Goal: Communication & Community: Share content

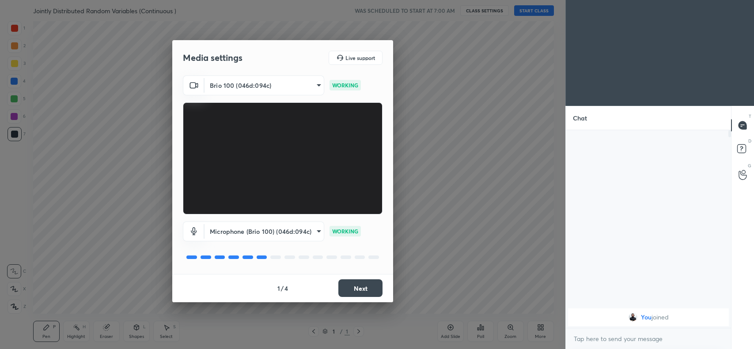
scroll to position [43887, 43649]
click at [357, 291] on button "Next" at bounding box center [360, 289] width 44 height 18
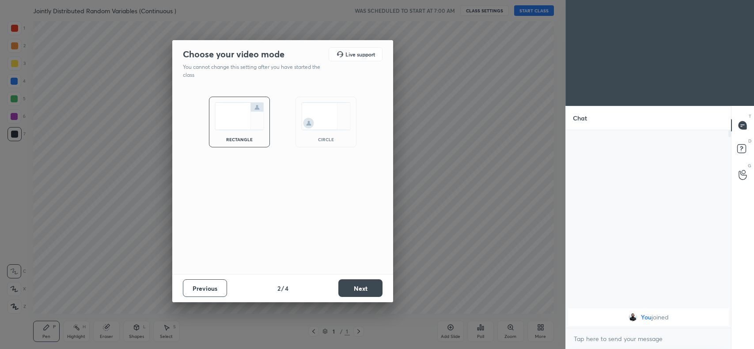
click at [357, 291] on button "Next" at bounding box center [360, 289] width 44 height 18
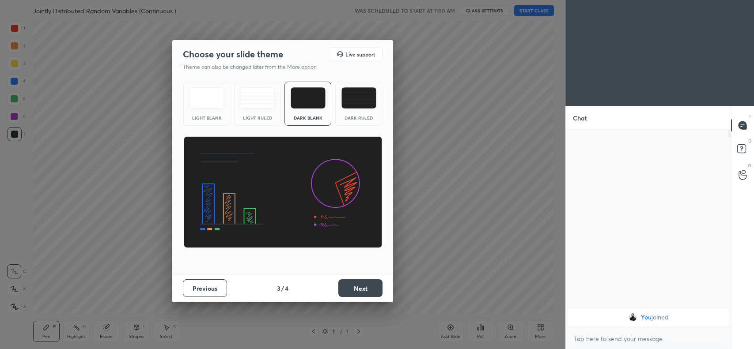
click at [357, 291] on button "Next" at bounding box center [360, 289] width 44 height 18
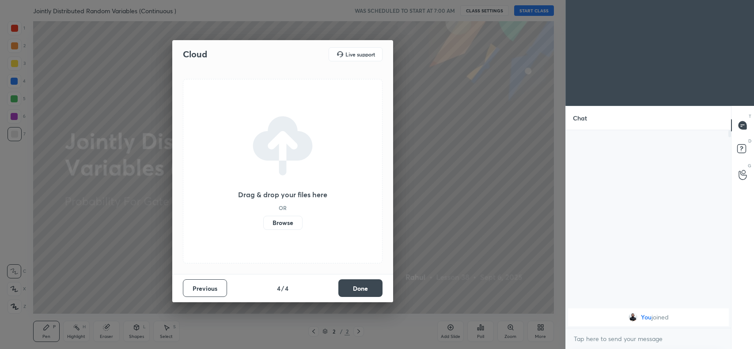
click at [289, 224] on label "Browse" at bounding box center [282, 223] width 39 height 14
click at [263, 224] on input "Browse" at bounding box center [263, 223] width 0 height 14
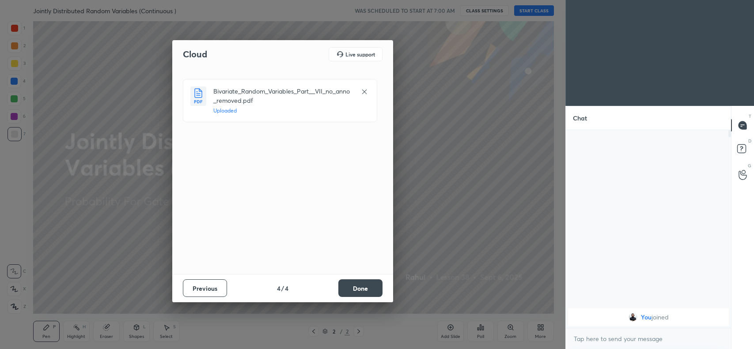
click at [358, 285] on button "Done" at bounding box center [360, 289] width 44 height 18
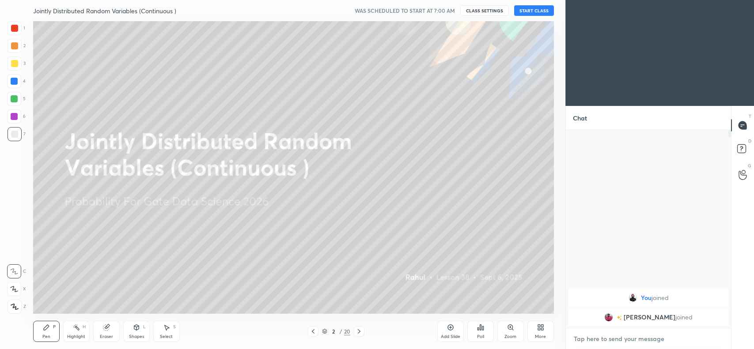
type textarea "x"
click at [633, 337] on textarea at bounding box center [648, 339] width 151 height 14
type textarea "g"
type textarea "x"
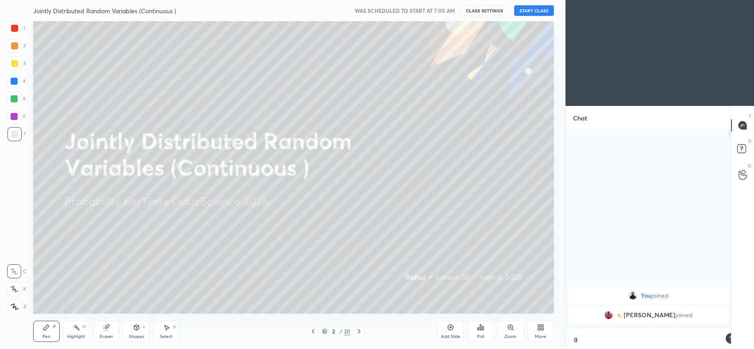
type textarea "gu"
type textarea "x"
type textarea "[DEMOGRAPHIC_DATA]"
type textarea "x"
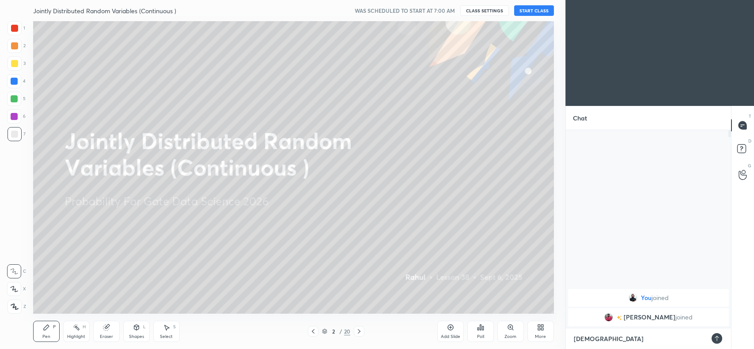
type textarea "[DEMOGRAPHIC_DATA]"
type textarea "x"
type textarea "[DEMOGRAPHIC_DATA] m"
type textarea "x"
type textarea "[DEMOGRAPHIC_DATA] mr"
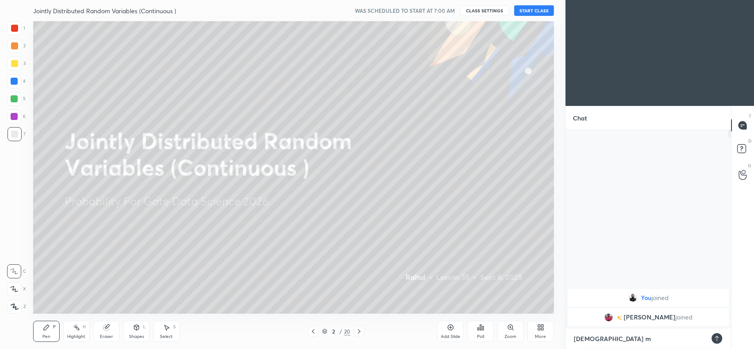
type textarea "x"
type textarea "[DEMOGRAPHIC_DATA] mrg"
type textarea "x"
type textarea "[DEMOGRAPHIC_DATA] mrg"
type textarea "x"
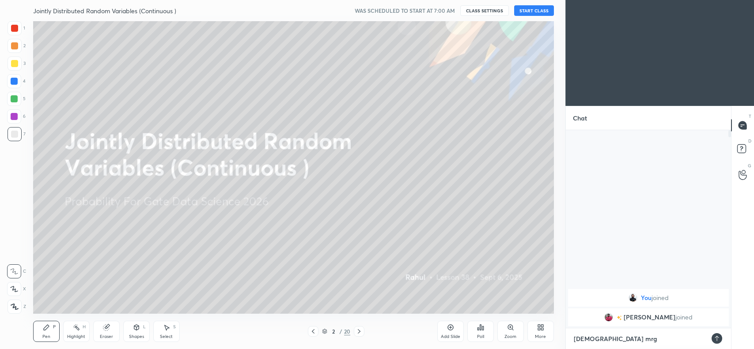
type textarea "[DEMOGRAPHIC_DATA] mrg a"
type textarea "x"
type textarea "[DEMOGRAPHIC_DATA] mrg al"
type textarea "x"
type textarea "[DEMOGRAPHIC_DATA] mrg all"
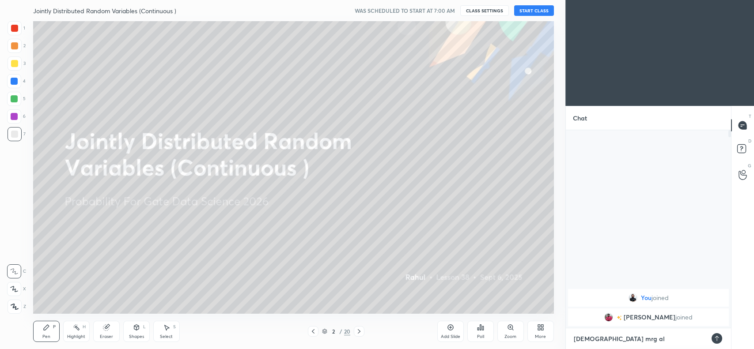
type textarea "x"
type textarea "[DEMOGRAPHIC_DATA] mrg all"
type textarea "x"
type textarea "[DEMOGRAPHIC_DATA] mrg all o"
type textarea "x"
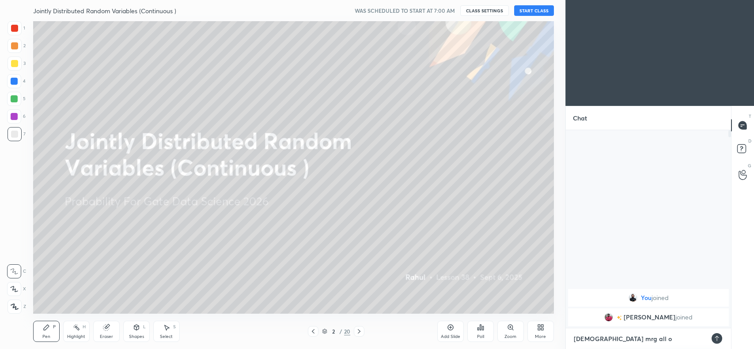
type textarea "[DEMOGRAPHIC_DATA] mrg all of"
type textarea "x"
type textarea "[DEMOGRAPHIC_DATA] mrg all of"
type textarea "x"
type textarea "[DEMOGRAPHIC_DATA] mrg all of y"
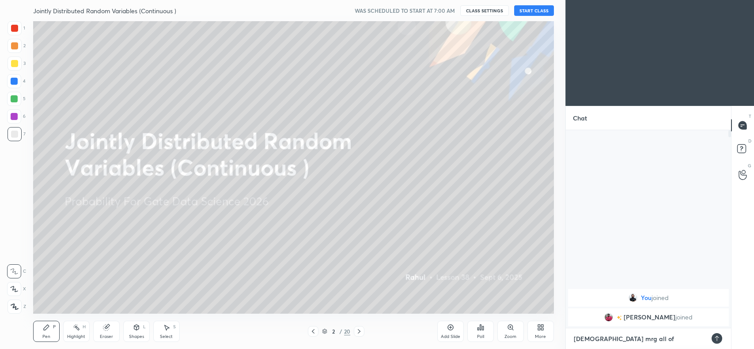
type textarea "x"
type textarea "[DEMOGRAPHIC_DATA] mrg all of yo"
type textarea "x"
type textarea "[DEMOGRAPHIC_DATA] mrg all of you"
type textarea "x"
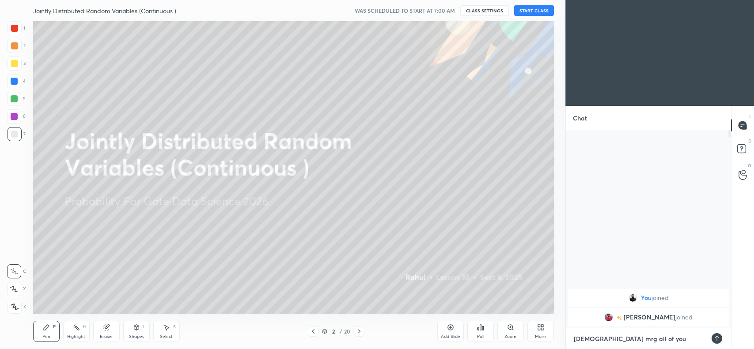
type textarea "[DEMOGRAPHIC_DATA] mrg all of you"
type textarea "x"
type textarea "[DEMOGRAPHIC_DATA] mrg all of you c"
type textarea "x"
type textarea "[DEMOGRAPHIC_DATA] mrg all of you cl"
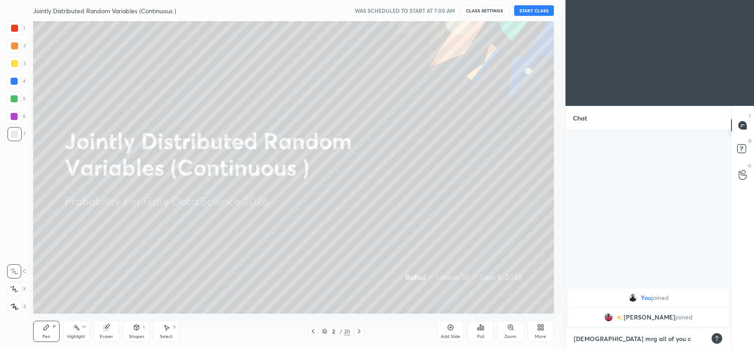
type textarea "x"
type textarea "[DEMOGRAPHIC_DATA] mrg all of you cla"
type textarea "x"
type textarea "[DEMOGRAPHIC_DATA] mrg all of you clas"
type textarea "x"
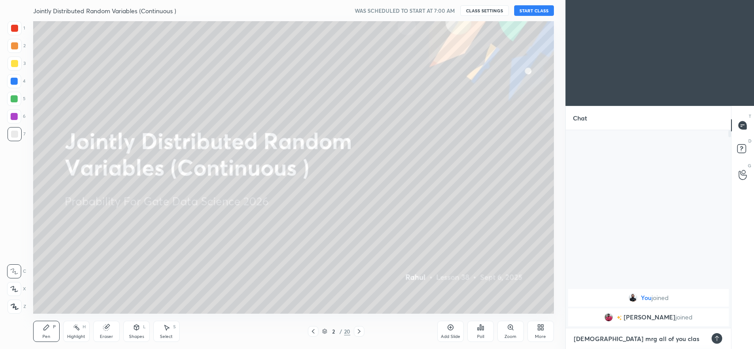
type textarea "[DEMOGRAPHIC_DATA] mrg all of you class"
type textarea "x"
type textarea "[DEMOGRAPHIC_DATA] mrg all of you class"
type textarea "x"
type textarea "[DEMOGRAPHIC_DATA] mrg all of you class s"
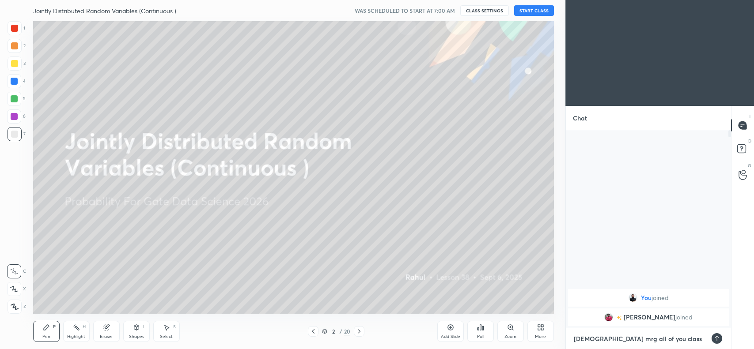
type textarea "x"
type textarea "[DEMOGRAPHIC_DATA] mrg all of you class st"
type textarea "x"
type textarea "[DEMOGRAPHIC_DATA] mrg all of you class sta"
type textarea "x"
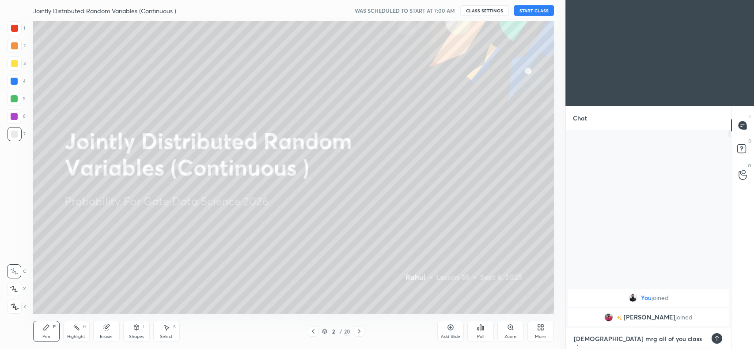
type textarea "[DEMOGRAPHIC_DATA] mrg all of you class star"
type textarea "x"
type textarea "[DEMOGRAPHIC_DATA] mrg all of you class start"
type textarea "x"
type textarea "[DEMOGRAPHIC_DATA] mrg all of you class start"
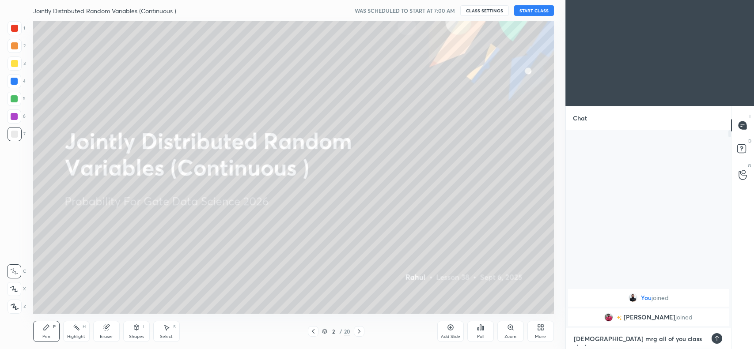
type textarea "x"
type textarea "[DEMOGRAPHIC_DATA] mrg all of you class start a"
type textarea "x"
type textarea "[DEMOGRAPHIC_DATA] mrg all of you class start at"
type textarea "x"
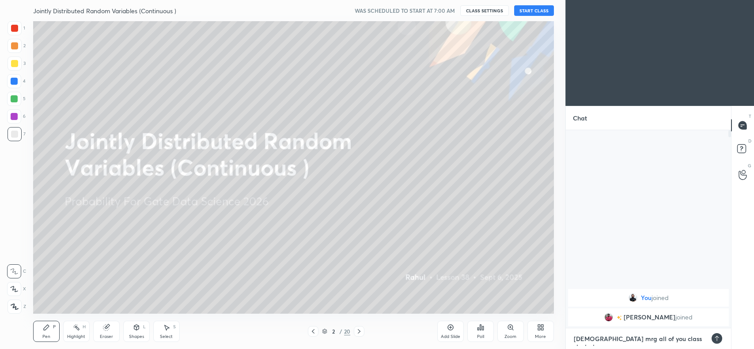
type textarea "[DEMOGRAPHIC_DATA] mrg all of you class start at"
type textarea "x"
type textarea "[DEMOGRAPHIC_DATA] mrg all of you class start at 7"
type textarea "x"
type textarea "[DEMOGRAPHIC_DATA] mrg all of you class start at"
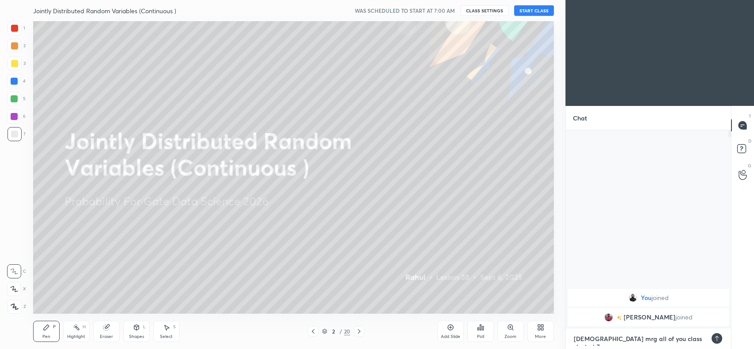
type textarea "x"
type textarea "[DEMOGRAPHIC_DATA] mrg all of you class start at"
type textarea "x"
type textarea "[DEMOGRAPHIC_DATA] mrg all of you class start a"
type textarea "x"
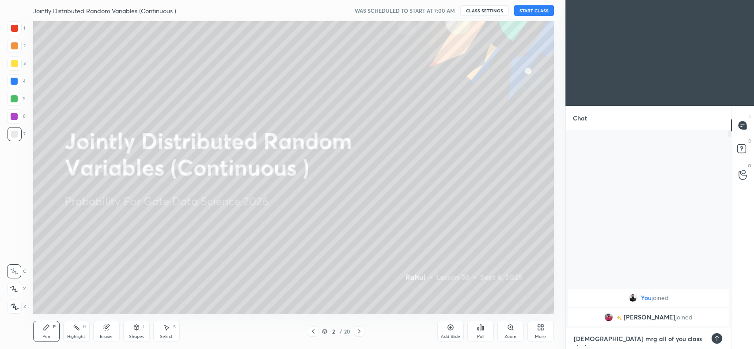
type textarea "[DEMOGRAPHIC_DATA] mrg all of you class start"
type textarea "x"
type textarea "[DEMOGRAPHIC_DATA] mrg all of you class start"
type textarea "x"
type textarea "[DEMOGRAPHIC_DATA] mrg all of you class star"
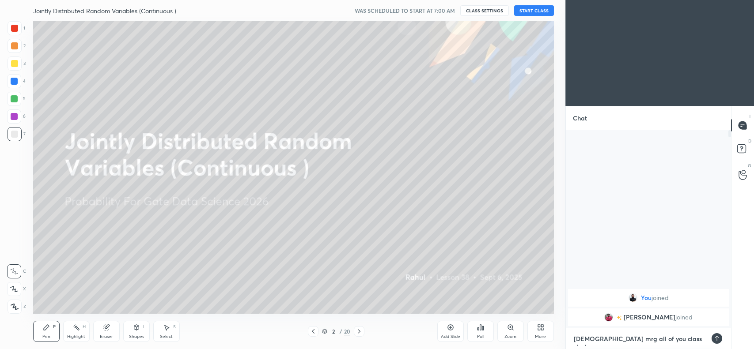
type textarea "x"
type textarea "[DEMOGRAPHIC_DATA] mrg all of you class sta"
type textarea "x"
type textarea "[DEMOGRAPHIC_DATA] mrg all of you class st"
type textarea "x"
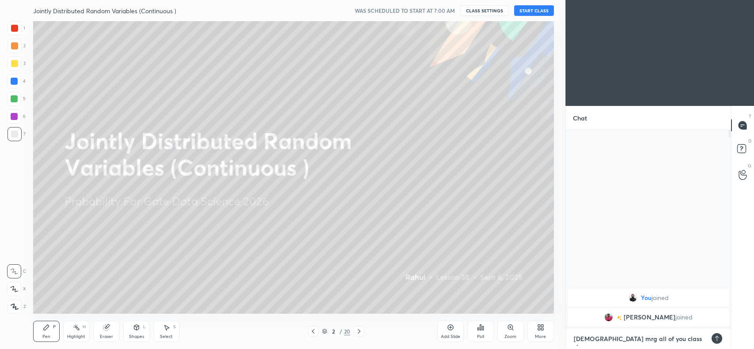
type textarea "[DEMOGRAPHIC_DATA] mrg all of you class s"
type textarea "x"
type textarea "[DEMOGRAPHIC_DATA] mrg all of you class"
type textarea "x"
type textarea "[DEMOGRAPHIC_DATA] mrg all of you class"
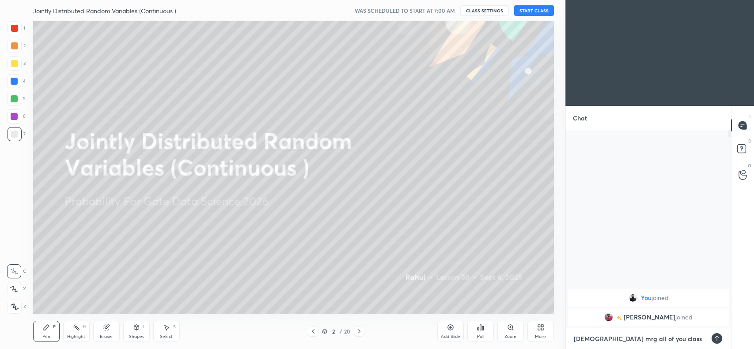
type textarea "x"
type textarea "[DEMOGRAPHIC_DATA] mrg all of you clas"
type textarea "x"
type textarea "[DEMOGRAPHIC_DATA] mrg all of you cla"
type textarea "x"
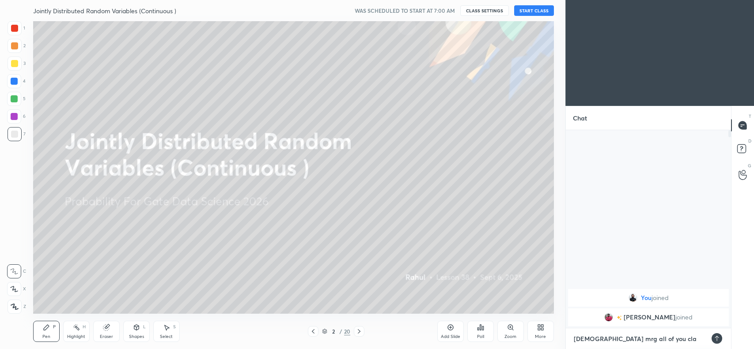
type textarea "[DEMOGRAPHIC_DATA] mrg all of you cl"
type textarea "x"
type textarea "[DEMOGRAPHIC_DATA] mrg all of you c"
type textarea "x"
type textarea "[DEMOGRAPHIC_DATA] mrg all of you"
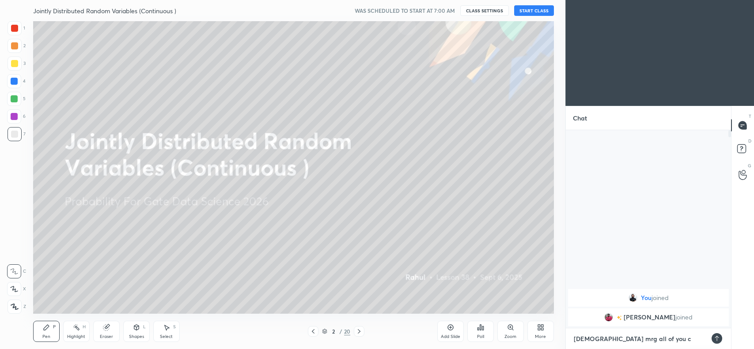
type textarea "x"
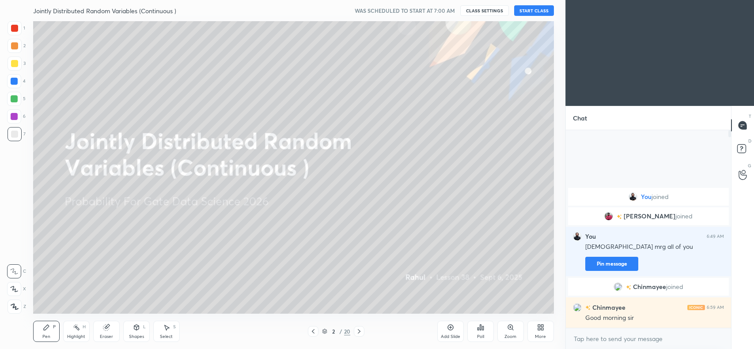
click at [16, 49] on div at bounding box center [14, 45] width 7 height 7
click at [16, 67] on div at bounding box center [14, 63] width 7 height 7
click at [111, 325] on div "Eraser" at bounding box center [106, 331] width 27 height 21
click at [40, 327] on div "Pen P" at bounding box center [46, 331] width 27 height 21
click at [129, 337] on div "Shapes" at bounding box center [136, 337] width 15 height 4
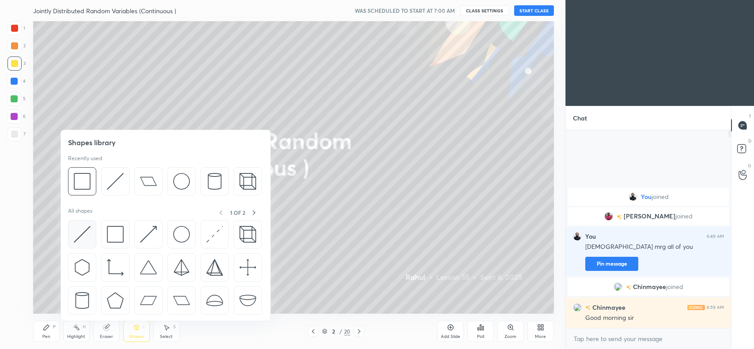
click at [84, 233] on img at bounding box center [82, 234] width 17 height 17
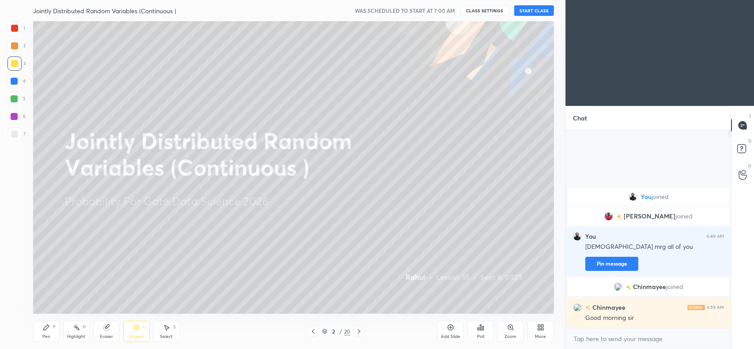
click at [50, 330] on div "Pen P" at bounding box center [46, 331] width 27 height 21
click at [534, 10] on button "START CLASS" at bounding box center [534, 10] width 40 height 11
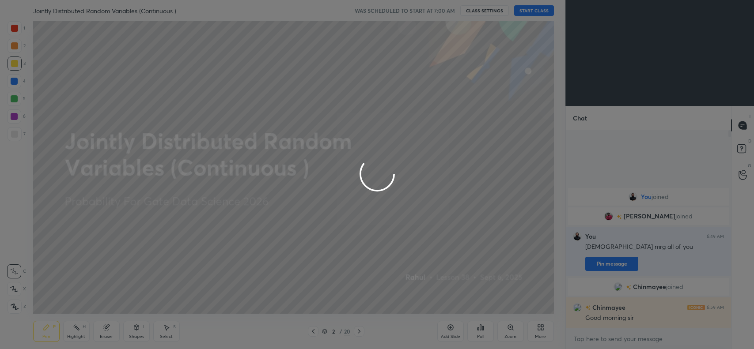
type textarea "x"
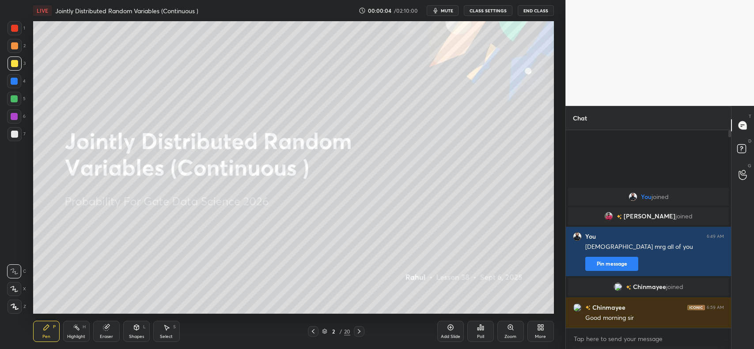
click at [491, 11] on button "CLASS SETTINGS" at bounding box center [488, 10] width 49 height 11
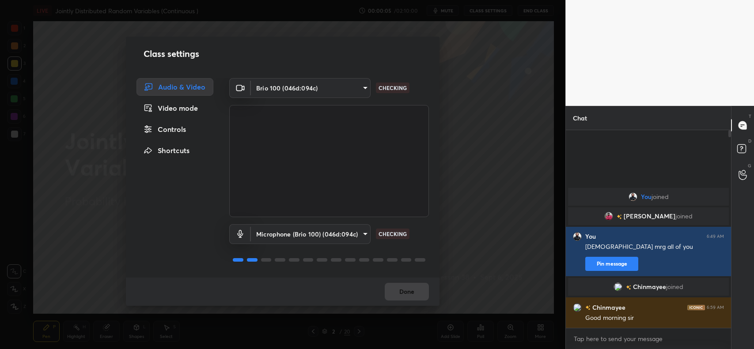
click at [345, 233] on body "1 2 3 4 5 6 7 C X Z C X Z E E Erase all H H LIVE Jointly Distributed Random Var…" at bounding box center [377, 174] width 754 height 349
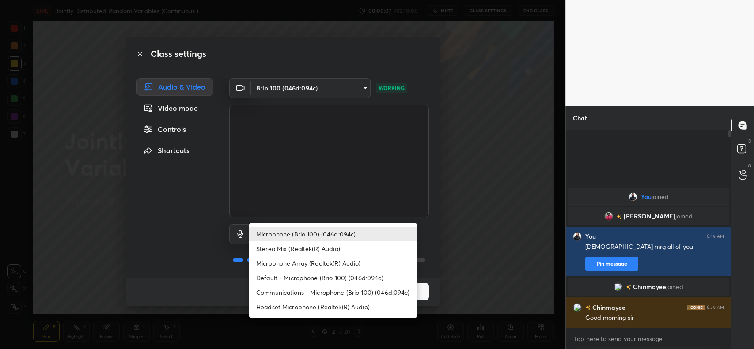
click at [314, 308] on li "Headset Microphone (Realtek(R) Audio)" at bounding box center [333, 307] width 168 height 15
type input "c5357366373ea2228791facba39c50250624b571dc46e3de83a2300c7d444454"
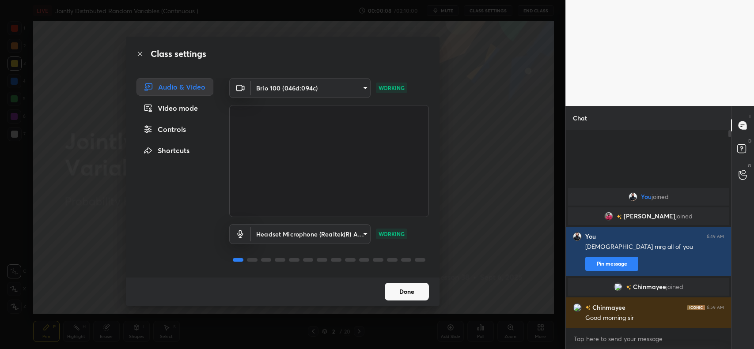
click at [396, 290] on button "Done" at bounding box center [407, 292] width 44 height 18
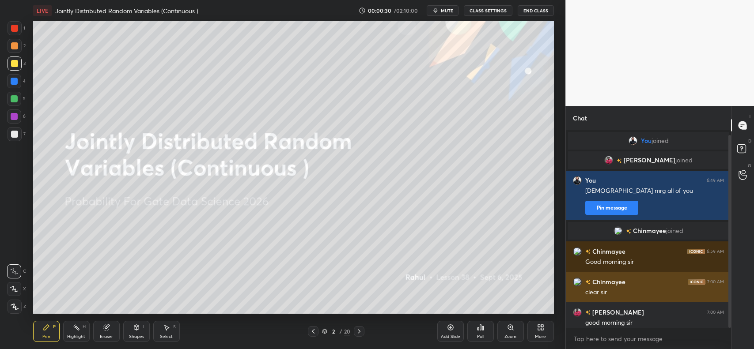
scroll to position [5, 0]
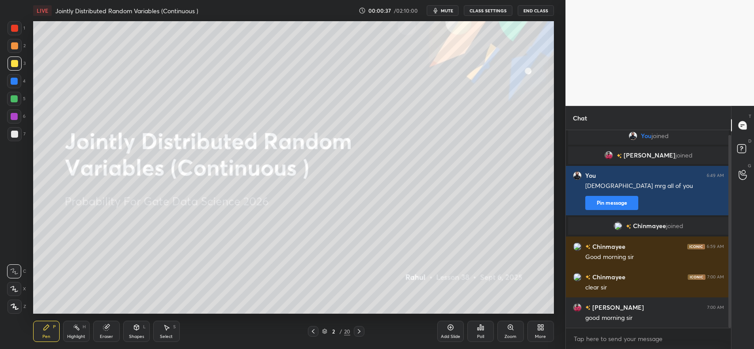
click at [449, 325] on icon at bounding box center [450, 327] width 7 height 7
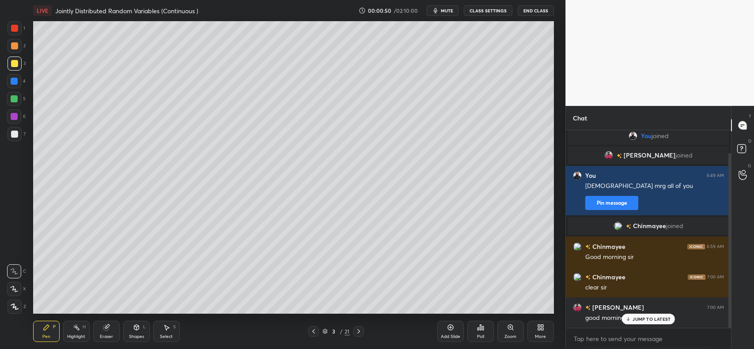
scroll to position [26, 0]
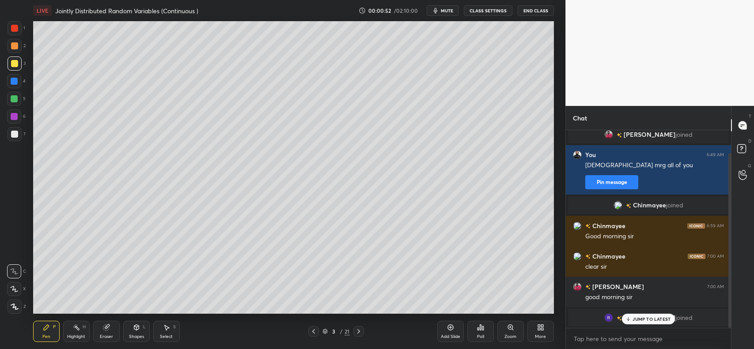
click at [652, 317] on p "JUMP TO LATEST" at bounding box center [652, 319] width 38 height 5
click at [19, 64] on div at bounding box center [15, 64] width 14 height 14
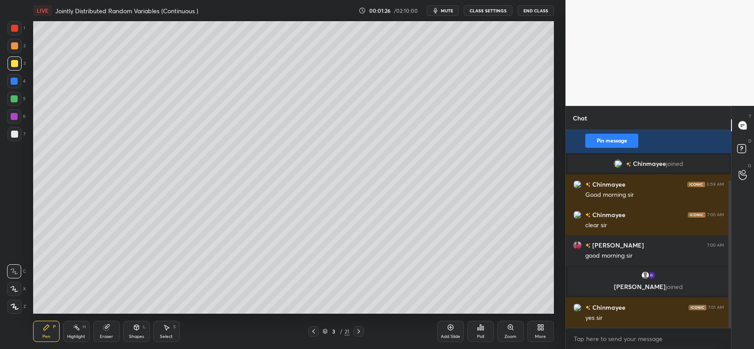
scroll to position [88, 0]
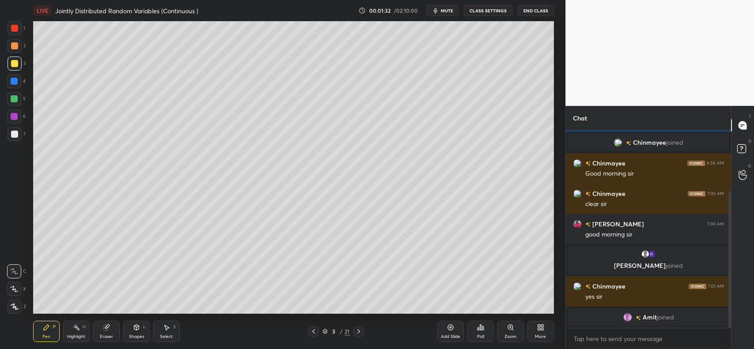
click at [15, 135] on div at bounding box center [14, 134] width 7 height 7
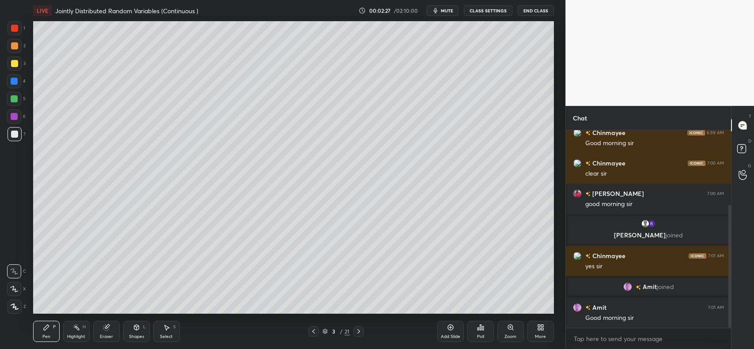
click at [11, 61] on div at bounding box center [14, 63] width 7 height 7
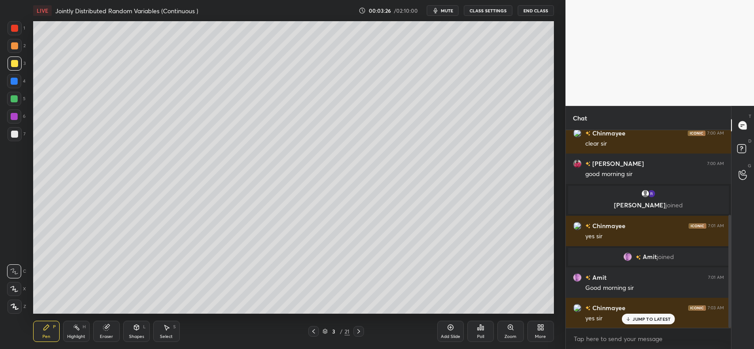
click at [450, 330] on icon at bounding box center [450, 327] width 7 height 7
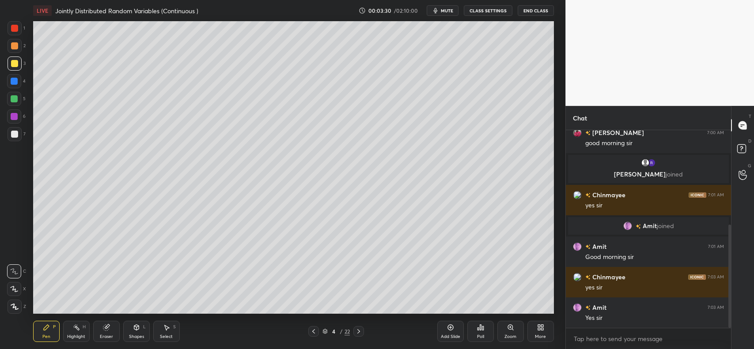
click at [14, 63] on div at bounding box center [14, 63] width 7 height 7
click at [133, 329] on icon at bounding box center [136, 327] width 7 height 7
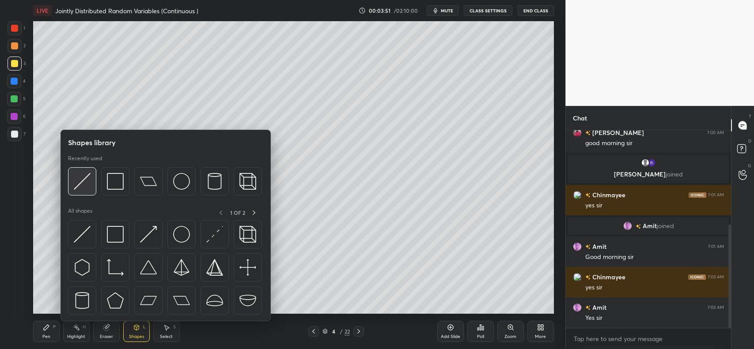
click at [84, 177] on img at bounding box center [82, 181] width 17 height 17
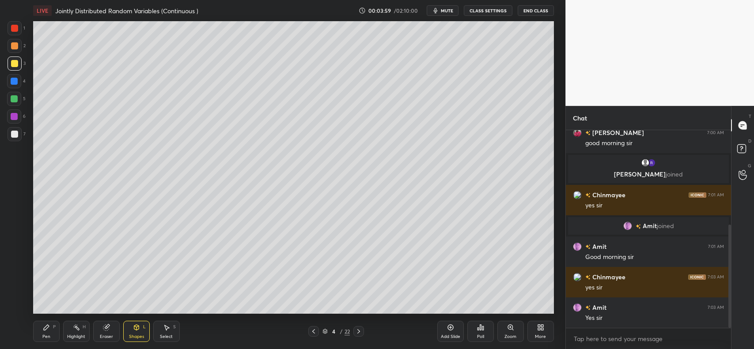
scroll to position [210, 0]
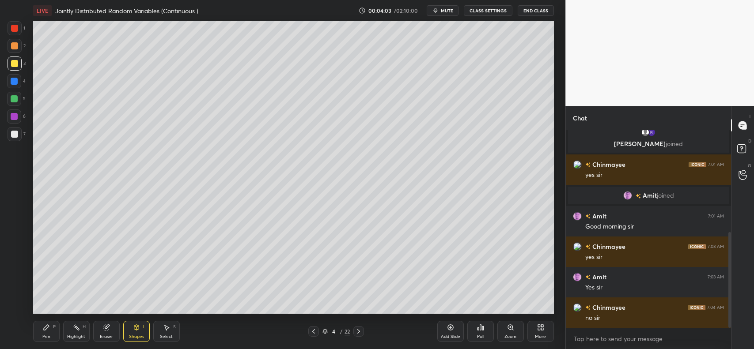
click at [18, 61] on div at bounding box center [15, 64] width 14 height 14
click at [45, 328] on icon at bounding box center [46, 327] width 5 height 5
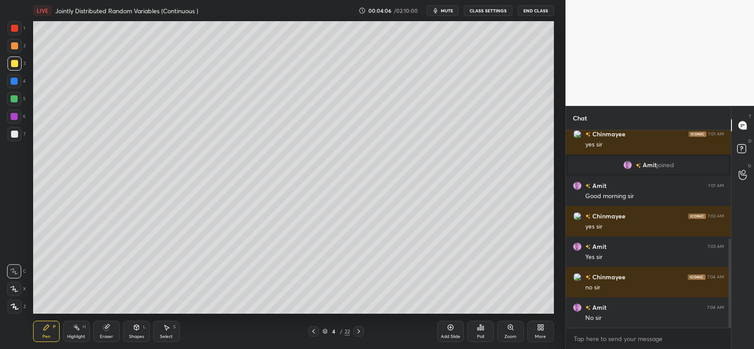
click at [17, 63] on div at bounding box center [14, 63] width 7 height 7
click at [138, 325] on icon at bounding box center [136, 327] width 7 height 7
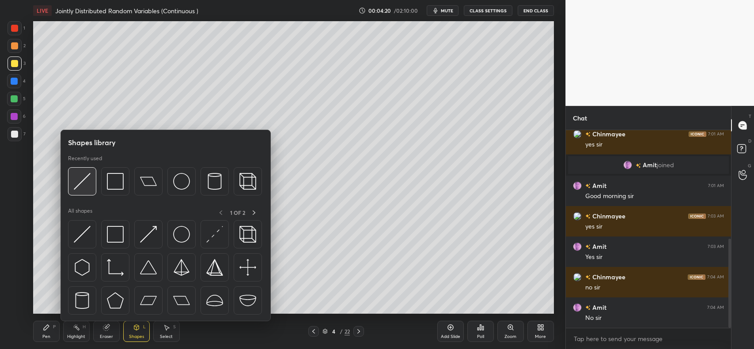
click at [85, 177] on img at bounding box center [82, 181] width 17 height 17
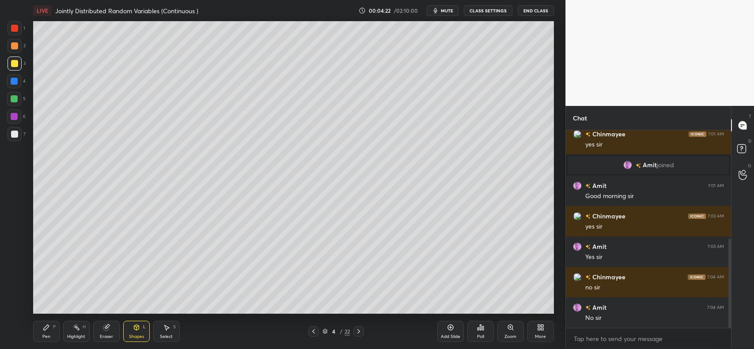
click at [142, 320] on div "Pen P Highlight H Eraser Shapes L Select S 4 / 22 Add Slide Poll Zoom More" at bounding box center [293, 331] width 521 height 35
click at [133, 334] on div "Shapes L" at bounding box center [136, 331] width 27 height 21
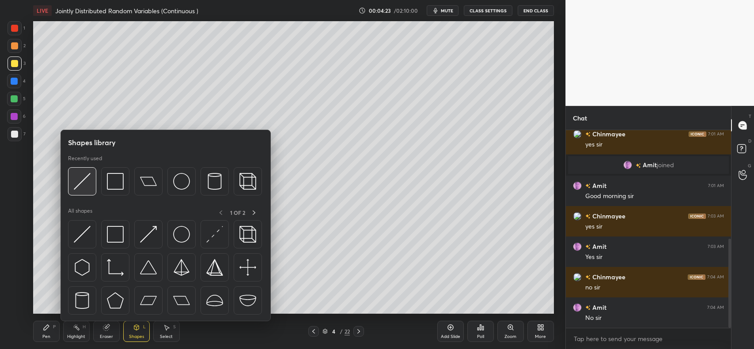
click at [72, 177] on div at bounding box center [82, 181] width 28 height 28
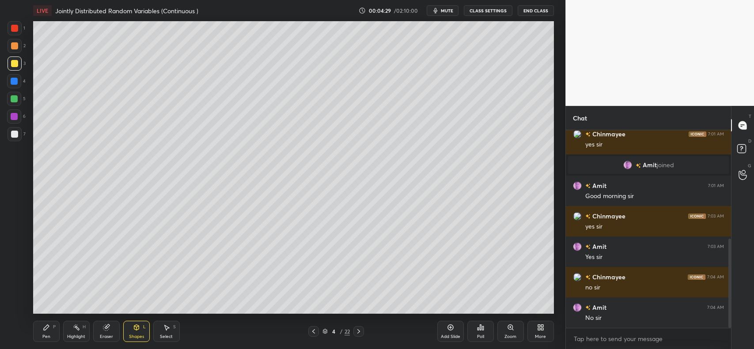
click at [46, 327] on icon at bounding box center [46, 327] width 5 height 5
click at [15, 135] on div at bounding box center [14, 134] width 7 height 7
click at [15, 65] on div at bounding box center [14, 63] width 7 height 7
click at [140, 328] on icon at bounding box center [136, 327] width 7 height 7
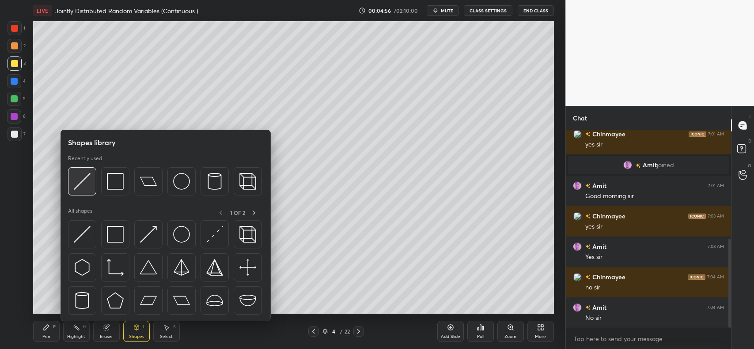
click at [87, 182] on img at bounding box center [82, 181] width 17 height 17
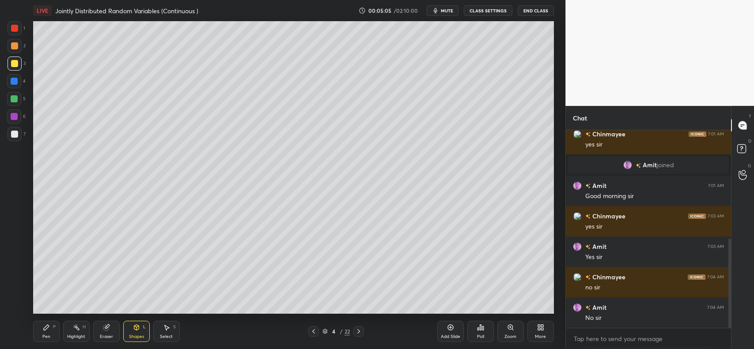
click at [160, 330] on div "Select S" at bounding box center [166, 331] width 27 height 21
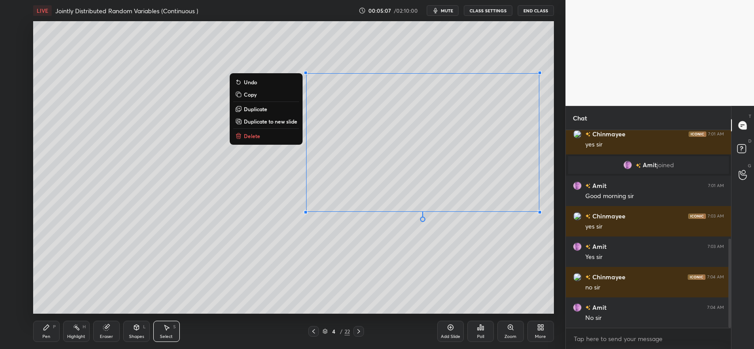
click at [266, 92] on button "Copy" at bounding box center [266, 94] width 66 height 11
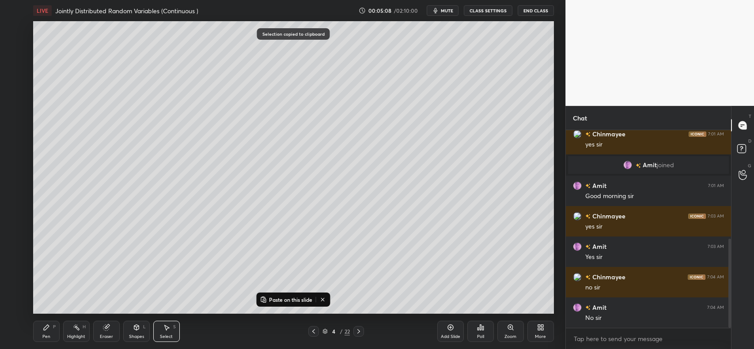
click at [51, 326] on div "Pen P" at bounding box center [46, 331] width 27 height 21
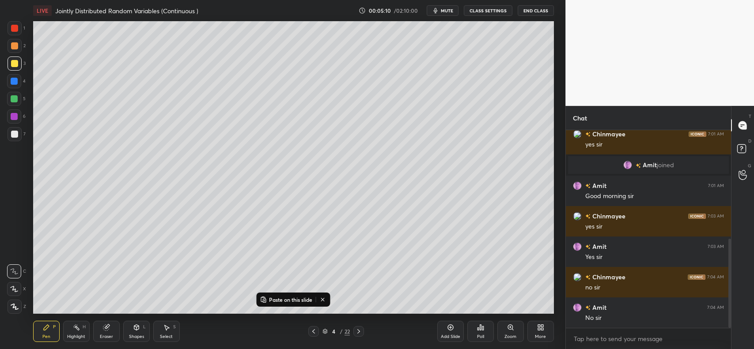
click at [13, 47] on div at bounding box center [14, 45] width 7 height 7
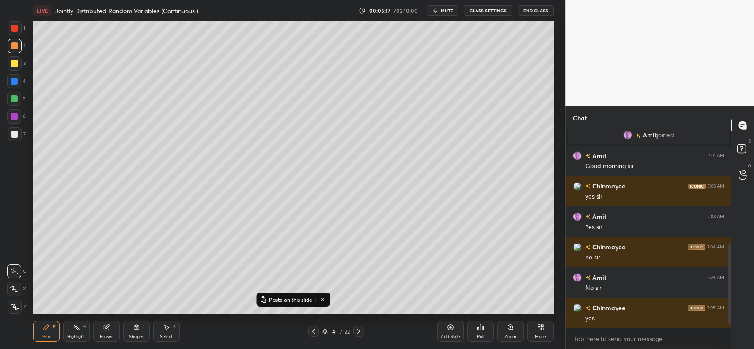
scroll to position [301, 0]
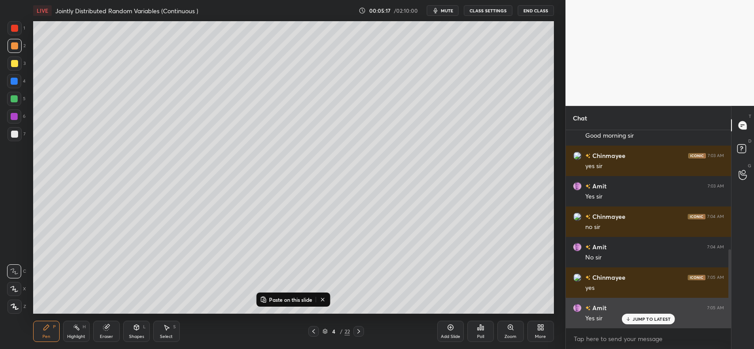
click at [636, 317] on p "JUMP TO LATEST" at bounding box center [652, 319] width 38 height 5
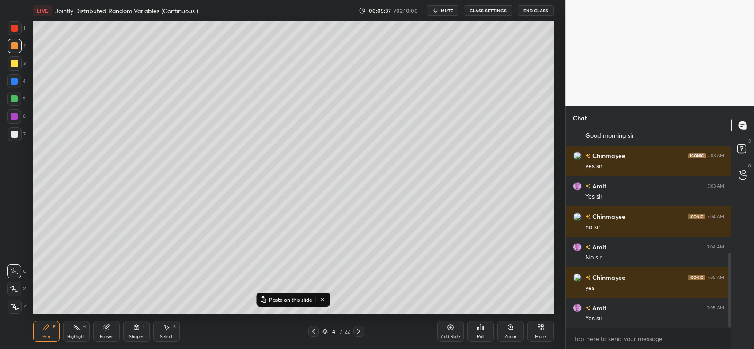
scroll to position [323, 0]
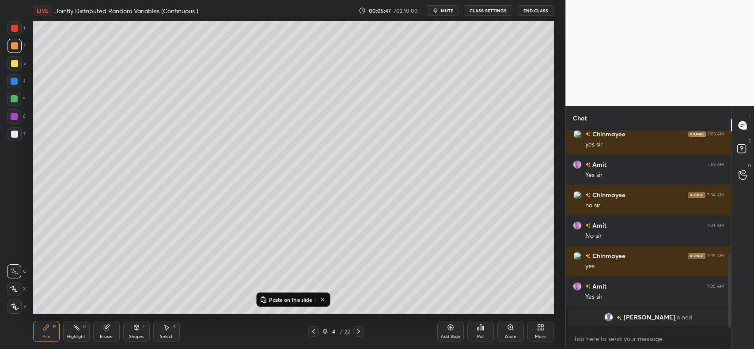
click at [286, 299] on p "Paste on this slide" at bounding box center [290, 299] width 43 height 7
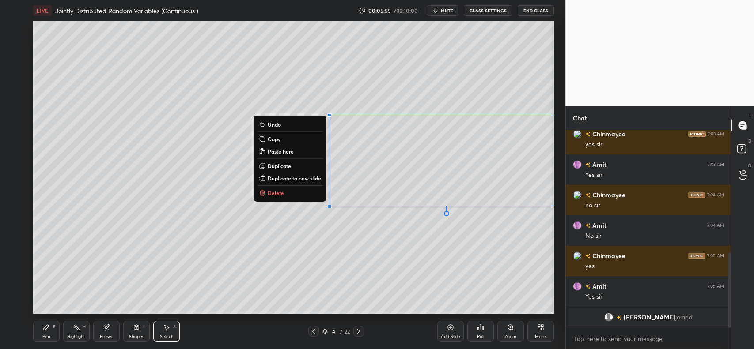
click at [279, 194] on p "Delete" at bounding box center [276, 193] width 16 height 7
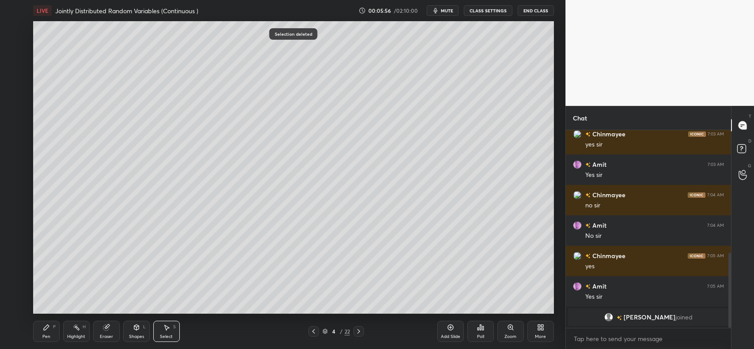
click at [113, 323] on div "Eraser" at bounding box center [106, 331] width 27 height 21
click at [14, 242] on icon at bounding box center [15, 243] width 8 height 8
click at [136, 332] on div "Shapes L" at bounding box center [136, 331] width 27 height 21
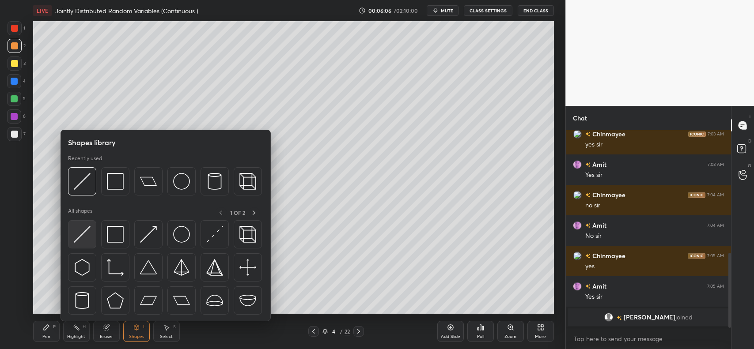
click at [95, 232] on div at bounding box center [82, 234] width 28 height 28
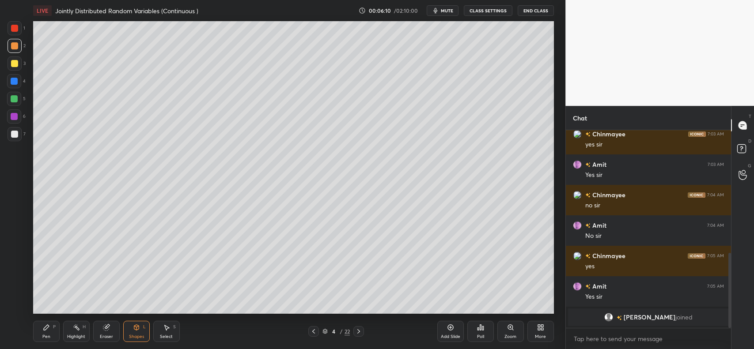
click at [114, 324] on div "Eraser" at bounding box center [106, 331] width 27 height 21
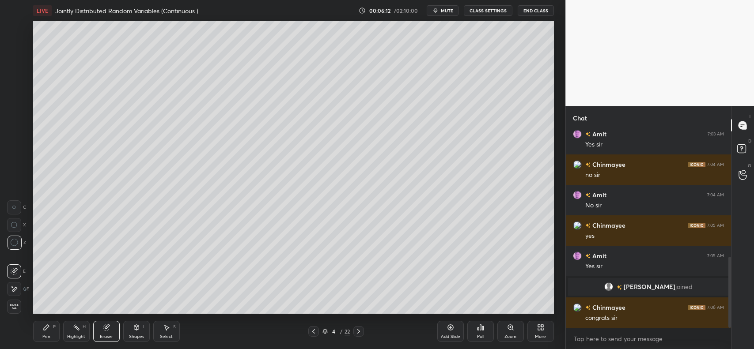
click at [447, 330] on icon at bounding box center [450, 327] width 7 height 7
click at [133, 329] on icon at bounding box center [136, 327] width 7 height 7
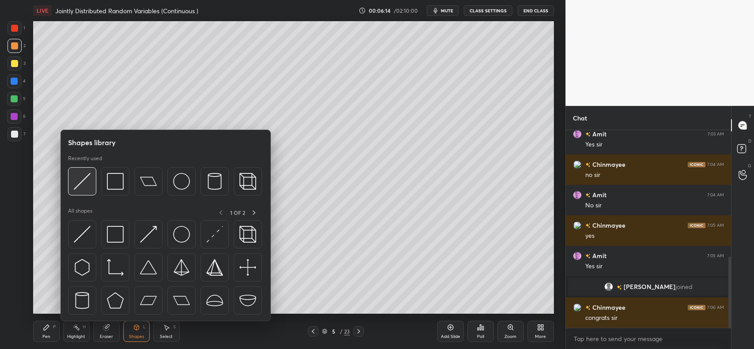
click at [85, 181] on img at bounding box center [82, 181] width 17 height 17
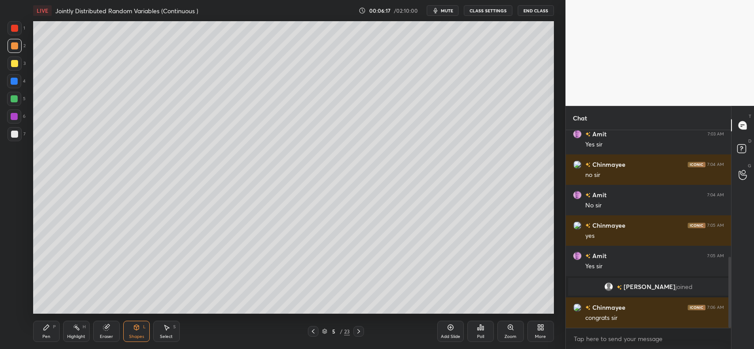
click at [46, 330] on icon at bounding box center [46, 327] width 7 height 7
click at [19, 85] on div at bounding box center [14, 81] width 14 height 14
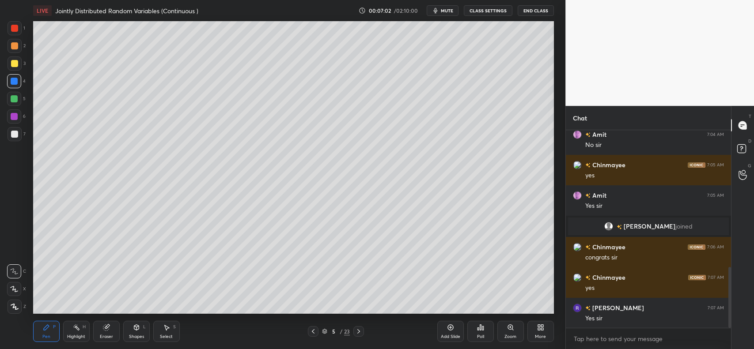
scroll to position [445, 0]
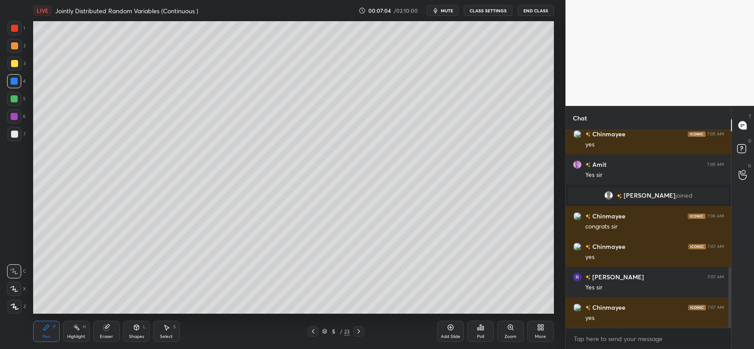
click at [11, 63] on div at bounding box center [14, 63] width 7 height 7
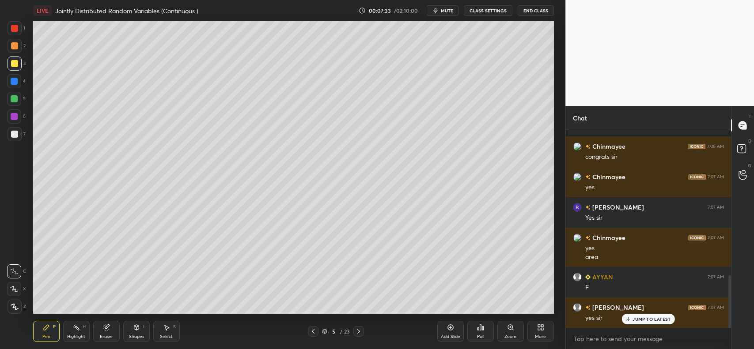
scroll to position [545, 0]
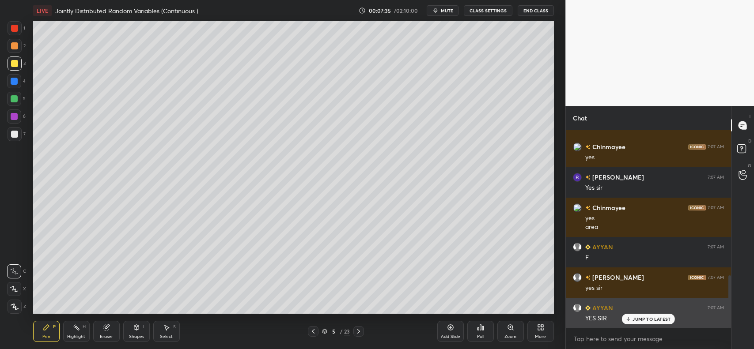
click at [641, 318] on p "JUMP TO LATEST" at bounding box center [652, 319] width 38 height 5
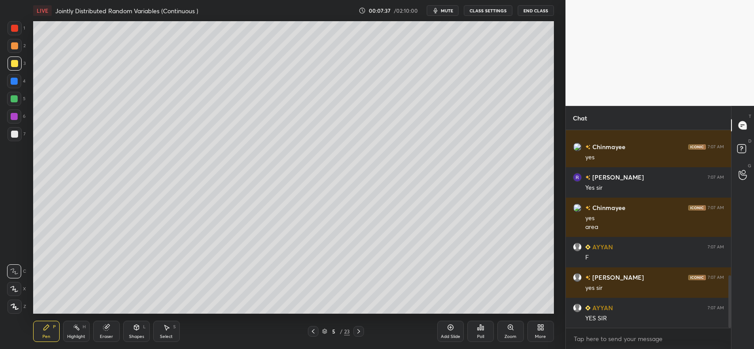
click at [447, 328] on icon at bounding box center [450, 327] width 7 height 7
click at [137, 330] on icon at bounding box center [136, 327] width 5 height 5
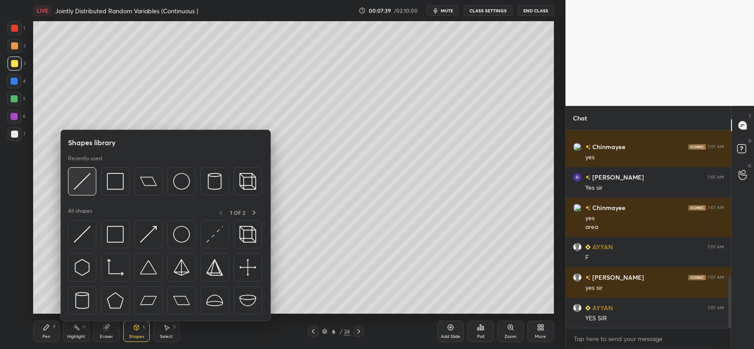
click at [85, 180] on img at bounding box center [82, 181] width 17 height 17
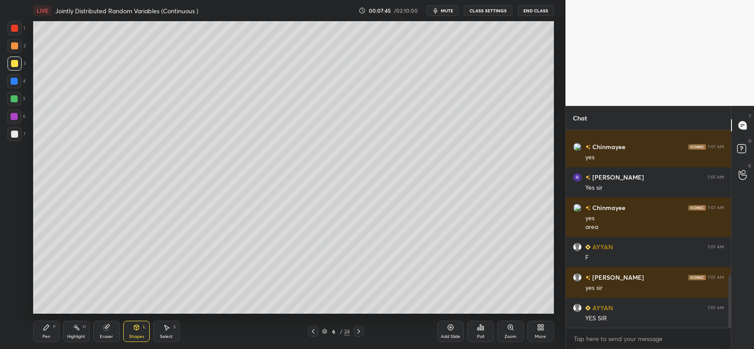
click at [129, 328] on div "Shapes L" at bounding box center [136, 331] width 27 height 21
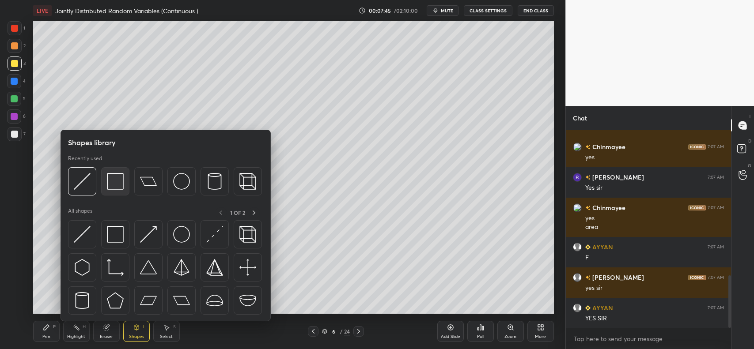
click at [118, 179] on img at bounding box center [115, 181] width 17 height 17
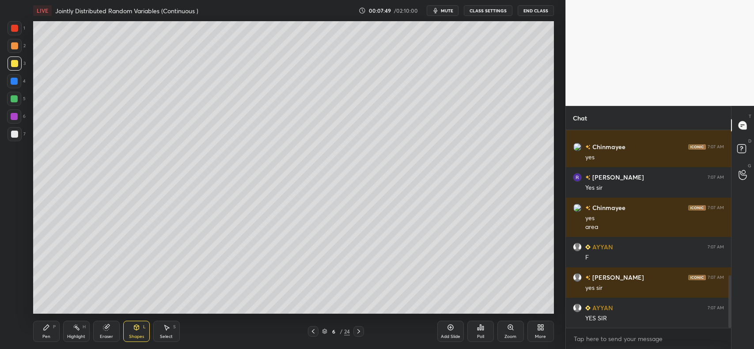
click at [49, 326] on icon at bounding box center [46, 327] width 7 height 7
click at [15, 47] on div at bounding box center [14, 45] width 7 height 7
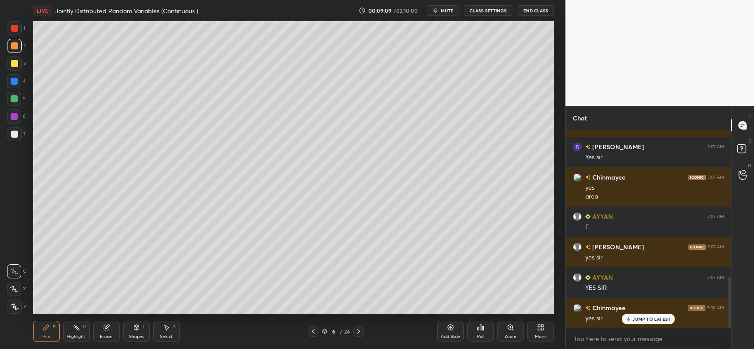
scroll to position [584, 0]
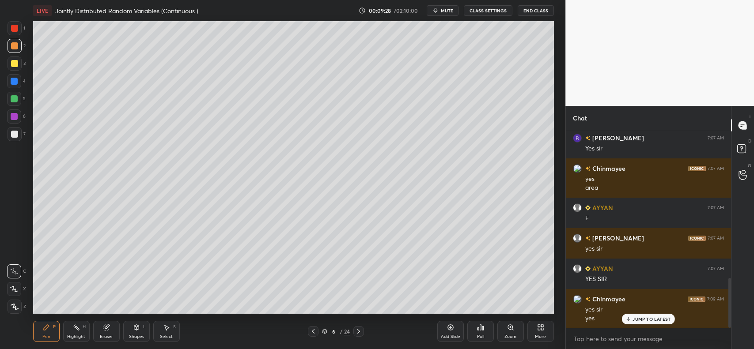
click at [15, 79] on div at bounding box center [14, 81] width 7 height 7
click at [18, 62] on div at bounding box center [15, 64] width 14 height 14
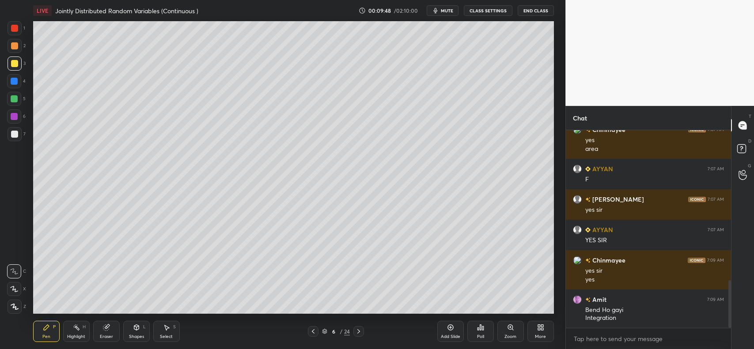
click at [16, 44] on div at bounding box center [14, 45] width 7 height 7
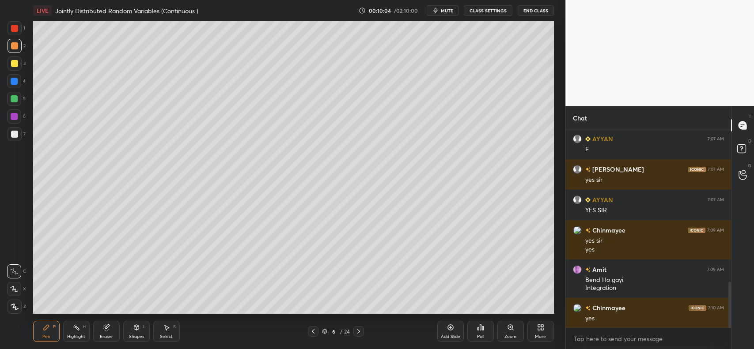
scroll to position [683, 0]
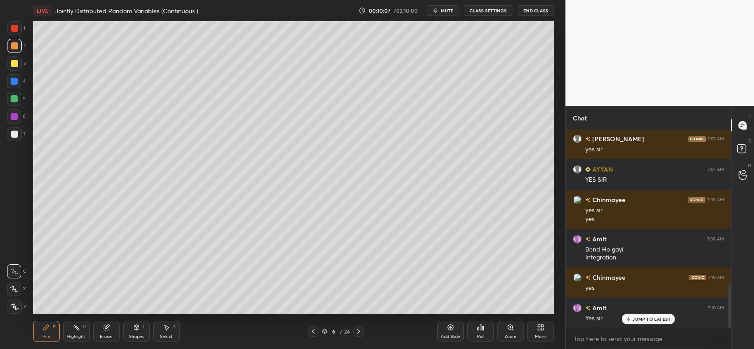
click at [455, 326] on div "Add Slide" at bounding box center [450, 331] width 27 height 21
click at [16, 43] on div at bounding box center [14, 45] width 7 height 7
click at [136, 332] on div "Shapes L" at bounding box center [136, 331] width 27 height 21
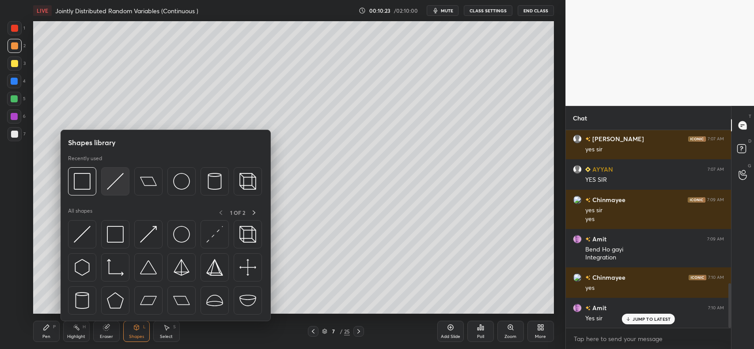
click at [117, 182] on img at bounding box center [115, 181] width 17 height 17
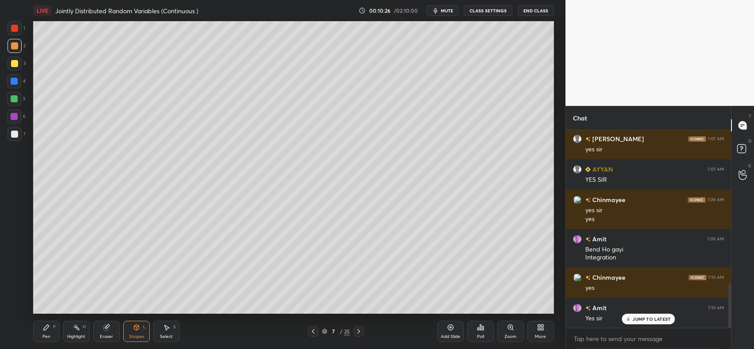
click at [38, 323] on div "Pen P" at bounding box center [46, 331] width 27 height 21
click at [12, 132] on div at bounding box center [14, 134] width 7 height 7
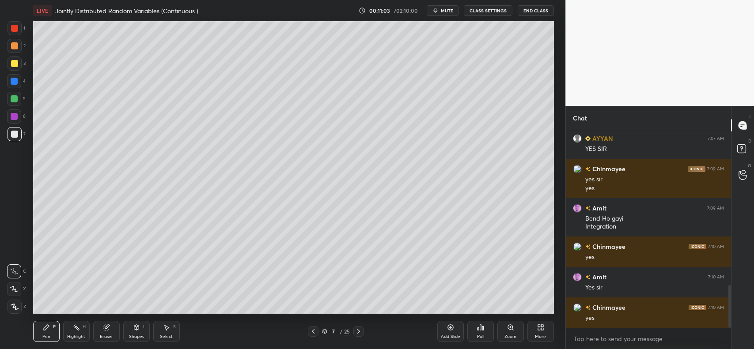
click at [12, 44] on div at bounding box center [14, 45] width 7 height 7
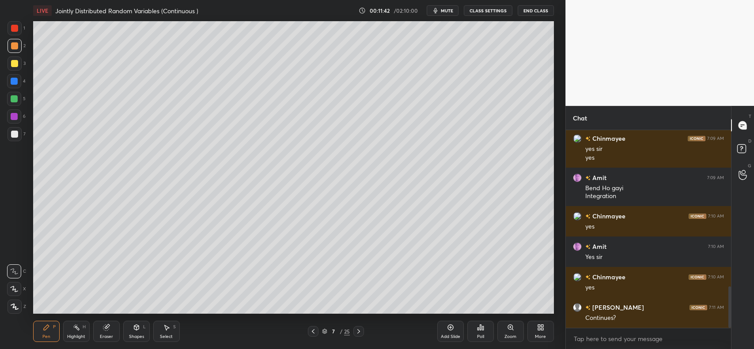
click at [18, 133] on div at bounding box center [15, 134] width 14 height 14
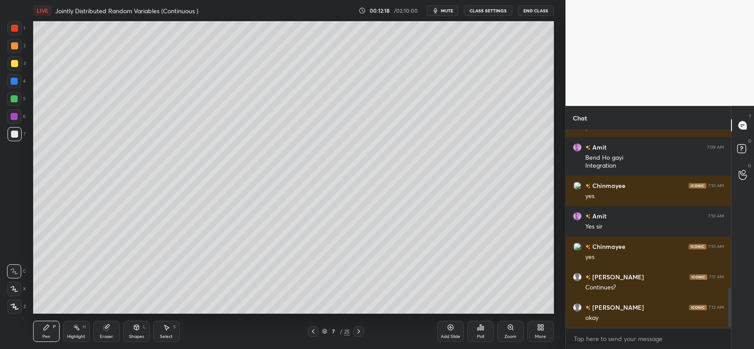
scroll to position [805, 0]
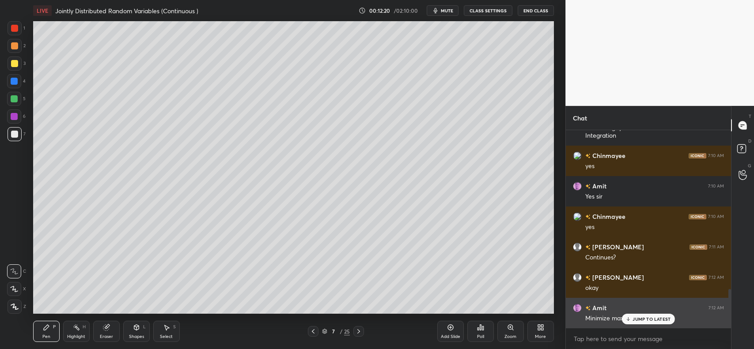
click at [641, 317] on p "JUMP TO LATEST" at bounding box center [652, 319] width 38 height 5
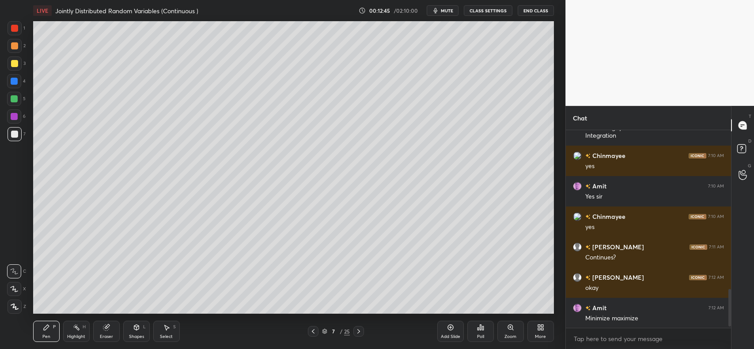
scroll to position [836, 0]
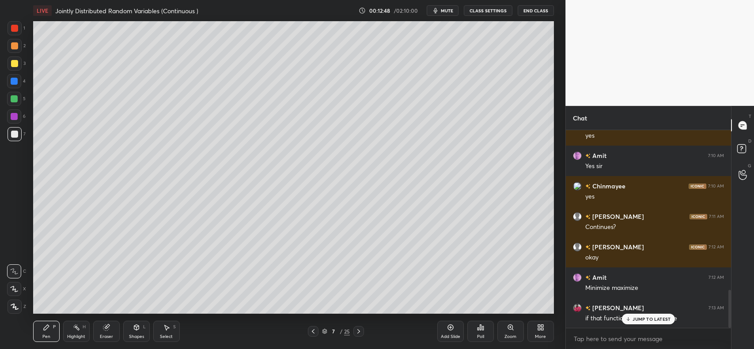
click at [632, 315] on div "if that function have a derivative" at bounding box center [654, 319] width 139 height 9
click at [642, 322] on p "JUMP TO LATEST" at bounding box center [652, 319] width 38 height 5
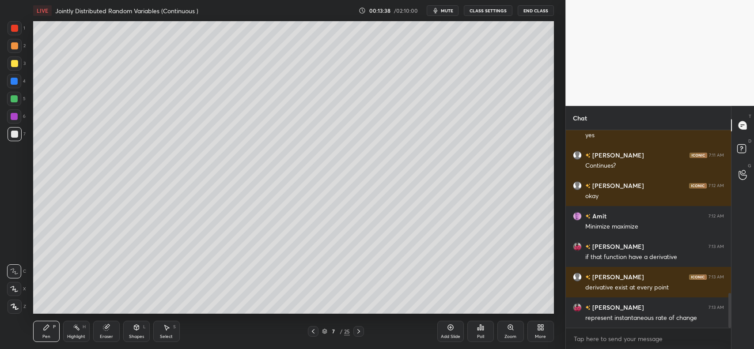
scroll to position [928, 0]
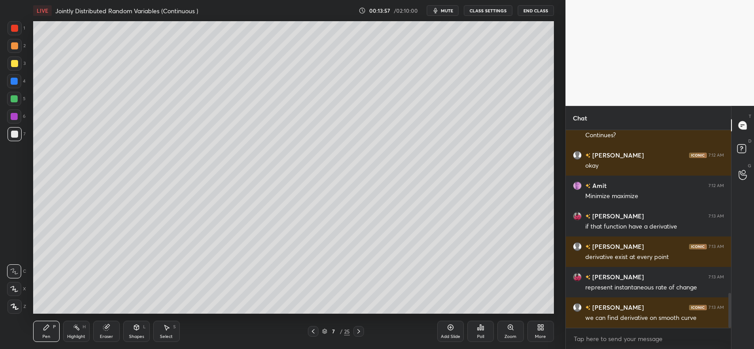
click at [133, 327] on icon at bounding box center [136, 327] width 7 height 7
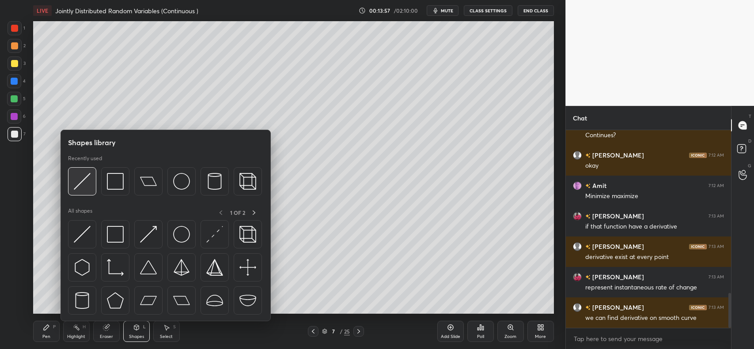
click at [89, 186] on img at bounding box center [82, 181] width 17 height 17
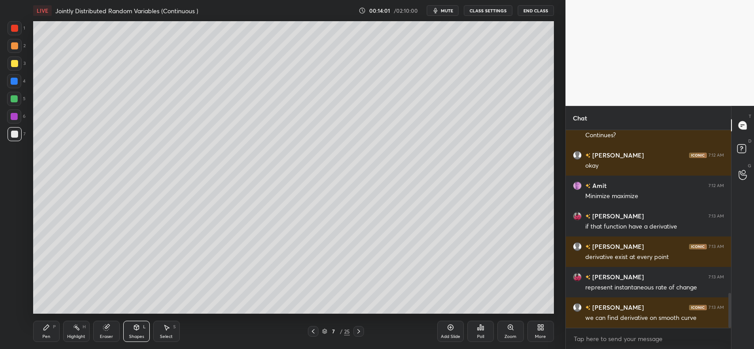
click at [33, 327] on div "Pen P" at bounding box center [46, 331] width 27 height 21
click at [20, 27] on div at bounding box center [15, 28] width 14 height 14
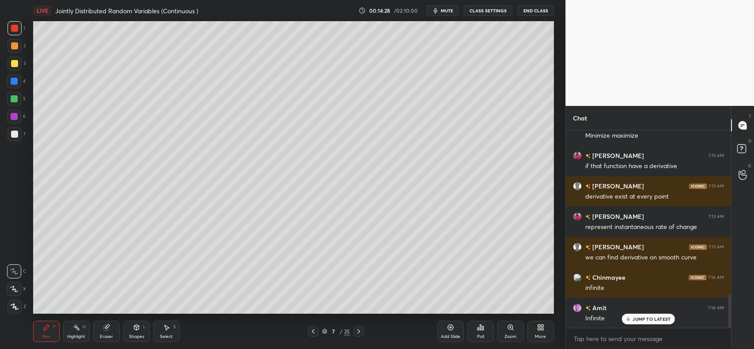
scroll to position [1019, 0]
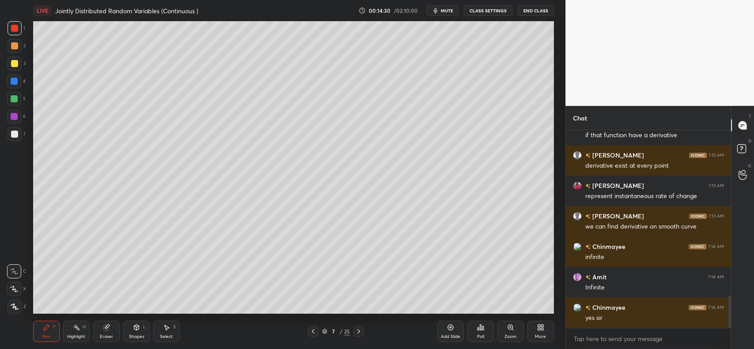
click at [13, 62] on div at bounding box center [14, 63] width 7 height 7
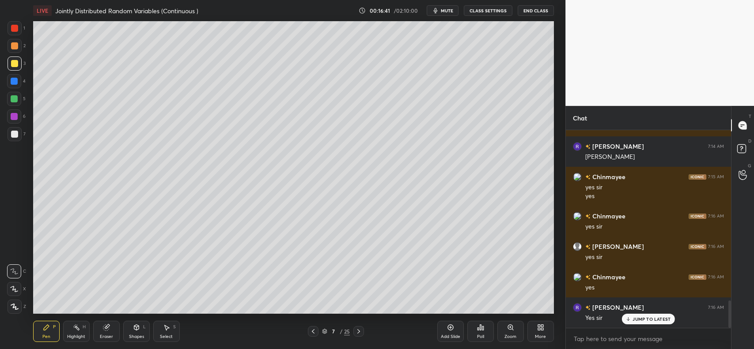
scroll to position [1232, 0]
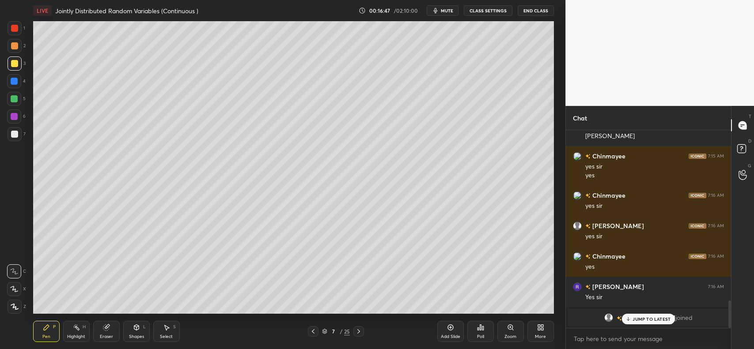
click at [645, 323] on div "JUMP TO LATEST" at bounding box center [648, 319] width 53 height 11
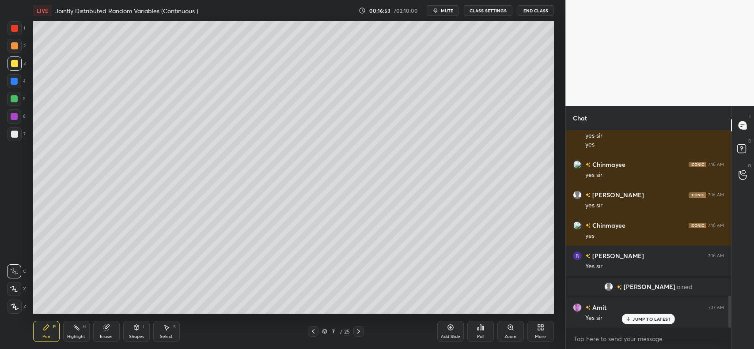
scroll to position [1013, 0]
click at [451, 331] on icon at bounding box center [450, 327] width 7 height 7
click at [11, 62] on div at bounding box center [14, 63] width 7 height 7
click at [18, 262] on div "C" at bounding box center [16, 270] width 19 height 18
click at [627, 317] on icon at bounding box center [629, 319] width 6 height 5
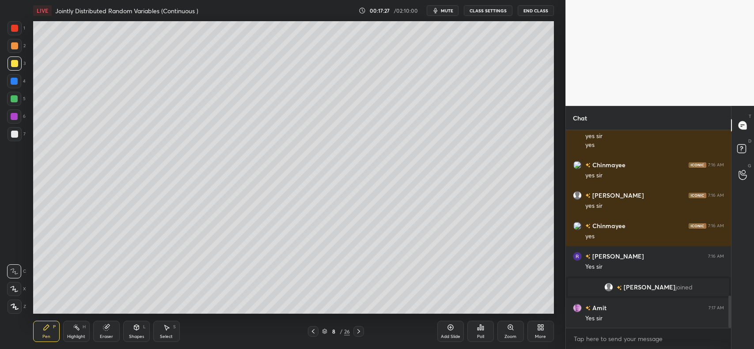
click at [108, 327] on icon at bounding box center [107, 327] width 5 height 4
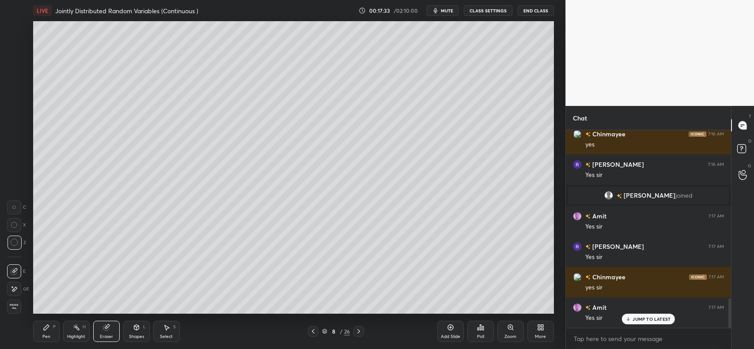
scroll to position [1135, 0]
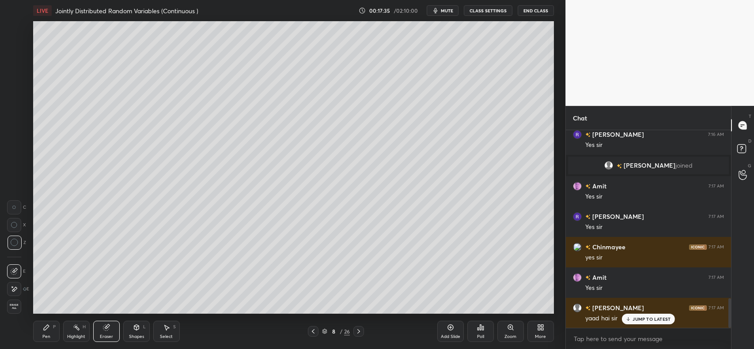
click at [46, 330] on icon at bounding box center [46, 327] width 7 height 7
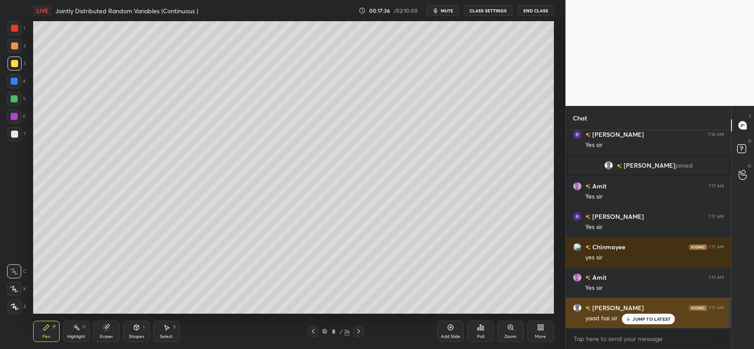
click at [649, 320] on p "JUMP TO LATEST" at bounding box center [652, 319] width 38 height 5
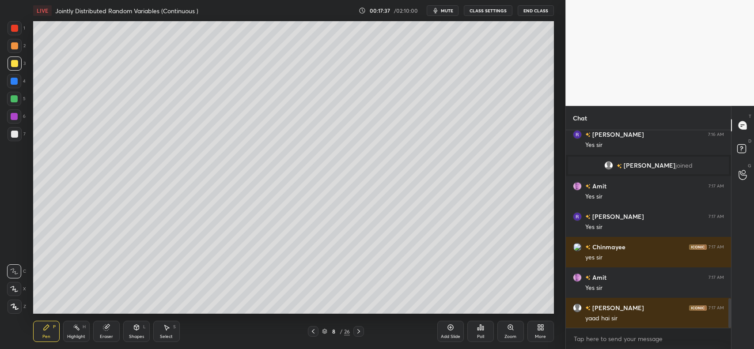
click at [11, 44] on div at bounding box center [14, 45] width 7 height 7
click at [17, 99] on div at bounding box center [14, 98] width 7 height 7
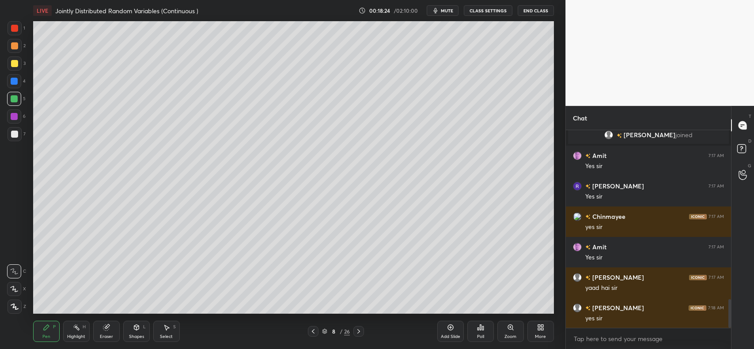
click at [20, 139] on div at bounding box center [15, 134] width 14 height 14
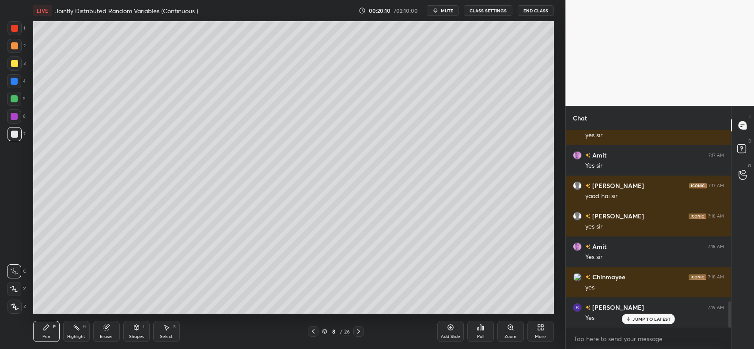
scroll to position [1287, 0]
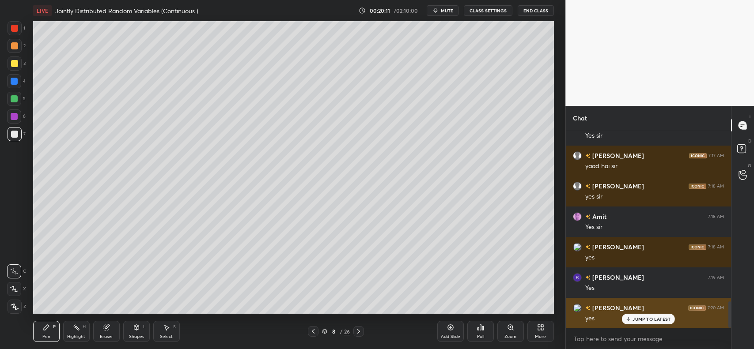
click at [652, 317] on p "JUMP TO LATEST" at bounding box center [652, 319] width 38 height 5
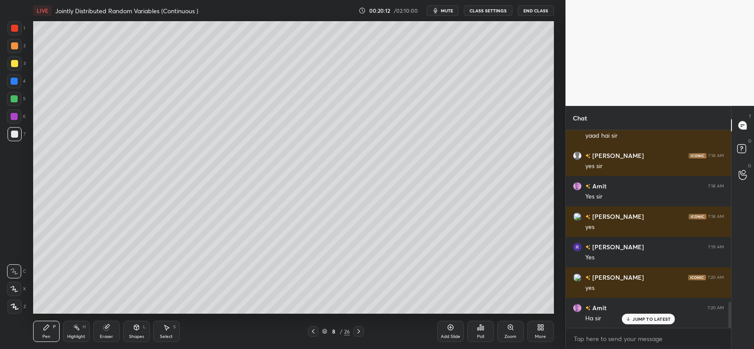
click at [11, 62] on div at bounding box center [14, 63] width 7 height 7
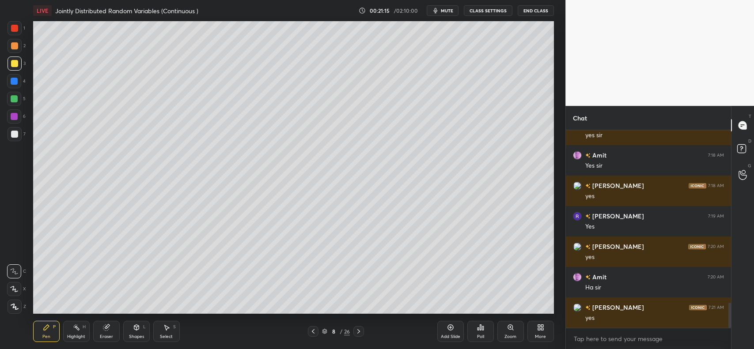
click at [452, 330] on icon at bounding box center [451, 328] width 6 height 6
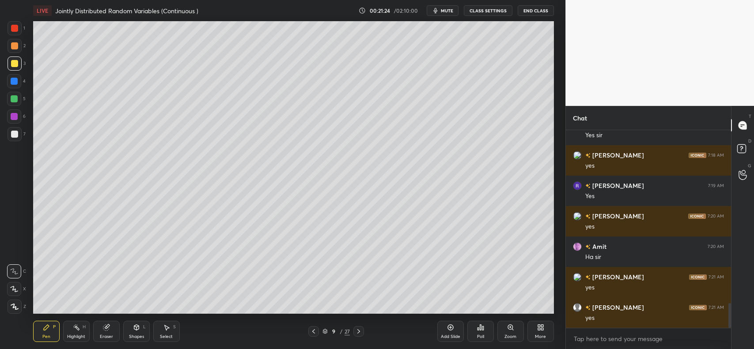
click at [16, 83] on div at bounding box center [14, 81] width 7 height 7
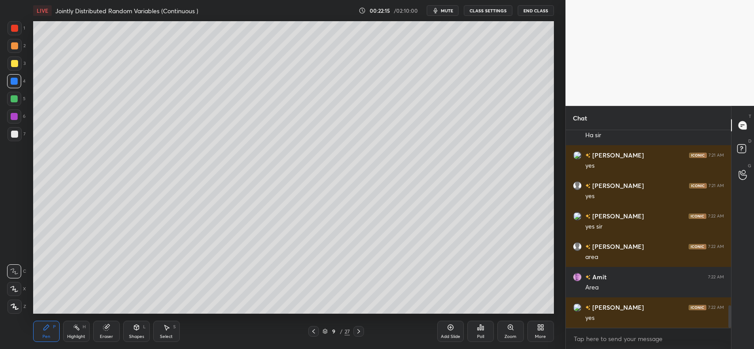
scroll to position [1531, 0]
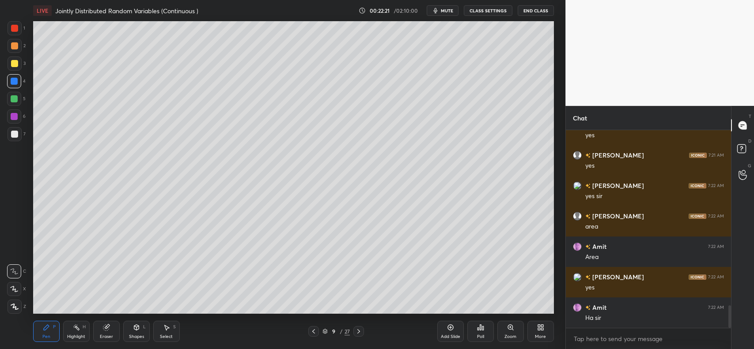
click at [21, 29] on div at bounding box center [15, 28] width 14 height 14
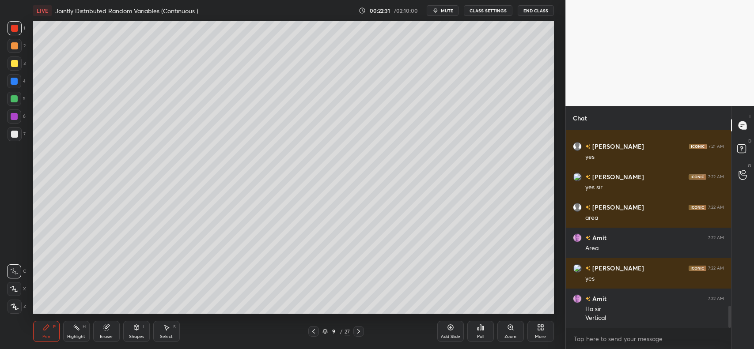
scroll to position [1571, 0]
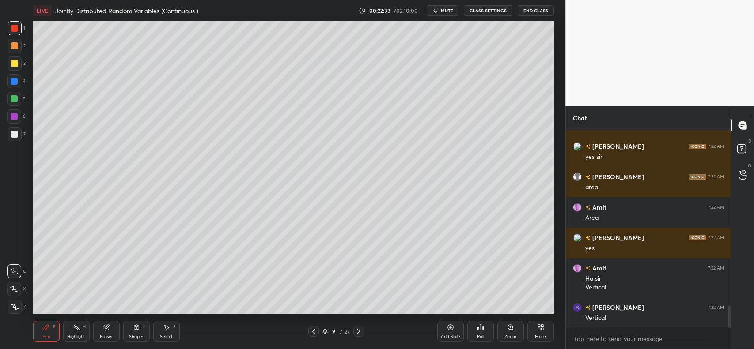
click at [19, 69] on div at bounding box center [15, 64] width 14 height 14
click at [449, 334] on div "Add Slide" at bounding box center [450, 331] width 27 height 21
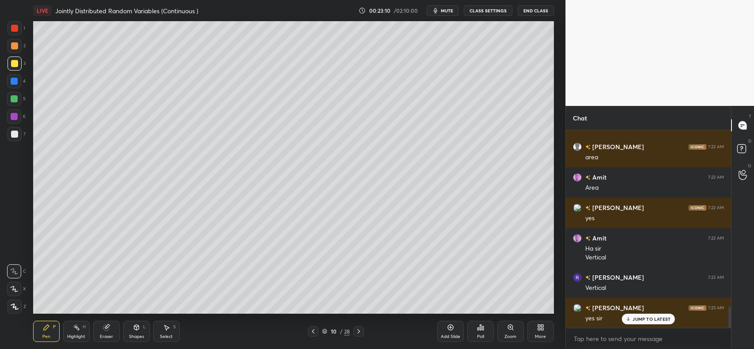
click at [140, 328] on div "Shapes L" at bounding box center [136, 331] width 27 height 21
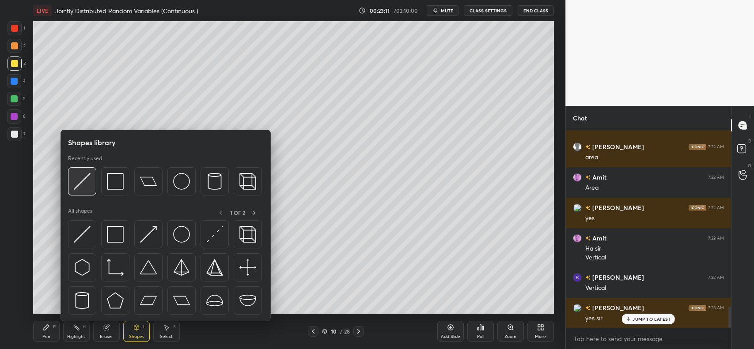
click at [84, 183] on img at bounding box center [82, 181] width 17 height 17
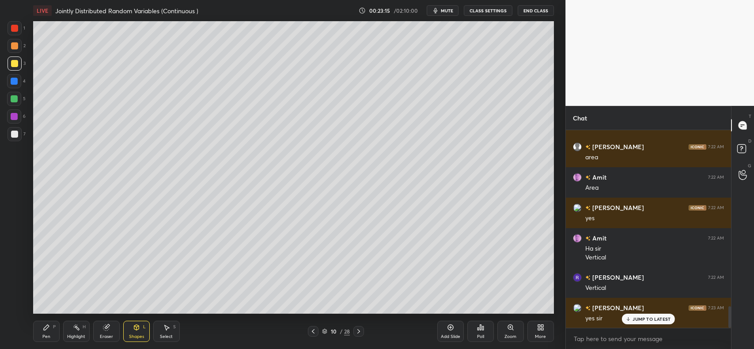
click at [48, 331] on icon at bounding box center [46, 327] width 7 height 7
click at [10, 129] on div at bounding box center [15, 134] width 14 height 14
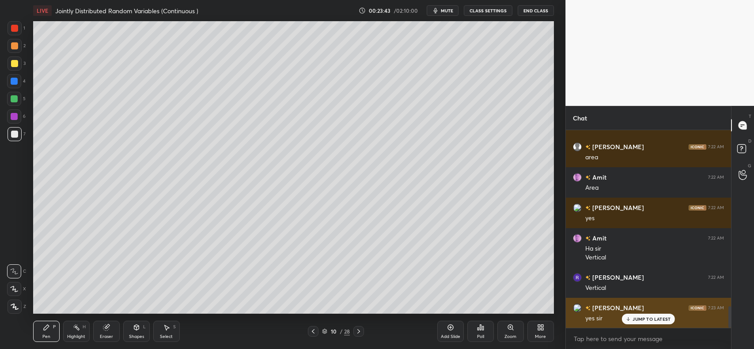
click at [634, 322] on p "JUMP TO LATEST" at bounding box center [652, 319] width 38 height 5
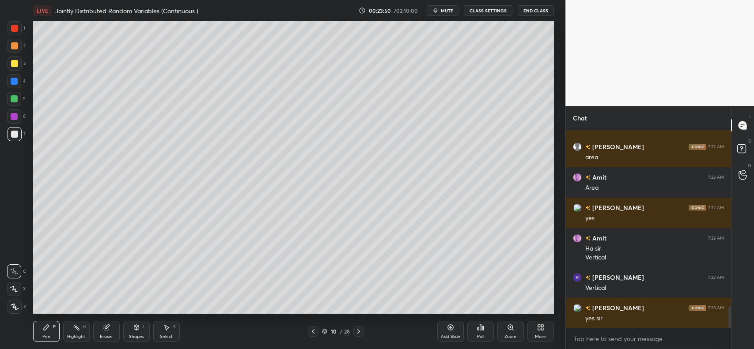
click at [12, 46] on div at bounding box center [14, 45] width 7 height 7
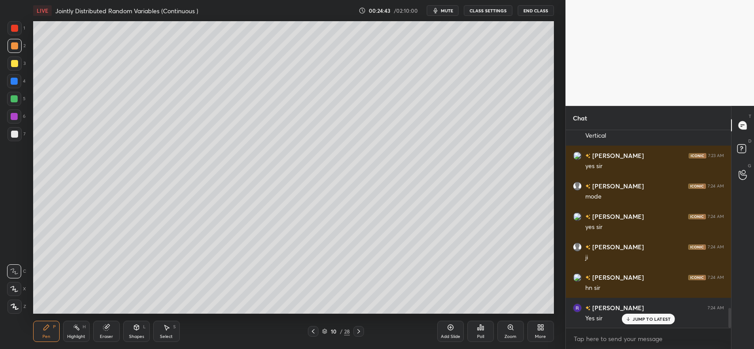
scroll to position [1784, 0]
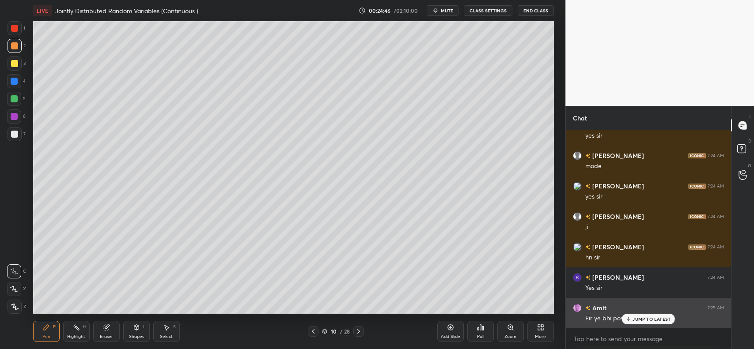
click at [632, 317] on div "JUMP TO LATEST" at bounding box center [648, 319] width 53 height 11
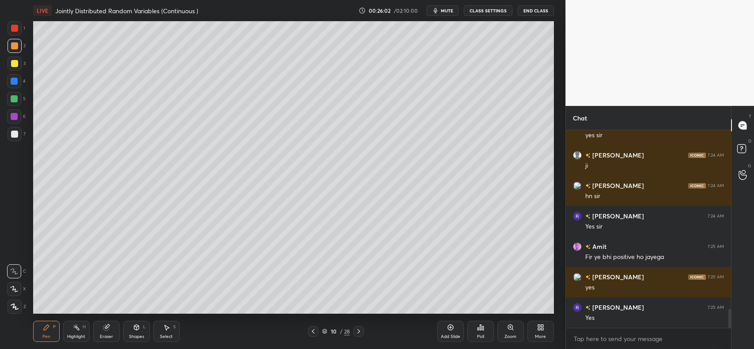
scroll to position [1875, 0]
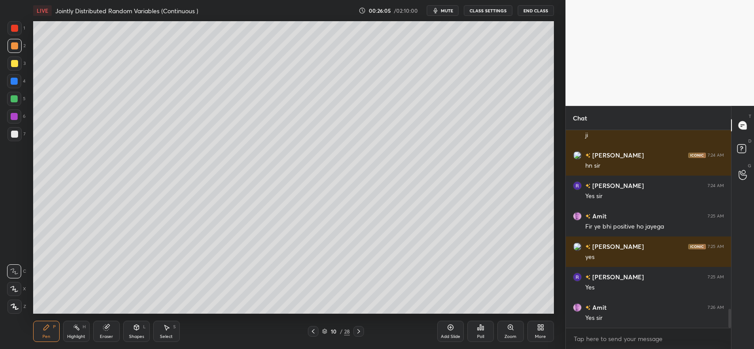
click at [14, 31] on div at bounding box center [14, 28] width 7 height 7
click at [15, 49] on div at bounding box center [14, 45] width 7 height 7
click at [456, 330] on div "Add Slide" at bounding box center [450, 331] width 27 height 21
click at [12, 129] on div at bounding box center [15, 134] width 14 height 14
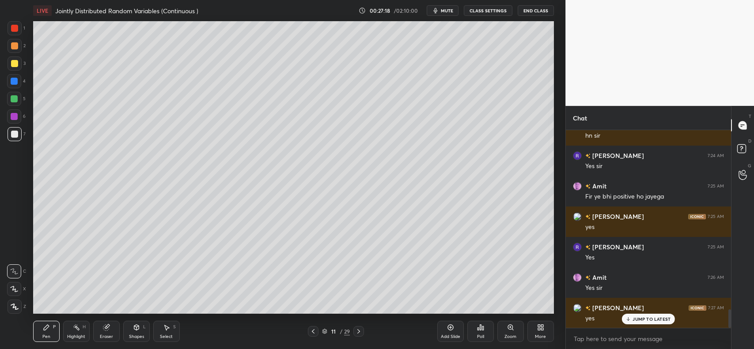
scroll to position [1936, 0]
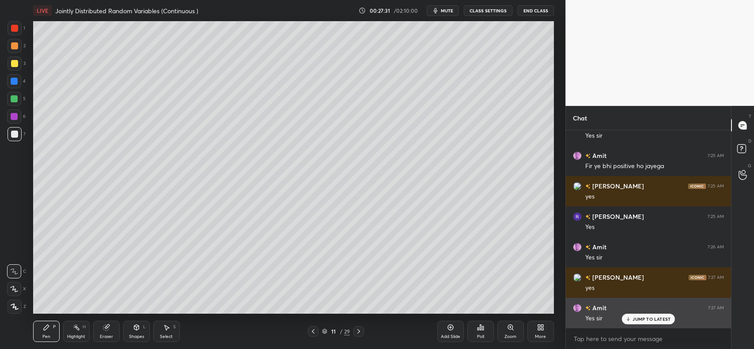
click at [641, 317] on p "JUMP TO LATEST" at bounding box center [652, 319] width 38 height 5
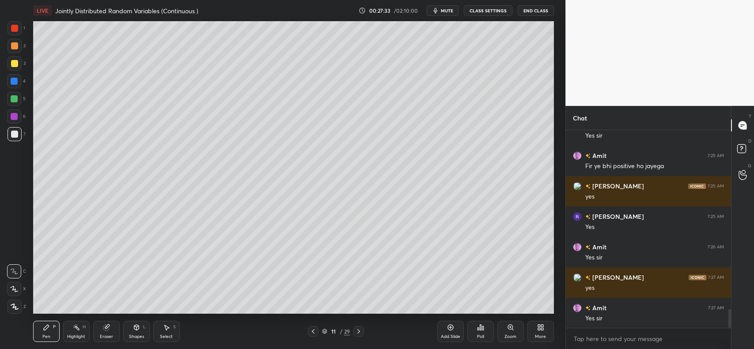
click at [15, 64] on div at bounding box center [14, 63] width 7 height 7
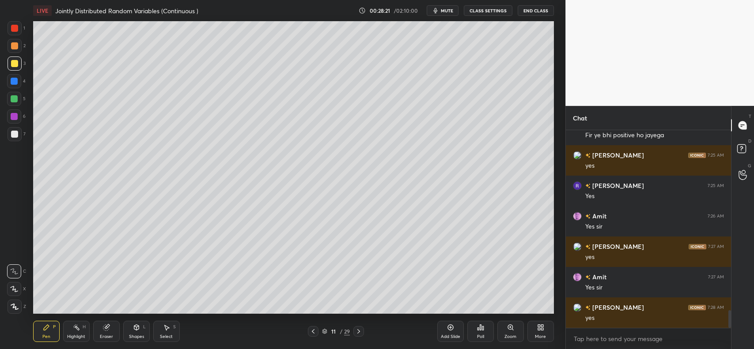
scroll to position [1997, 0]
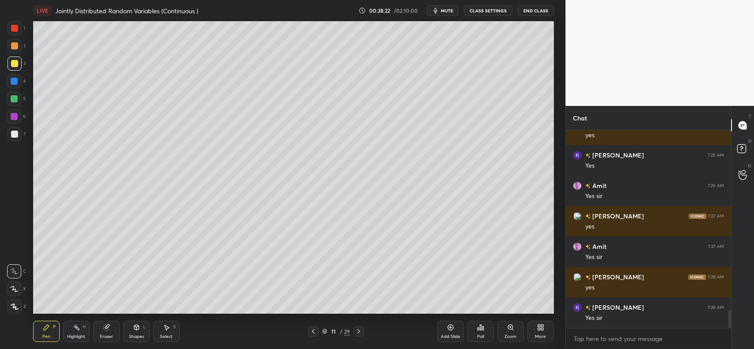
click at [15, 34] on div at bounding box center [15, 28] width 14 height 14
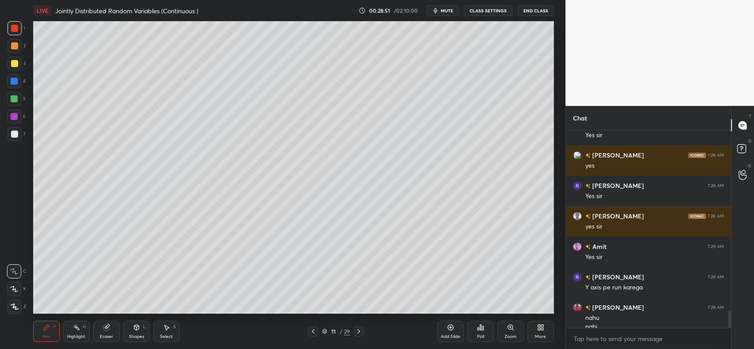
scroll to position [2128, 0]
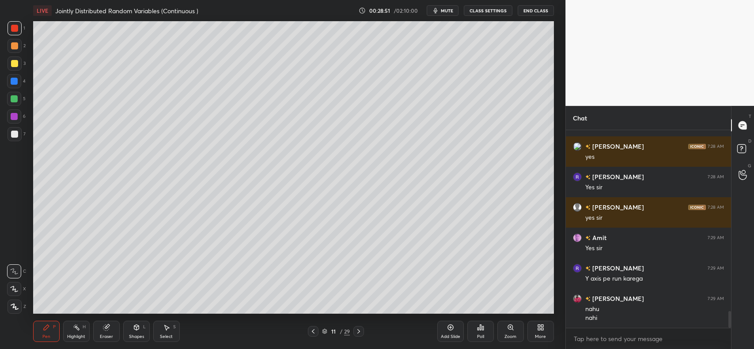
click at [9, 46] on div at bounding box center [15, 46] width 14 height 14
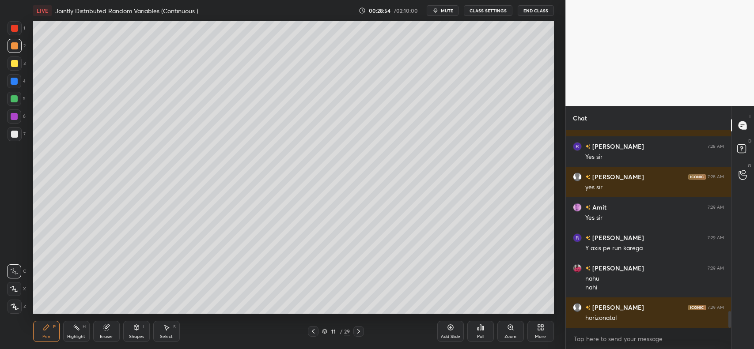
click at [15, 135] on div at bounding box center [14, 134] width 7 height 7
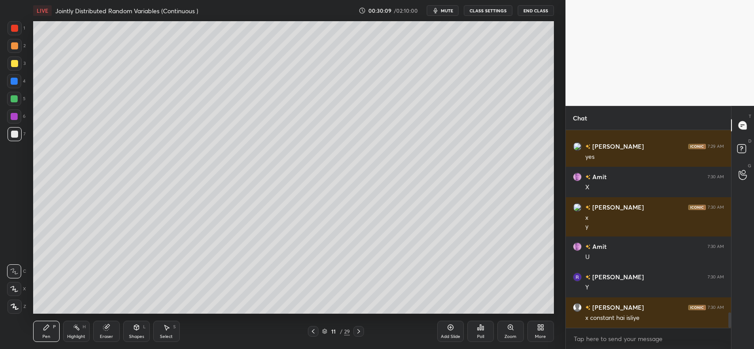
scroll to position [2380, 0]
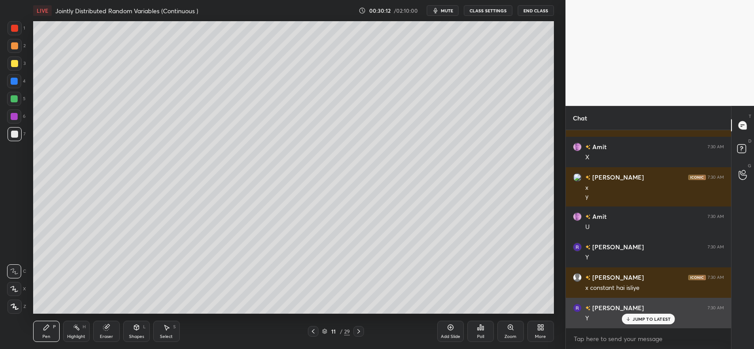
click at [645, 317] on p "JUMP TO LATEST" at bounding box center [652, 319] width 38 height 5
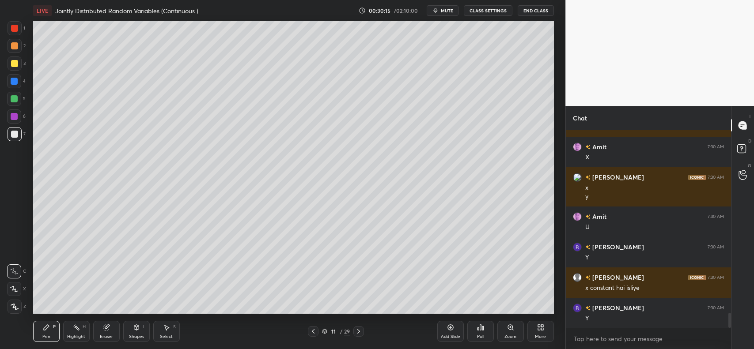
click at [12, 43] on div at bounding box center [14, 45] width 7 height 7
click at [111, 322] on div "Eraser" at bounding box center [106, 331] width 27 height 21
click at [47, 331] on icon at bounding box center [46, 327] width 7 height 7
click at [105, 328] on icon at bounding box center [106, 328] width 6 height 6
click at [51, 330] on div "Pen P" at bounding box center [46, 331] width 27 height 21
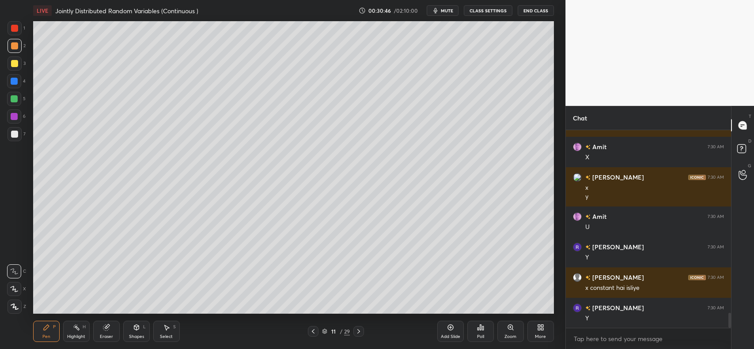
click at [44, 332] on div "Pen P" at bounding box center [46, 331] width 27 height 21
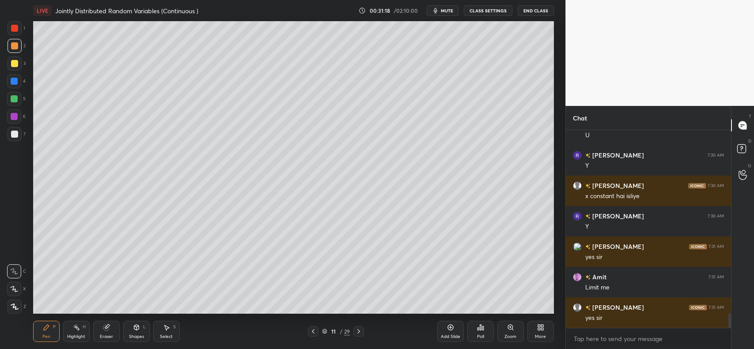
scroll to position [2503, 0]
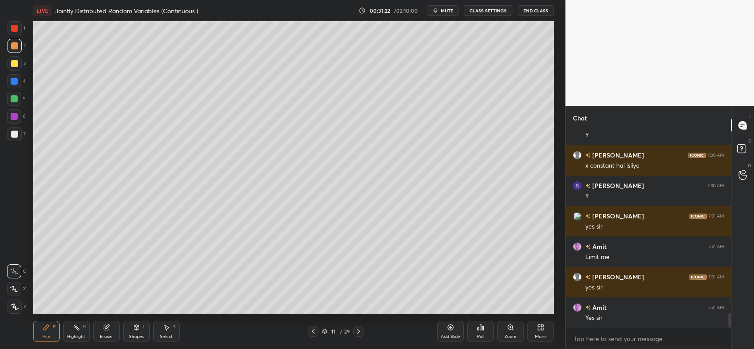
click at [448, 332] on div "Add Slide" at bounding box center [450, 331] width 27 height 21
click at [131, 331] on div "Shapes L" at bounding box center [136, 331] width 27 height 21
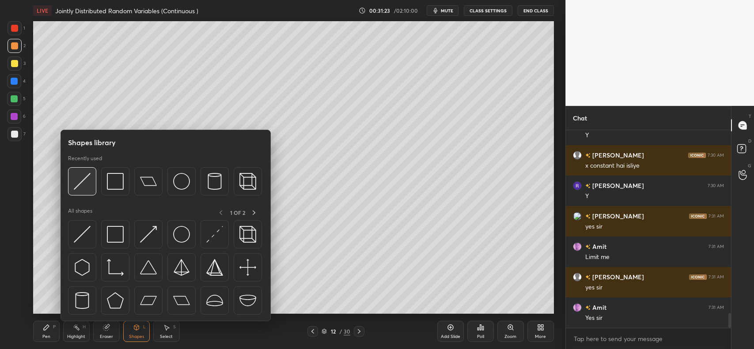
click at [85, 189] on img at bounding box center [82, 181] width 17 height 17
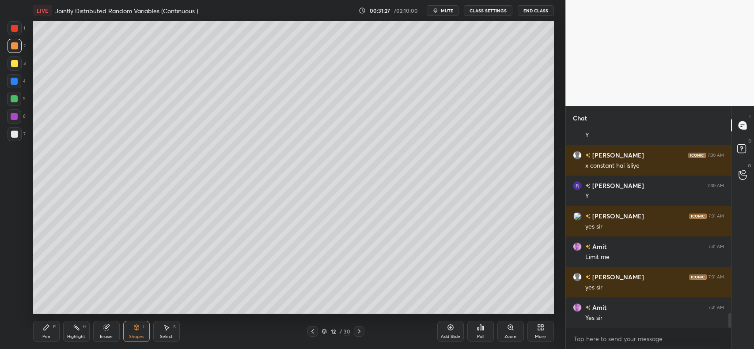
click at [39, 321] on div "Pen P" at bounding box center [46, 331] width 27 height 21
click at [14, 133] on div at bounding box center [14, 134] width 7 height 7
click at [14, 62] on div at bounding box center [14, 63] width 7 height 7
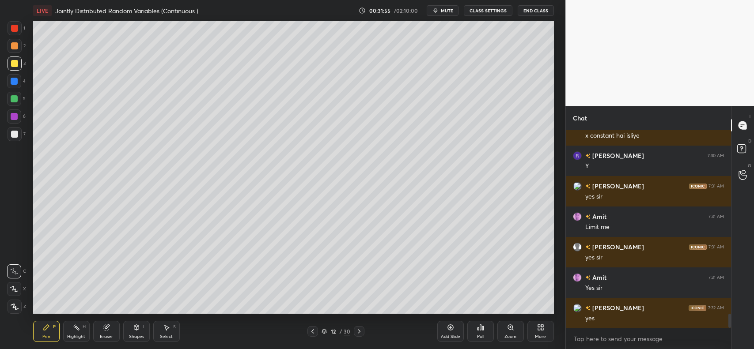
click at [15, 46] on div at bounding box center [14, 45] width 7 height 7
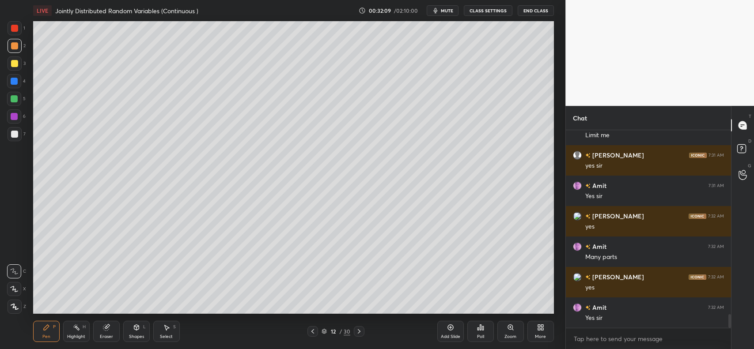
click at [15, 62] on div at bounding box center [14, 63] width 7 height 7
click at [14, 47] on div at bounding box center [14, 45] width 7 height 7
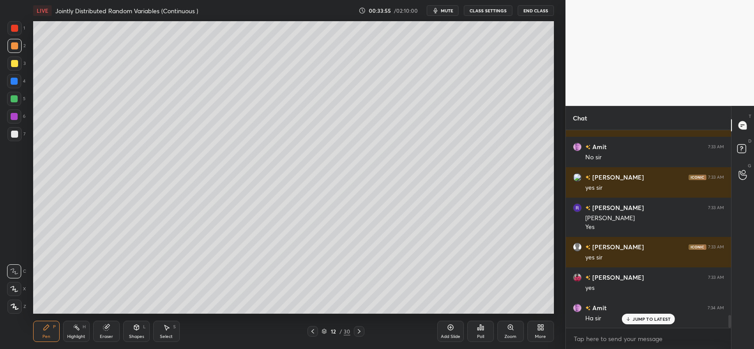
scroll to position [2877, 0]
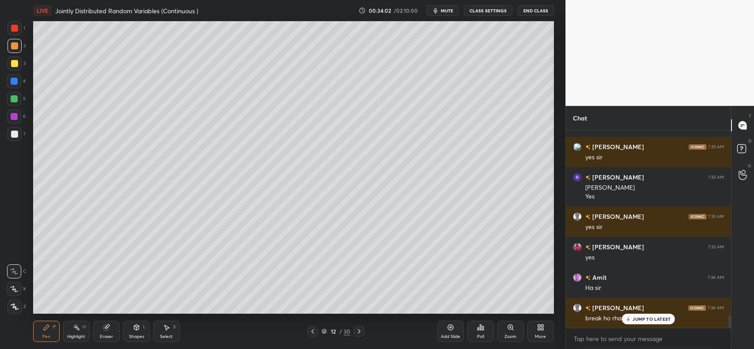
click at [664, 318] on p "JUMP TO LATEST" at bounding box center [652, 319] width 38 height 5
click at [447, 330] on icon at bounding box center [450, 327] width 7 height 7
click at [8, 62] on div at bounding box center [15, 64] width 14 height 14
click at [133, 332] on div "Shapes L" at bounding box center [136, 331] width 27 height 21
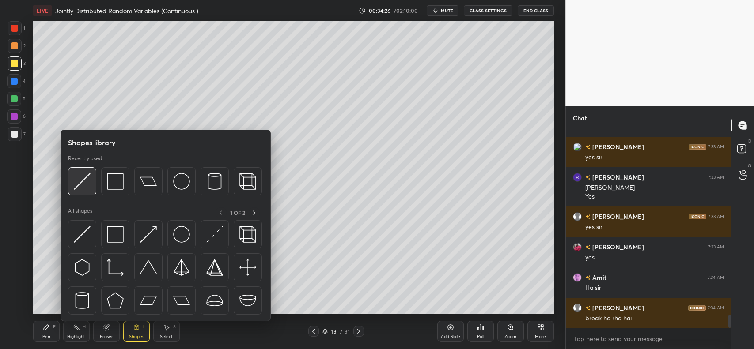
click at [83, 179] on img at bounding box center [82, 181] width 17 height 17
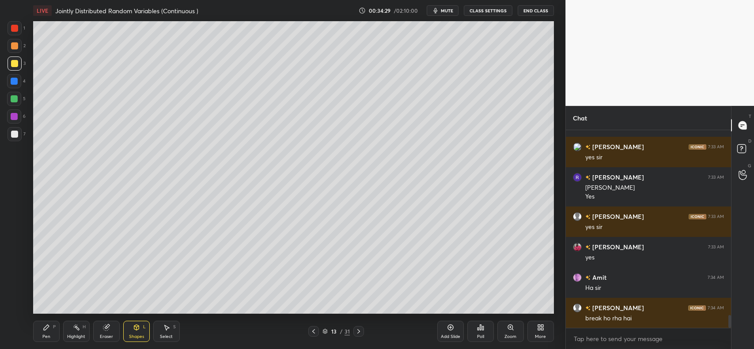
click at [45, 328] on icon at bounding box center [46, 327] width 5 height 5
click at [20, 140] on div "7" at bounding box center [17, 134] width 18 height 14
click at [13, 46] on div at bounding box center [14, 45] width 7 height 7
click at [16, 65] on div at bounding box center [14, 63] width 7 height 7
click at [16, 137] on div at bounding box center [15, 134] width 14 height 14
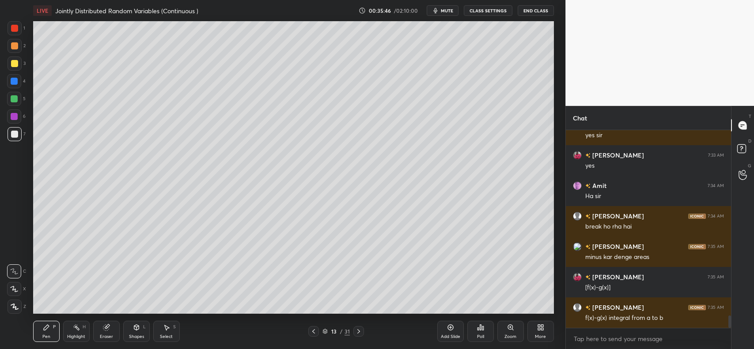
scroll to position [2999, 0]
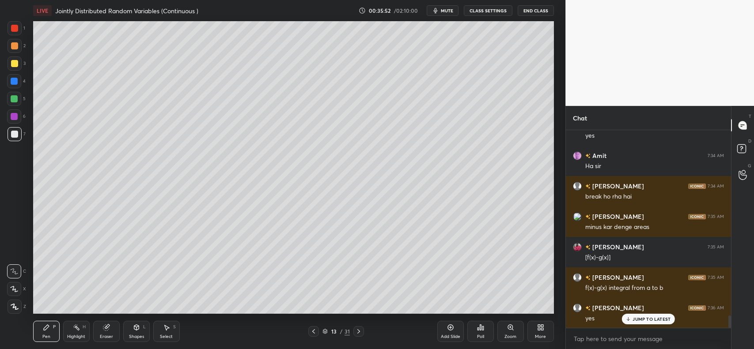
click at [446, 328] on div "Add Slide" at bounding box center [450, 331] width 27 height 21
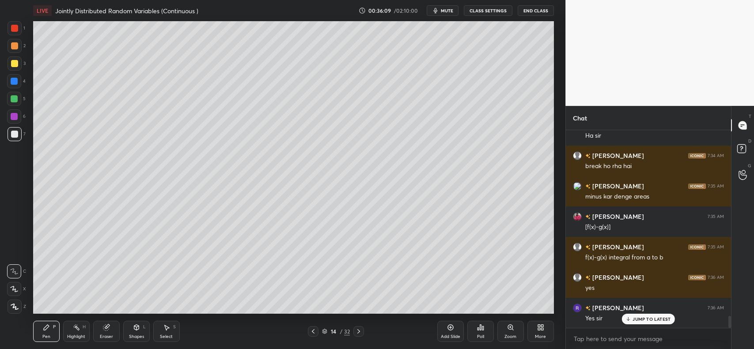
click at [15, 62] on div at bounding box center [14, 63] width 7 height 7
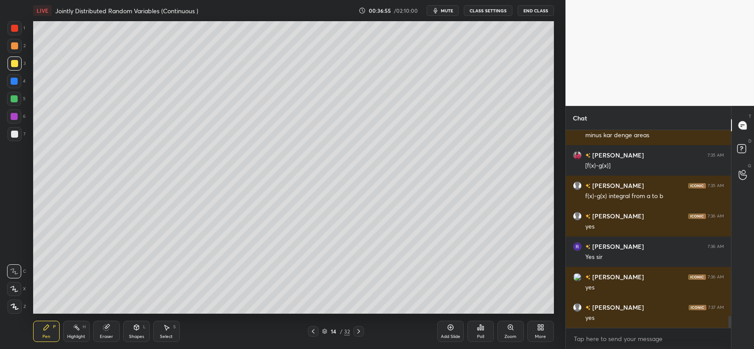
scroll to position [3151, 0]
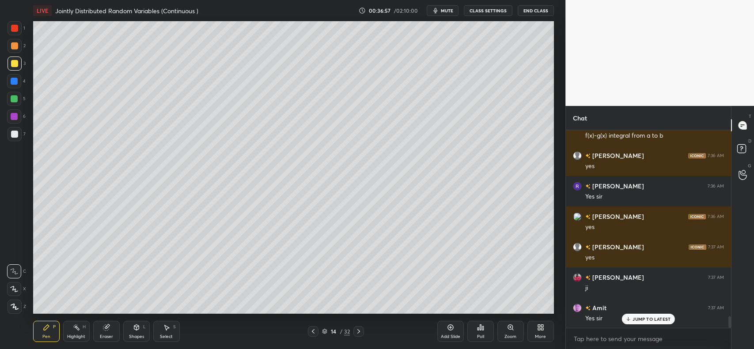
click at [639, 317] on p "JUMP TO LATEST" at bounding box center [652, 319] width 38 height 5
click at [444, 328] on div "Add Slide" at bounding box center [450, 331] width 27 height 21
click at [14, 45] on div at bounding box center [14, 45] width 7 height 7
click at [105, 322] on div "Eraser" at bounding box center [106, 331] width 27 height 21
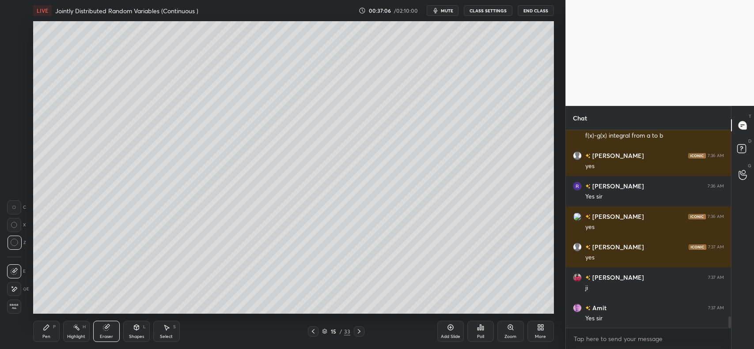
click at [140, 331] on div "Shapes L" at bounding box center [136, 331] width 27 height 21
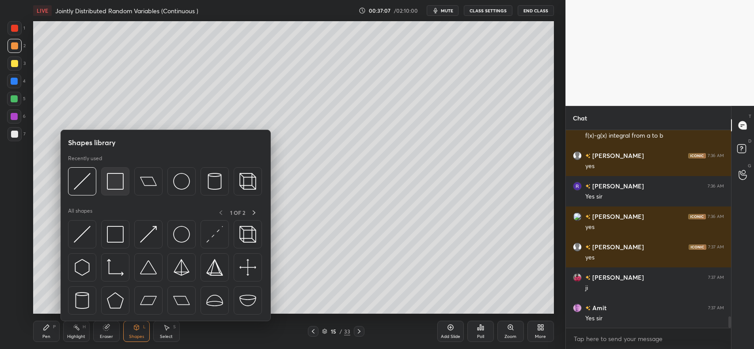
click at [115, 182] on img at bounding box center [115, 181] width 17 height 17
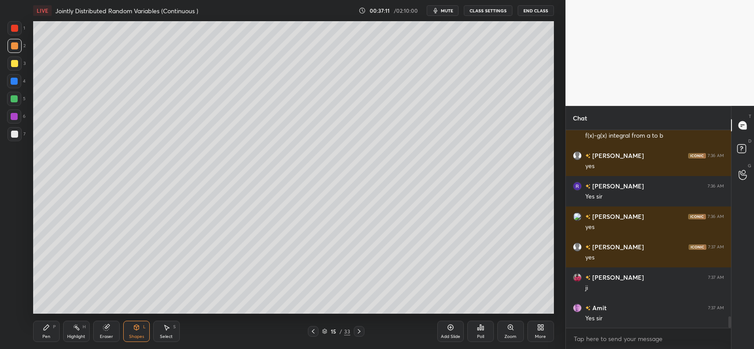
click at [132, 332] on div "Shapes L" at bounding box center [136, 331] width 27 height 21
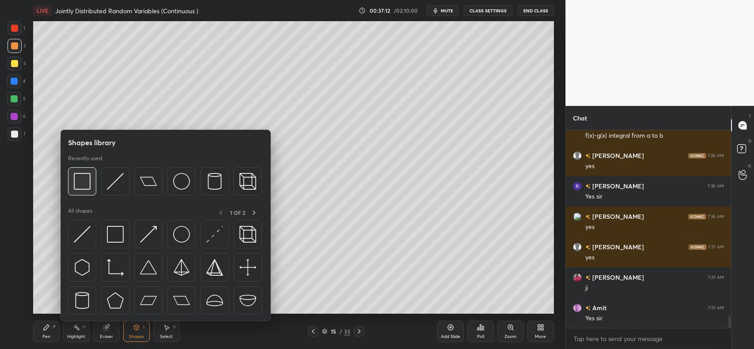
click at [80, 182] on img at bounding box center [82, 181] width 17 height 17
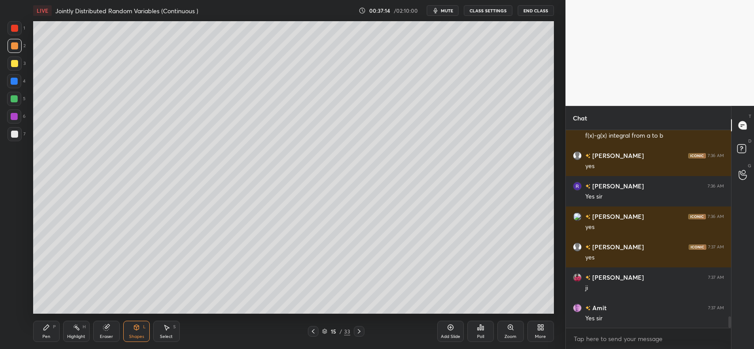
click at [43, 330] on icon at bounding box center [46, 327] width 7 height 7
click at [110, 327] on div "Eraser" at bounding box center [106, 331] width 27 height 21
click at [49, 328] on icon at bounding box center [46, 327] width 7 height 7
click at [15, 65] on div at bounding box center [14, 63] width 7 height 7
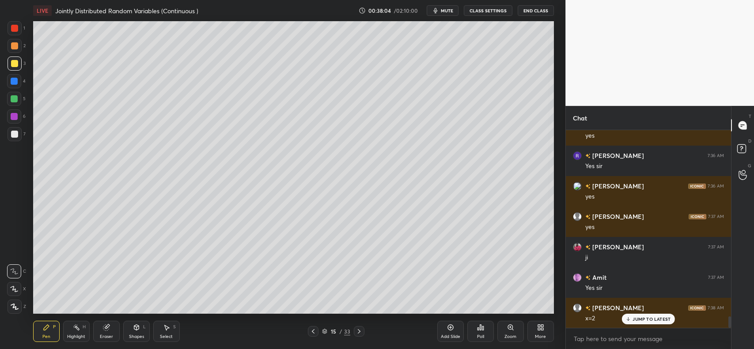
scroll to position [3191, 0]
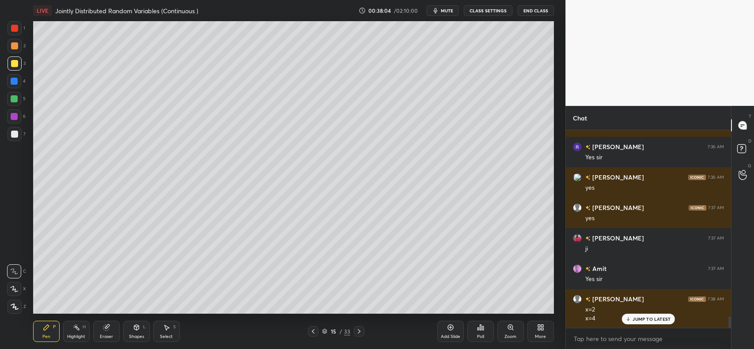
click at [12, 82] on div at bounding box center [14, 81] width 7 height 7
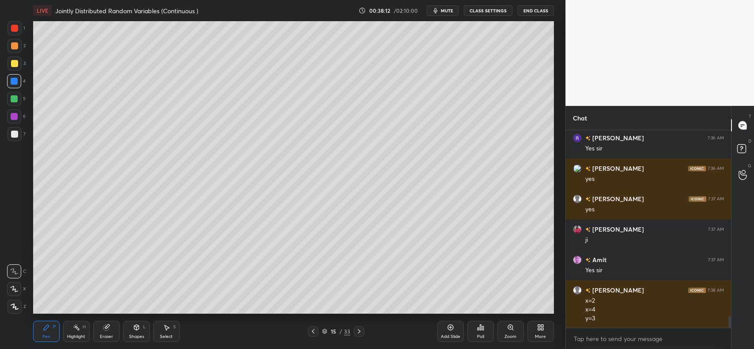
scroll to position [3208, 0]
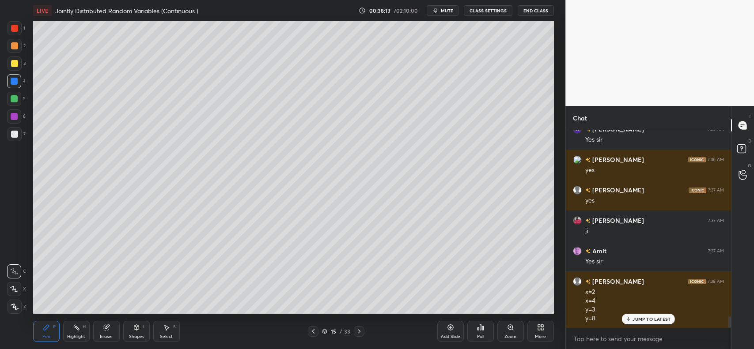
click at [11, 64] on div at bounding box center [14, 63] width 7 height 7
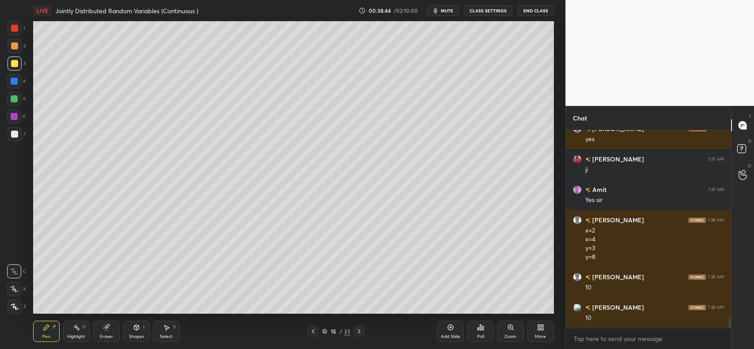
scroll to position [3300, 0]
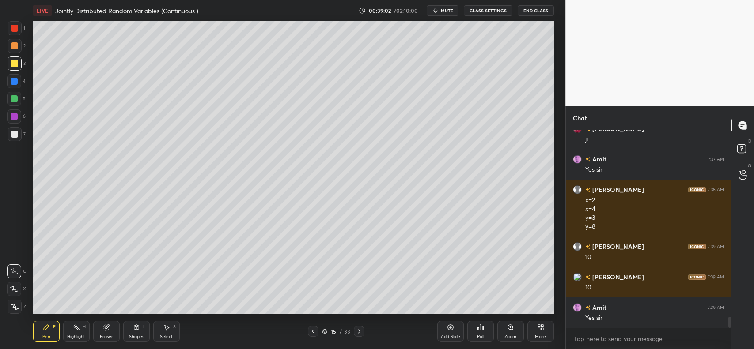
click at [17, 64] on div at bounding box center [14, 63] width 7 height 7
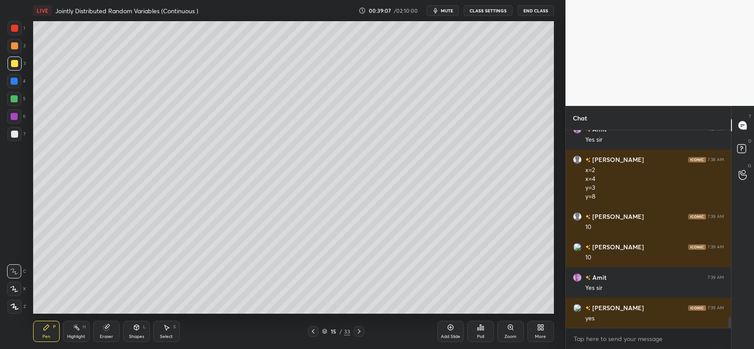
scroll to position [3361, 0]
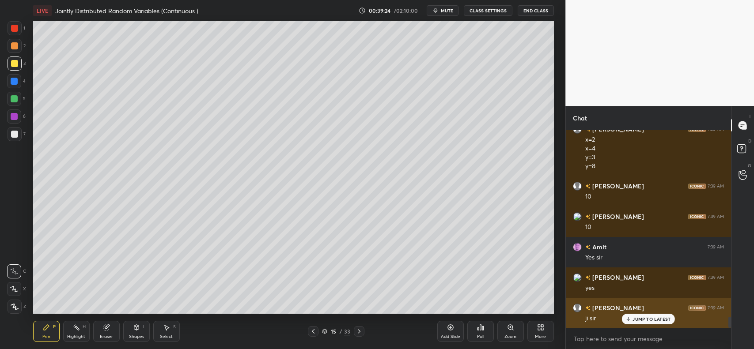
click at [655, 322] on p "JUMP TO LATEST" at bounding box center [652, 319] width 38 height 5
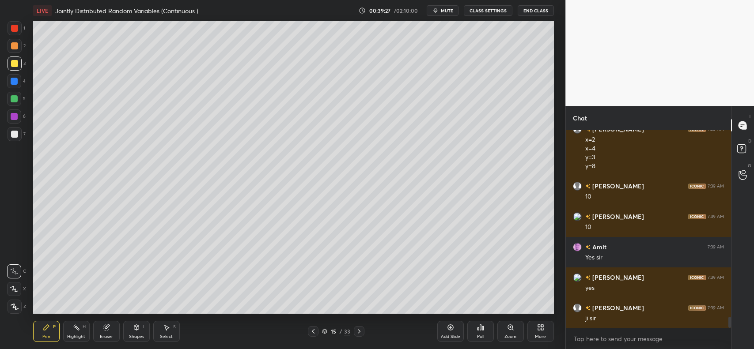
click at [15, 64] on div at bounding box center [14, 63] width 7 height 7
click at [15, 81] on div at bounding box center [14, 81] width 7 height 7
click at [15, 130] on div at bounding box center [15, 134] width 14 height 14
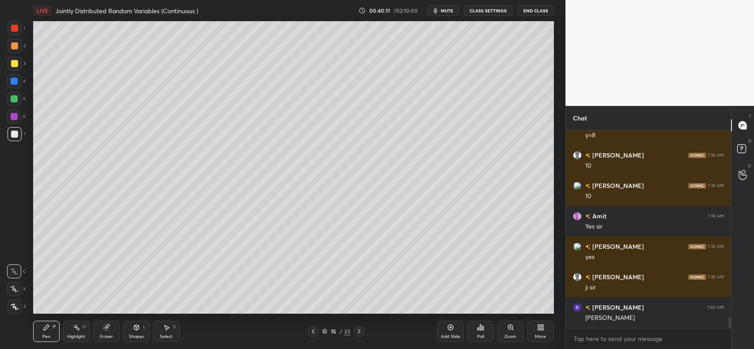
scroll to position [3422, 0]
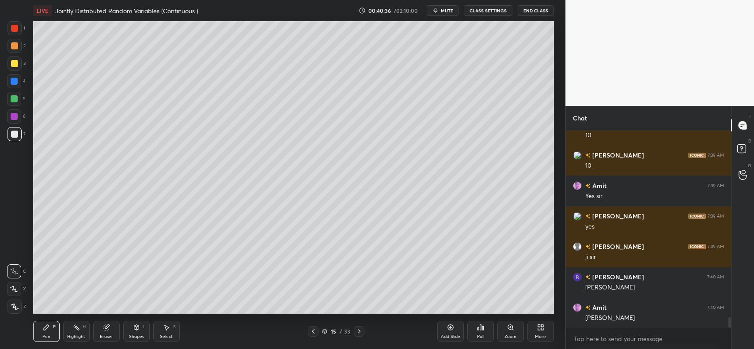
click at [447, 328] on icon at bounding box center [450, 327] width 7 height 7
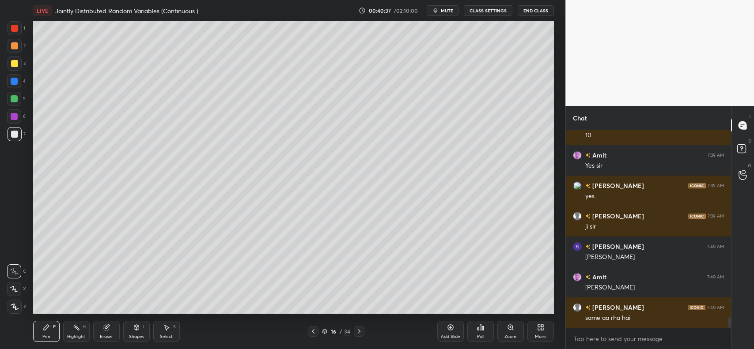
click at [142, 331] on div "Shapes L" at bounding box center [136, 331] width 27 height 21
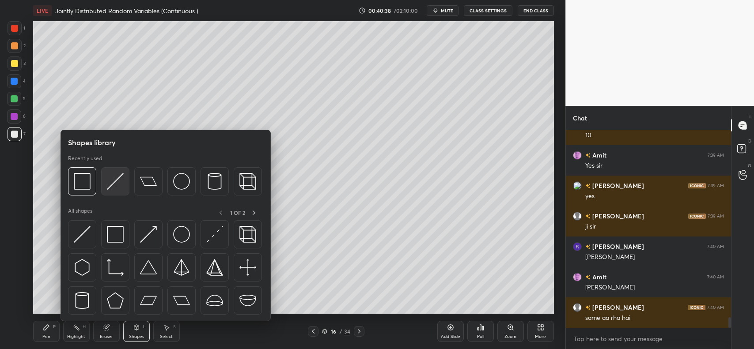
click at [113, 184] on img at bounding box center [115, 181] width 17 height 17
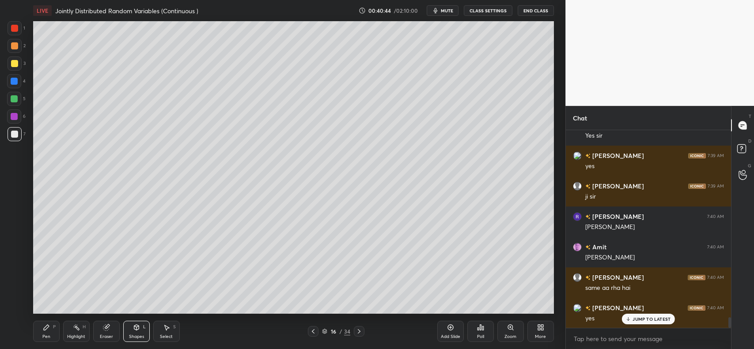
scroll to position [3513, 0]
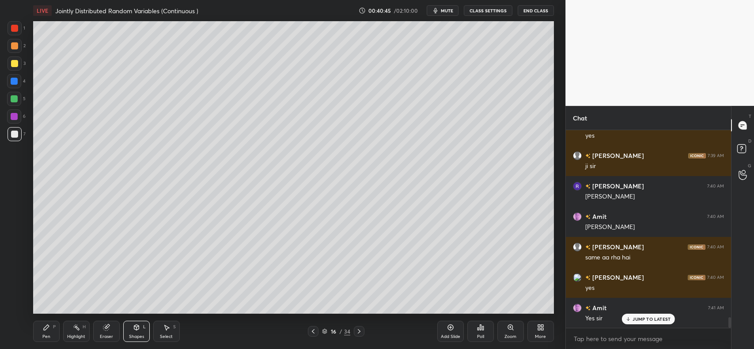
click at [45, 331] on icon at bounding box center [46, 327] width 7 height 7
click at [311, 332] on icon at bounding box center [313, 331] width 7 height 7
click at [364, 330] on div "15 / 34" at bounding box center [336, 331] width 202 height 11
click at [359, 330] on icon at bounding box center [359, 331] width 7 height 7
click at [311, 330] on icon at bounding box center [313, 331] width 7 height 7
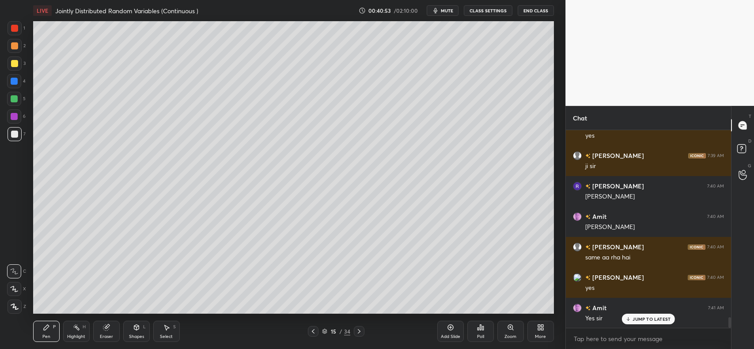
click at [359, 330] on icon at bounding box center [359, 331] width 7 height 7
click at [106, 324] on icon at bounding box center [106, 327] width 7 height 7
click at [45, 327] on icon at bounding box center [46, 327] width 7 height 7
click at [13, 81] on div at bounding box center [14, 81] width 7 height 7
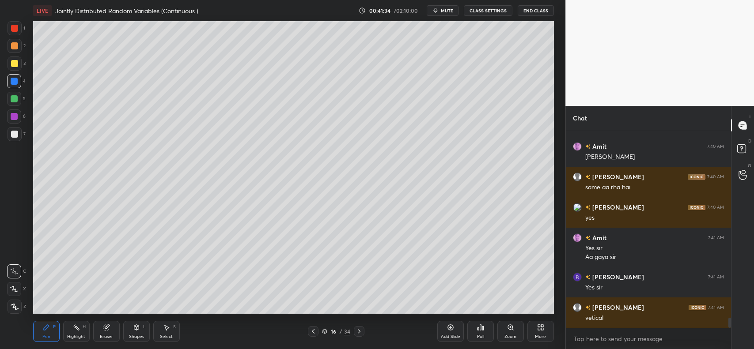
scroll to position [3614, 0]
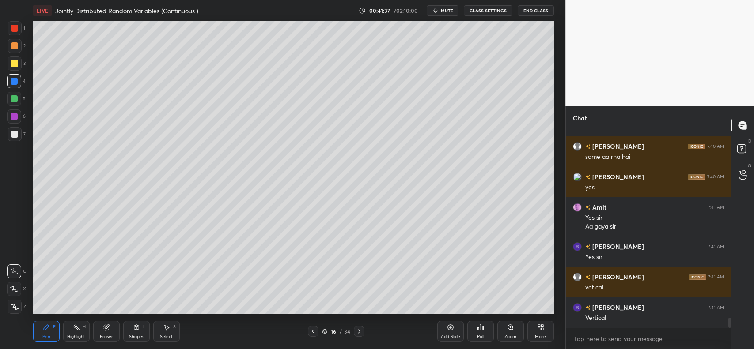
click at [16, 98] on div at bounding box center [14, 98] width 7 height 7
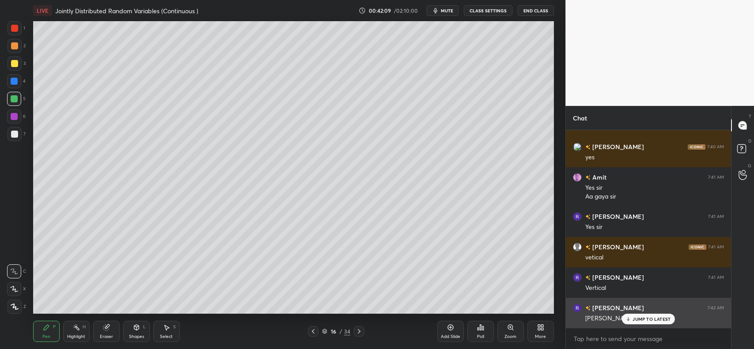
click at [634, 318] on p "JUMP TO LATEST" at bounding box center [652, 319] width 38 height 5
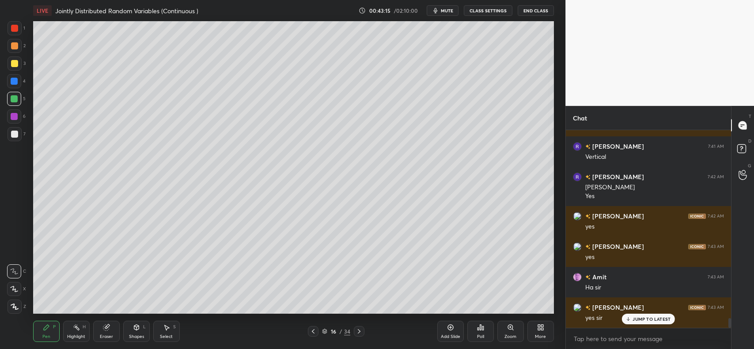
scroll to position [3805, 0]
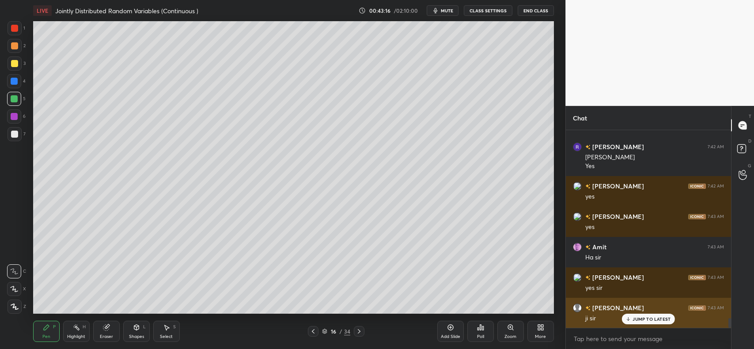
click at [637, 313] on div "ji sir" at bounding box center [654, 318] width 139 height 11
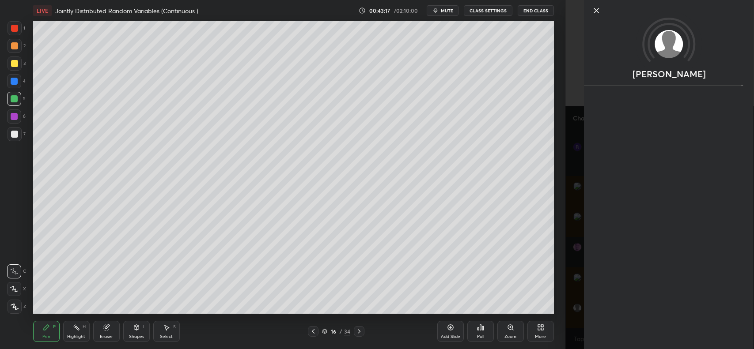
click at [449, 326] on icon at bounding box center [450, 327] width 7 height 7
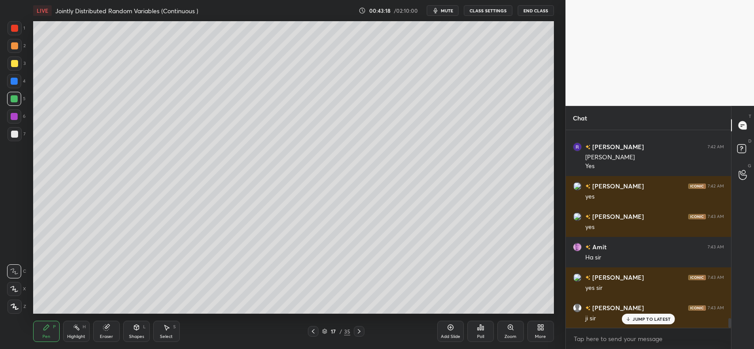
scroll to position [3836, 0]
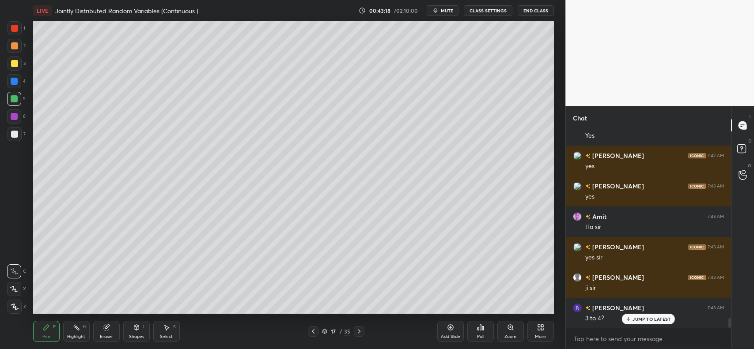
click at [140, 332] on div "Shapes L" at bounding box center [136, 331] width 27 height 21
click at [311, 332] on icon at bounding box center [313, 331] width 7 height 7
click at [105, 326] on icon at bounding box center [106, 328] width 6 height 6
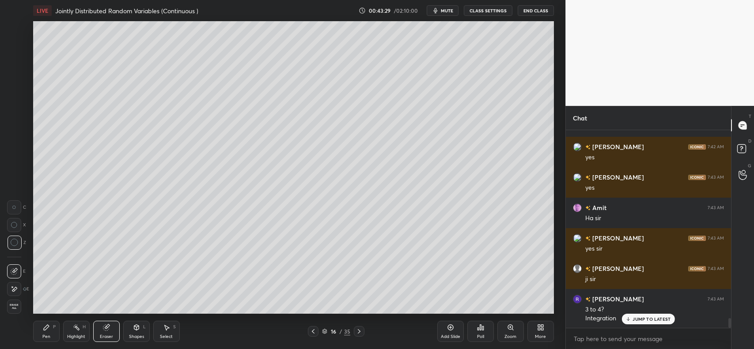
click at [44, 330] on icon at bounding box center [46, 327] width 5 height 5
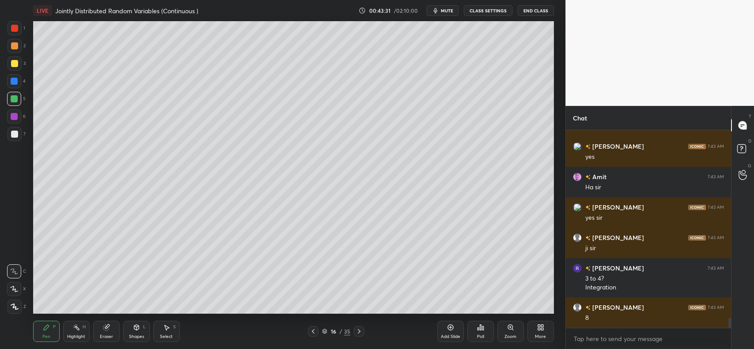
scroll to position [3936, 0]
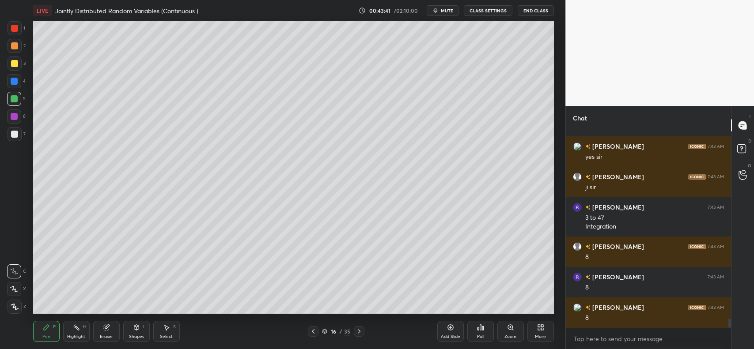
click at [444, 329] on div "Add Slide" at bounding box center [450, 331] width 27 height 21
click at [314, 330] on icon at bounding box center [313, 331] width 7 height 7
click at [311, 330] on icon at bounding box center [313, 331] width 7 height 7
click at [358, 330] on icon at bounding box center [359, 331] width 7 height 7
click at [360, 330] on icon at bounding box center [359, 331] width 7 height 7
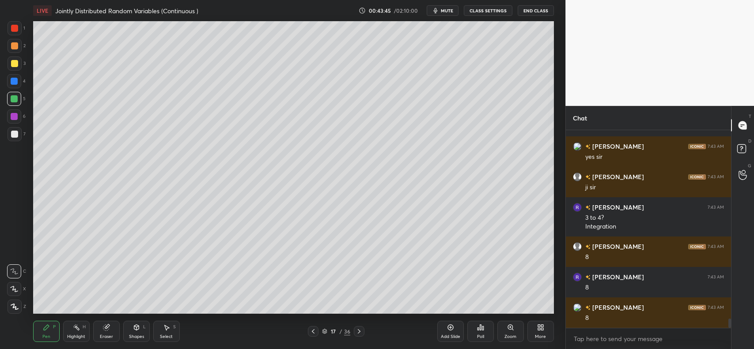
click at [131, 334] on div "Shapes L" at bounding box center [136, 331] width 27 height 21
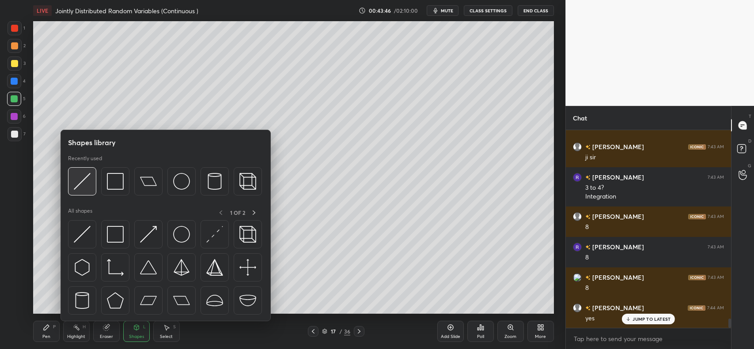
click at [87, 182] on img at bounding box center [82, 181] width 17 height 17
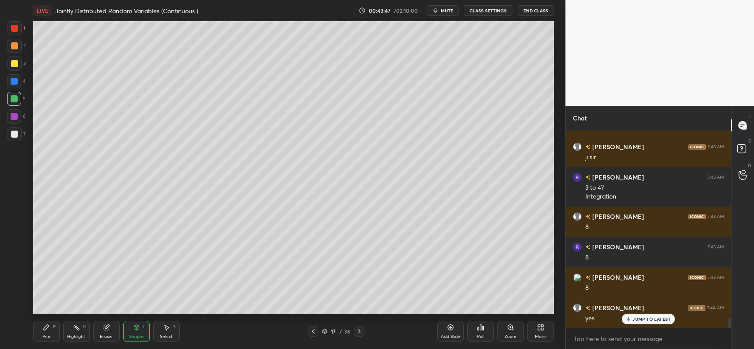
scroll to position [3997, 0]
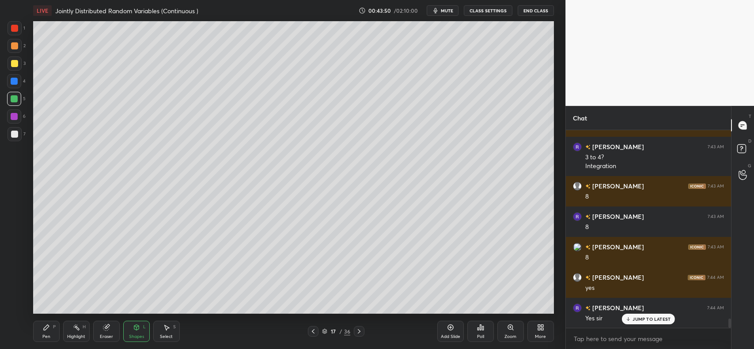
click at [49, 323] on div "Pen P" at bounding box center [46, 331] width 27 height 21
click at [111, 326] on div "Eraser" at bounding box center [106, 331] width 27 height 21
click at [131, 327] on div "Shapes L" at bounding box center [136, 331] width 27 height 21
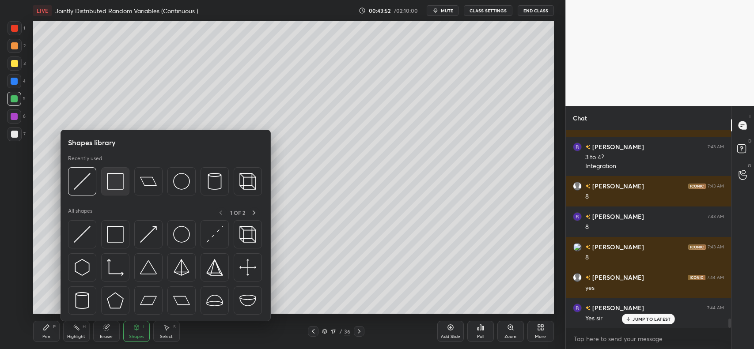
click at [124, 180] on div at bounding box center [115, 181] width 28 height 28
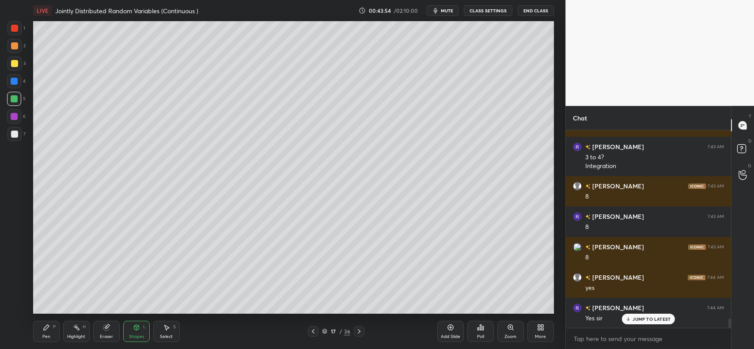
click at [43, 330] on icon at bounding box center [46, 327] width 7 height 7
click at [312, 334] on icon at bounding box center [313, 331] width 7 height 7
click at [361, 330] on icon at bounding box center [359, 331] width 7 height 7
click at [14, 65] on div at bounding box center [14, 63] width 7 height 7
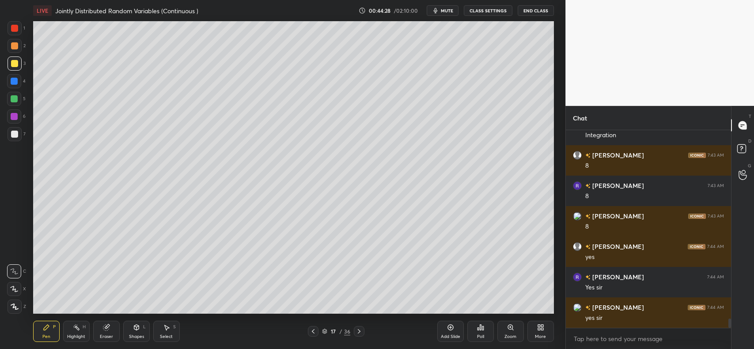
scroll to position [4058, 0]
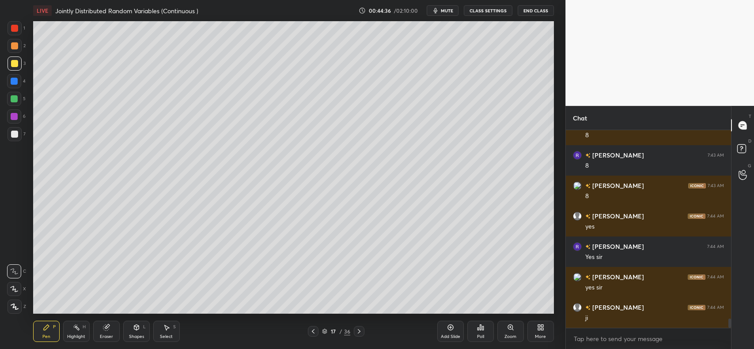
click at [14, 63] on div at bounding box center [14, 63] width 7 height 7
click at [16, 50] on div at bounding box center [15, 46] width 14 height 14
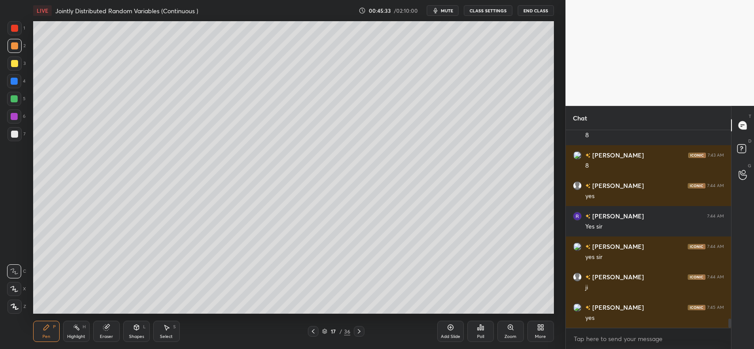
click at [15, 94] on div at bounding box center [14, 99] width 14 height 14
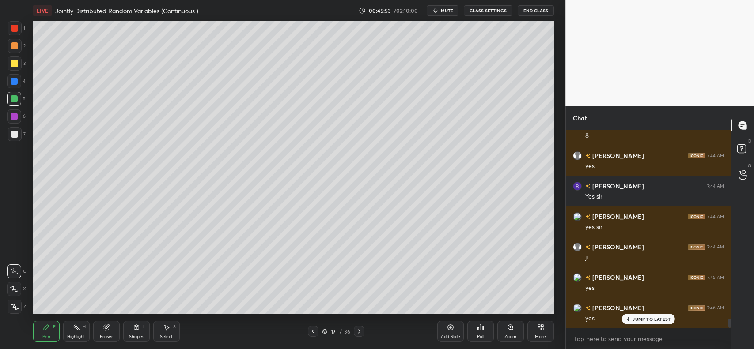
click at [451, 328] on icon at bounding box center [450, 327] width 7 height 7
click at [15, 63] on div at bounding box center [14, 63] width 7 height 7
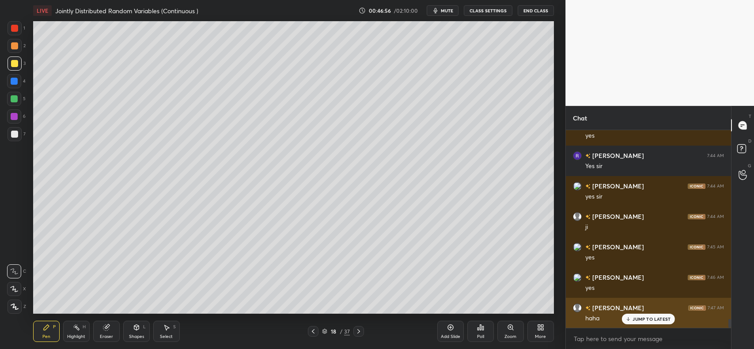
click at [630, 317] on icon at bounding box center [629, 319] width 6 height 5
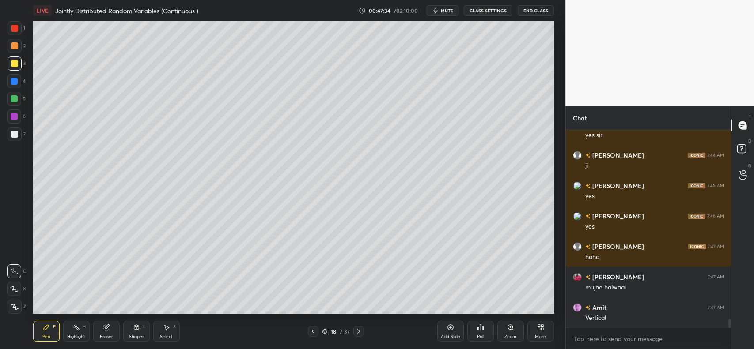
scroll to position [4241, 0]
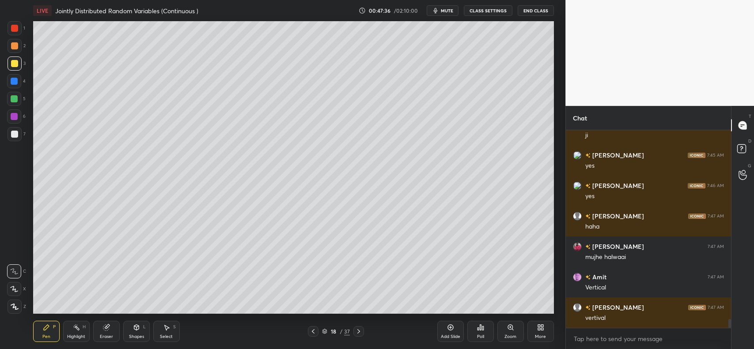
click at [14, 42] on div at bounding box center [14, 45] width 7 height 7
click at [11, 65] on div at bounding box center [14, 63] width 7 height 7
click at [14, 85] on div at bounding box center [14, 81] width 14 height 14
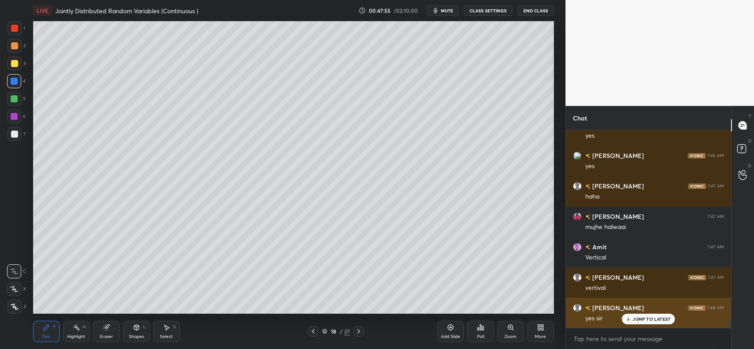
click at [659, 319] on p "JUMP TO LATEST" at bounding box center [652, 319] width 38 height 5
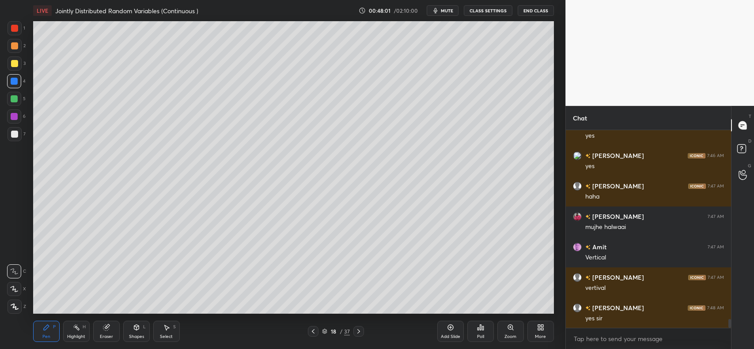
click at [16, 62] on div at bounding box center [14, 63] width 7 height 7
click at [11, 82] on div at bounding box center [14, 81] width 7 height 7
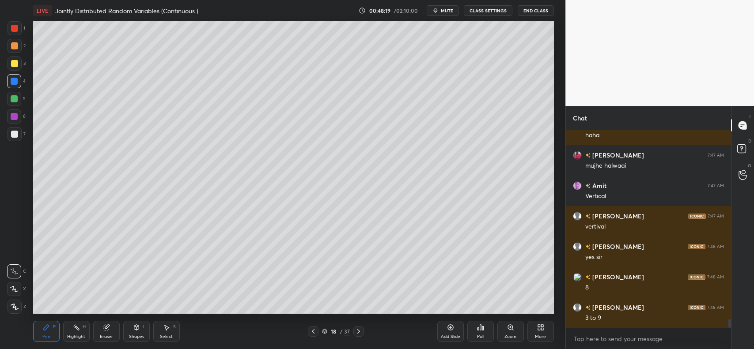
scroll to position [4342, 0]
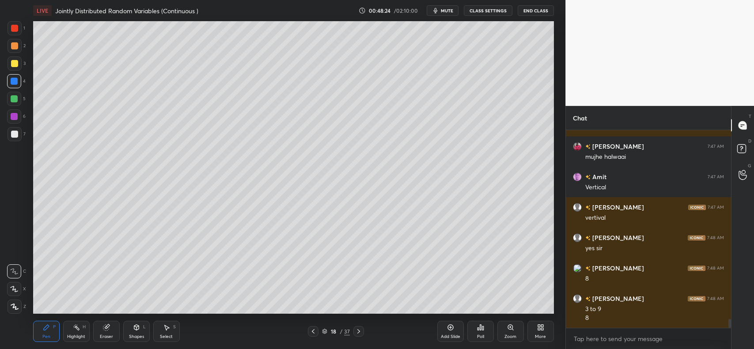
click at [17, 66] on div at bounding box center [14, 63] width 7 height 7
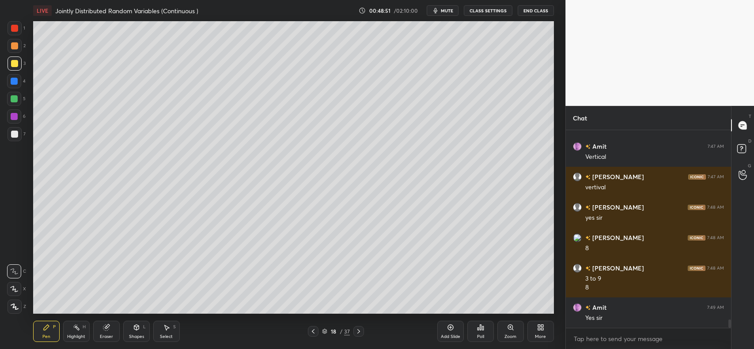
scroll to position [4403, 0]
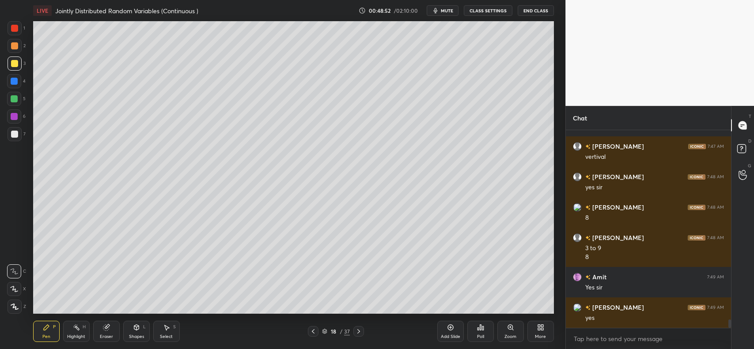
click at [450, 329] on icon at bounding box center [450, 327] width 7 height 7
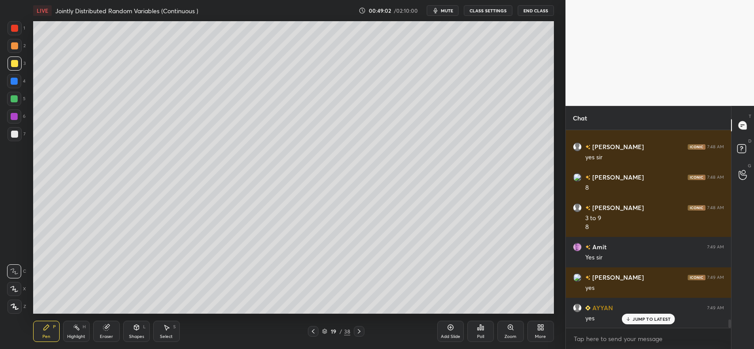
click at [15, 47] on div at bounding box center [14, 45] width 7 height 7
click at [16, 65] on div at bounding box center [14, 63] width 7 height 7
click at [15, 82] on div at bounding box center [14, 81] width 7 height 7
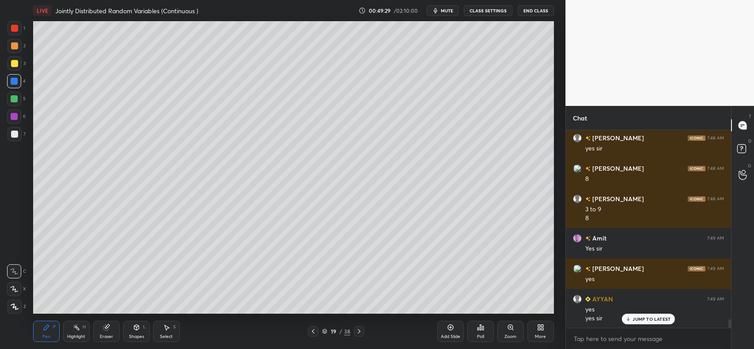
click at [16, 49] on div at bounding box center [14, 45] width 7 height 7
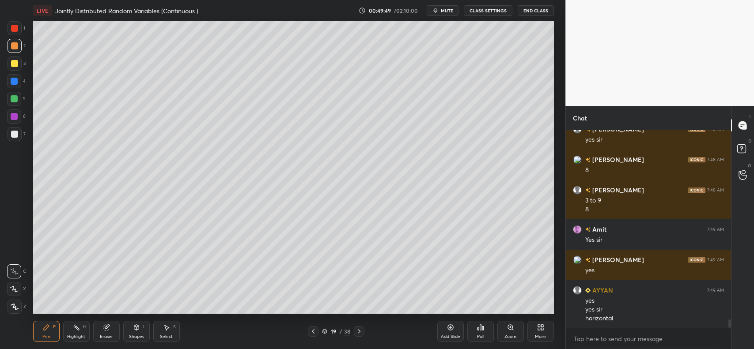
scroll to position [4481, 0]
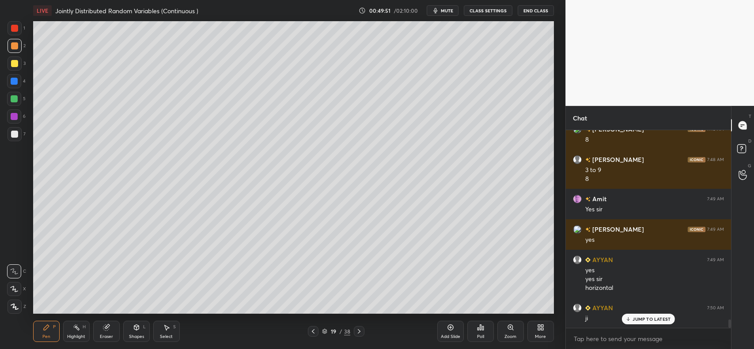
click at [12, 81] on div at bounding box center [14, 81] width 7 height 7
click at [15, 304] on icon at bounding box center [15, 307] width 8 height 6
click at [16, 270] on icon at bounding box center [14, 272] width 8 height 6
click at [12, 270] on icon at bounding box center [14, 272] width 8 height 6
click at [15, 47] on div at bounding box center [14, 45] width 7 height 7
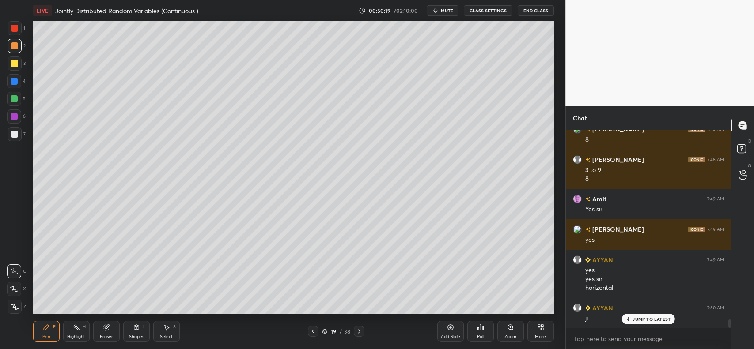
click at [13, 27] on div at bounding box center [14, 28] width 7 height 7
click at [12, 46] on div at bounding box center [14, 45] width 7 height 7
click at [46, 328] on icon at bounding box center [46, 327] width 5 height 5
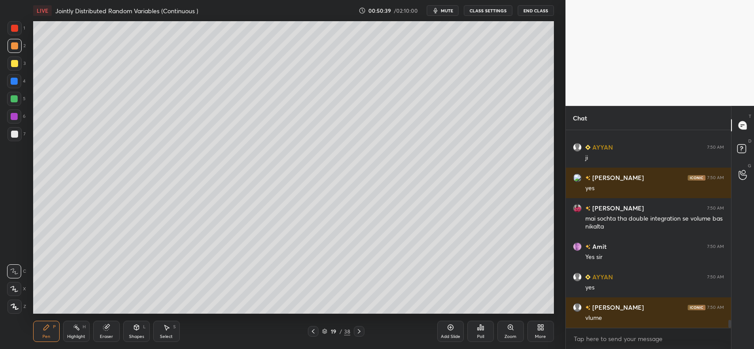
scroll to position [4672, 0]
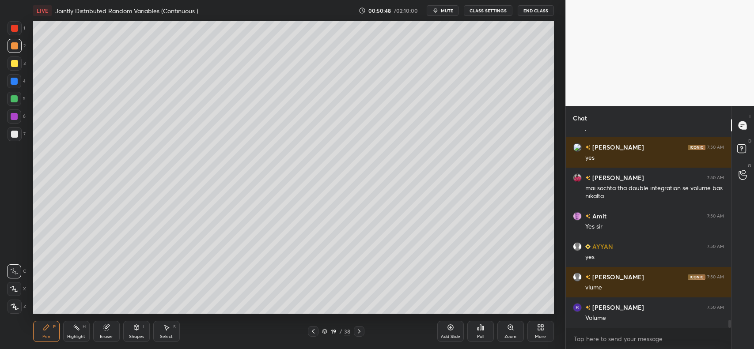
click at [448, 329] on icon at bounding box center [451, 328] width 6 height 6
click at [14, 42] on div at bounding box center [14, 45] width 7 height 7
click at [140, 323] on div "Shapes L" at bounding box center [136, 331] width 27 height 21
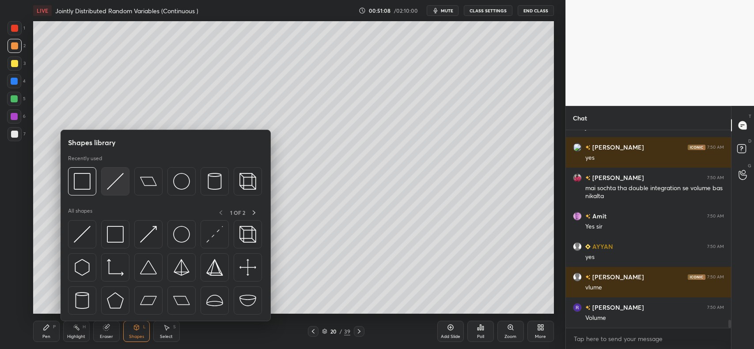
click at [114, 179] on img at bounding box center [115, 181] width 17 height 17
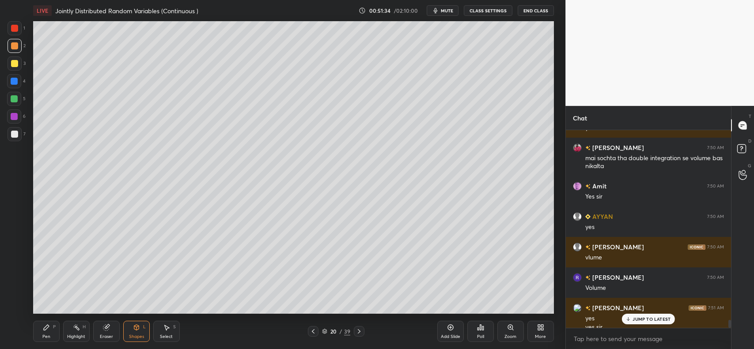
scroll to position [4711, 0]
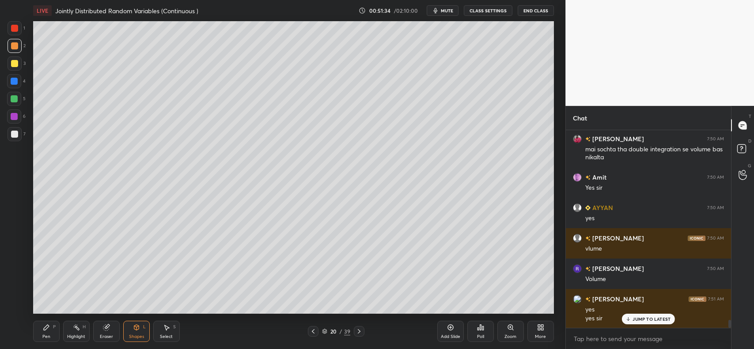
click at [140, 326] on icon at bounding box center [136, 327] width 7 height 7
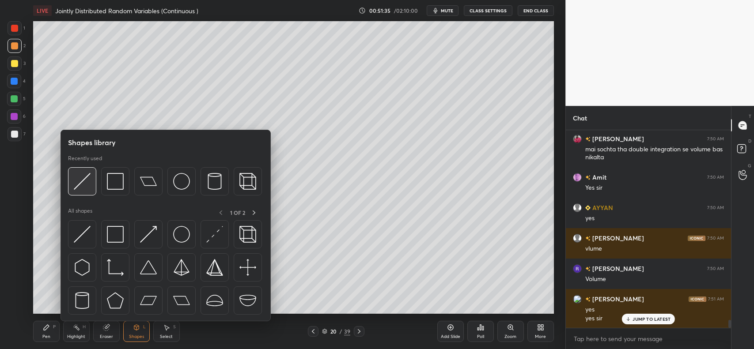
click at [78, 180] on img at bounding box center [82, 181] width 17 height 17
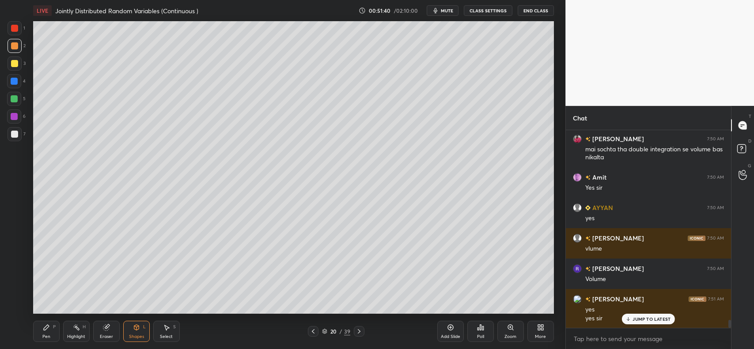
click at [20, 138] on div at bounding box center [15, 134] width 14 height 14
click at [48, 328] on icon at bounding box center [46, 327] width 7 height 7
click at [129, 326] on div "Shapes L" at bounding box center [136, 331] width 27 height 21
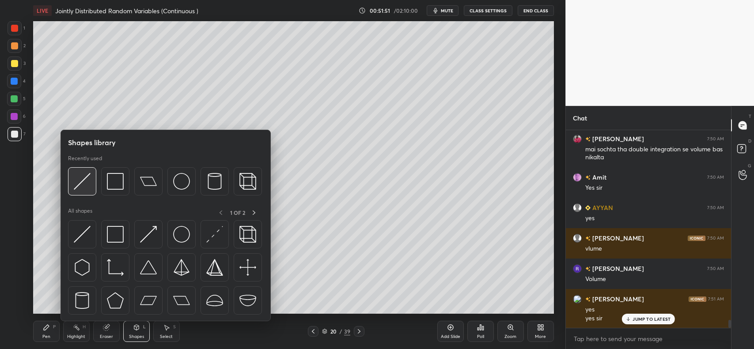
click at [87, 180] on img at bounding box center [82, 181] width 17 height 17
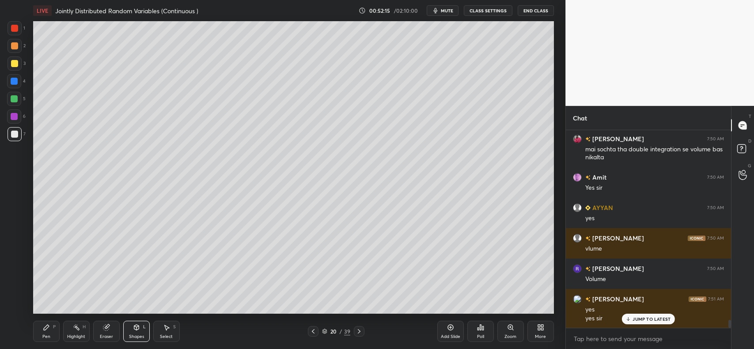
click at [14, 29] on div at bounding box center [14, 28] width 7 height 7
click at [40, 327] on div "Pen P" at bounding box center [46, 331] width 27 height 21
click at [14, 304] on icon at bounding box center [15, 307] width 8 height 6
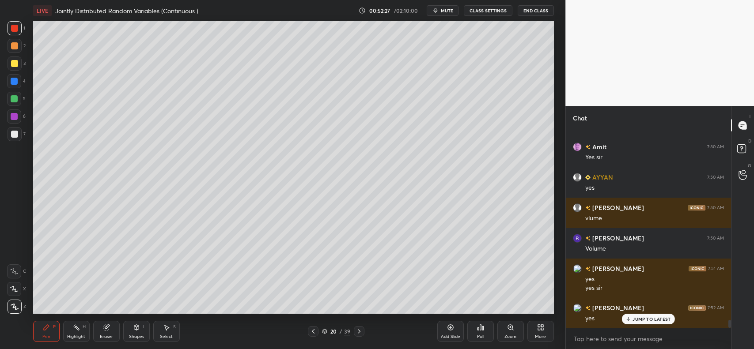
click at [12, 135] on div at bounding box center [14, 134] width 7 height 7
click at [10, 274] on icon at bounding box center [14, 272] width 8 height 6
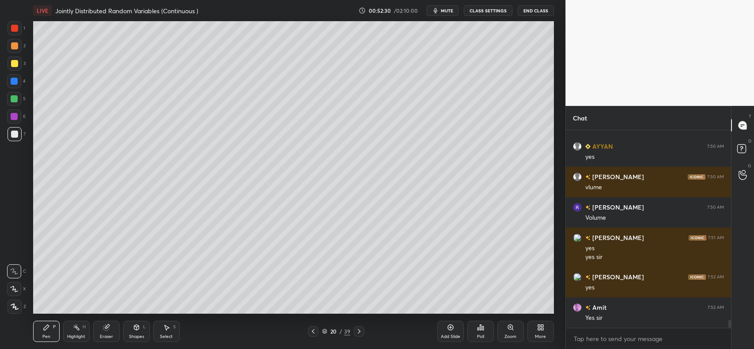
click at [167, 324] on icon at bounding box center [166, 327] width 7 height 7
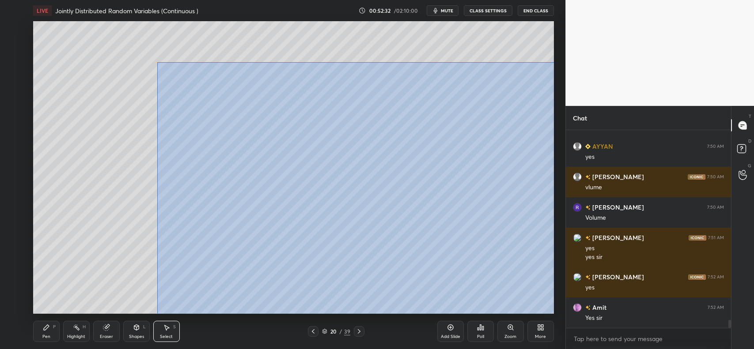
scroll to position [4803, 0]
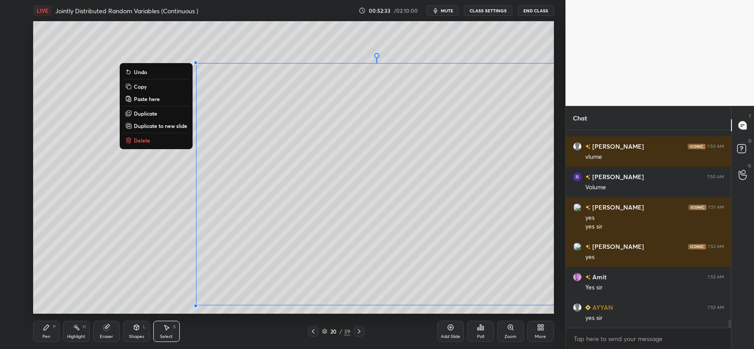
click at [130, 85] on icon at bounding box center [128, 86] width 7 height 7
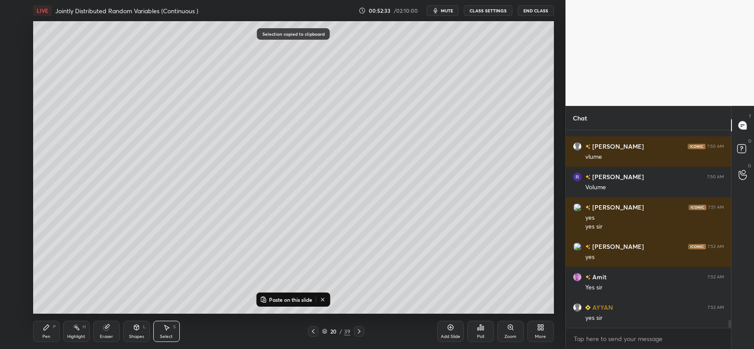
click at [71, 230] on div "0 ° Undo Copy Paste here Duplicate Duplicate to new slide Delete" at bounding box center [293, 167] width 521 height 293
click at [450, 330] on icon at bounding box center [451, 328] width 6 height 6
click at [296, 298] on p "Paste on this slide" at bounding box center [290, 299] width 43 height 7
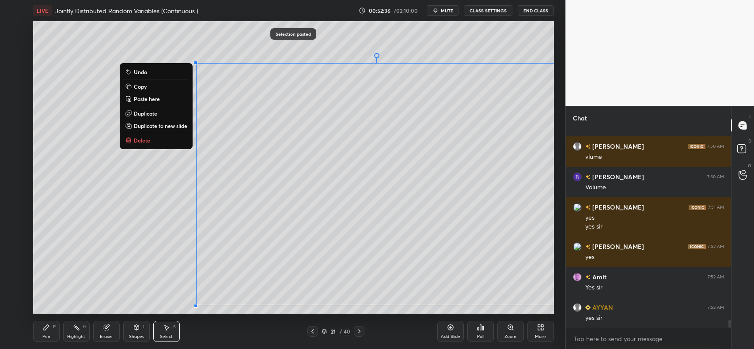
click at [451, 328] on icon at bounding box center [450, 327] width 3 height 3
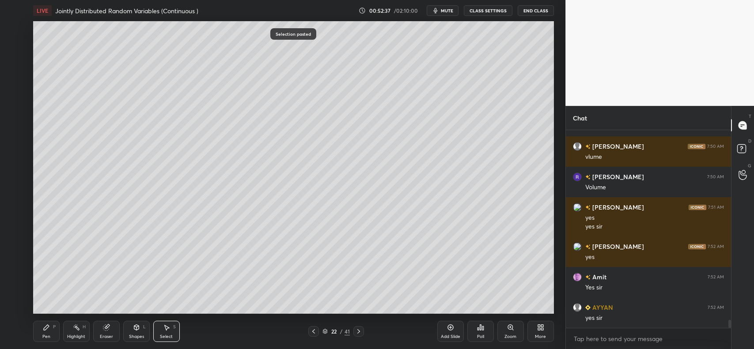
click at [316, 332] on icon at bounding box center [313, 331] width 7 height 7
click at [311, 330] on icon at bounding box center [313, 331] width 7 height 7
click at [47, 330] on icon at bounding box center [46, 327] width 7 height 7
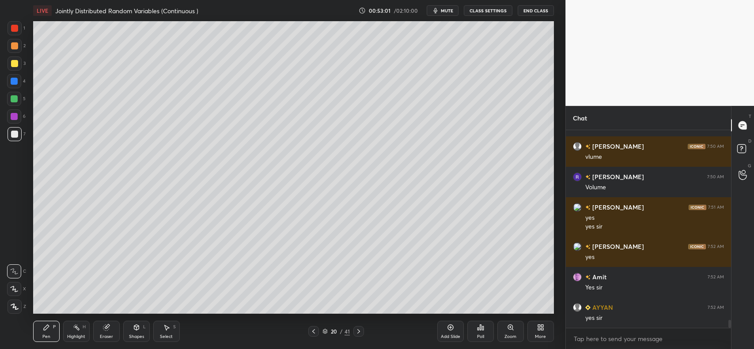
scroll to position [4824, 0]
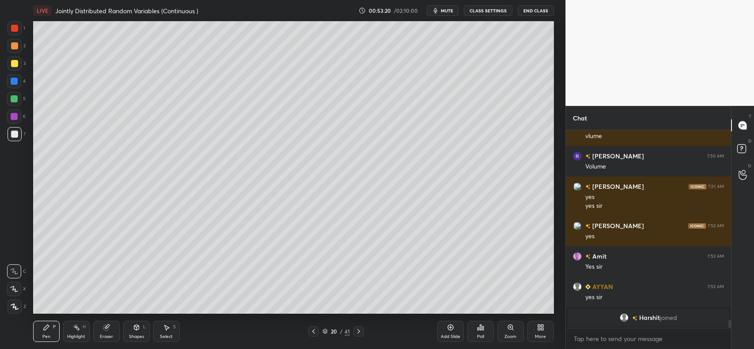
click at [104, 325] on icon at bounding box center [106, 327] width 7 height 7
click at [47, 328] on icon at bounding box center [46, 327] width 7 height 7
click at [359, 330] on icon at bounding box center [358, 331] width 7 height 7
click at [15, 43] on div at bounding box center [14, 45] width 7 height 7
click at [19, 47] on div at bounding box center [15, 46] width 14 height 14
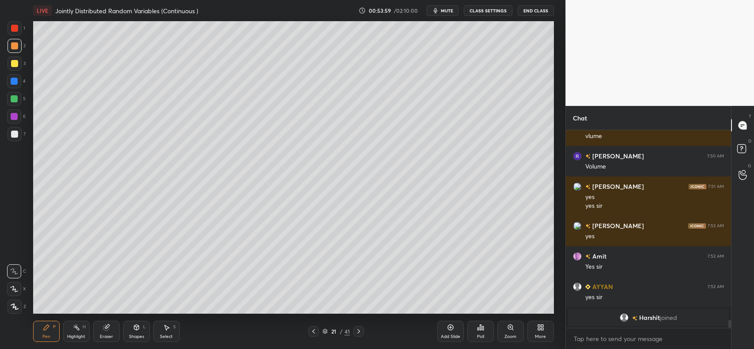
click at [106, 325] on icon at bounding box center [106, 327] width 7 height 7
click at [46, 327] on icon at bounding box center [46, 327] width 5 height 5
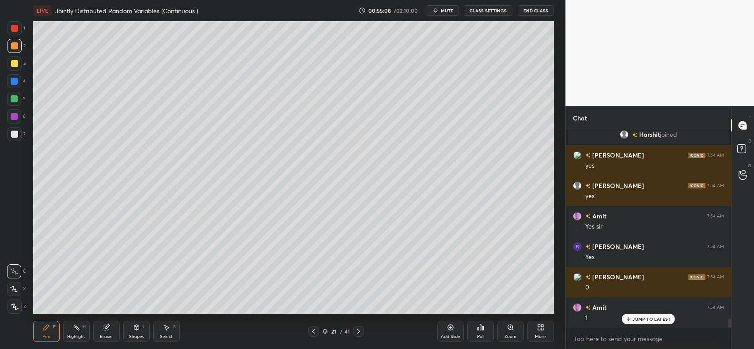
scroll to position [3933, 0]
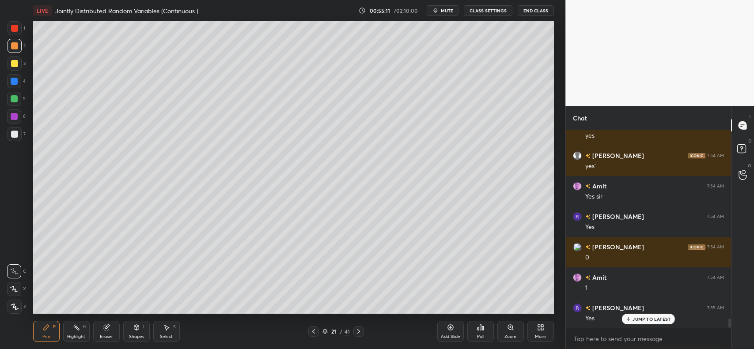
click at [453, 331] on icon at bounding box center [450, 327] width 7 height 7
click at [16, 47] on div at bounding box center [14, 45] width 7 height 7
click at [11, 84] on div at bounding box center [14, 81] width 7 height 7
click at [20, 66] on div at bounding box center [15, 64] width 14 height 14
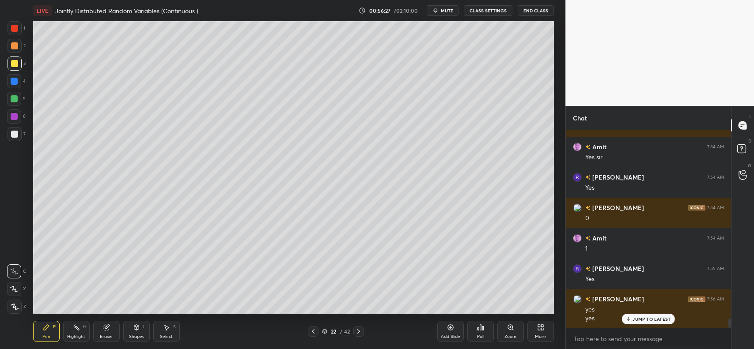
scroll to position [4004, 0]
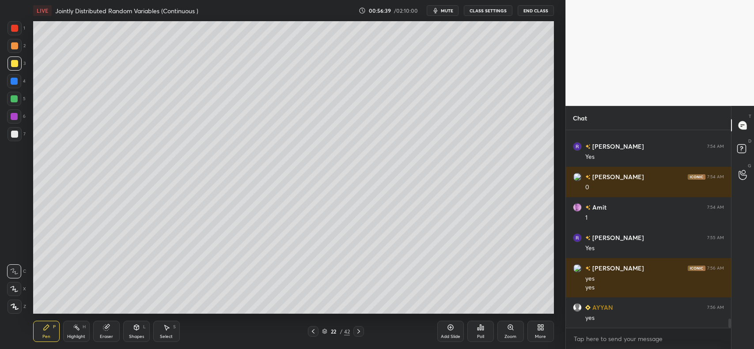
click at [446, 326] on div "Add Slide" at bounding box center [450, 331] width 27 height 21
click at [8, 66] on div at bounding box center [15, 64] width 14 height 14
click at [133, 334] on div "Shapes L" at bounding box center [136, 331] width 27 height 21
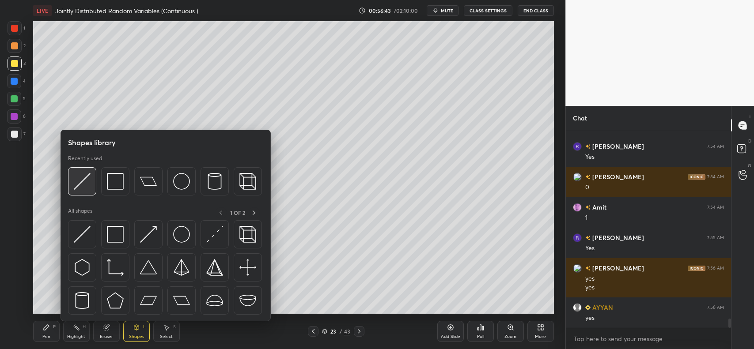
click at [83, 171] on div at bounding box center [82, 181] width 28 height 28
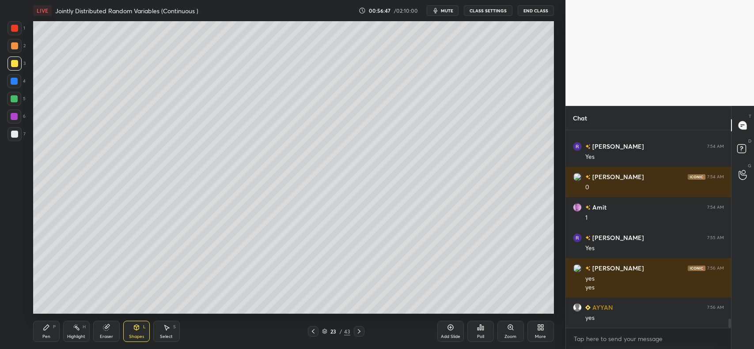
click at [49, 330] on icon at bounding box center [46, 327] width 7 height 7
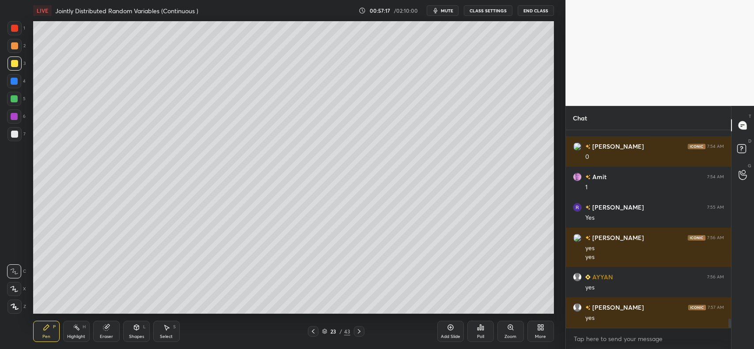
click at [19, 46] on div at bounding box center [15, 46] width 14 height 14
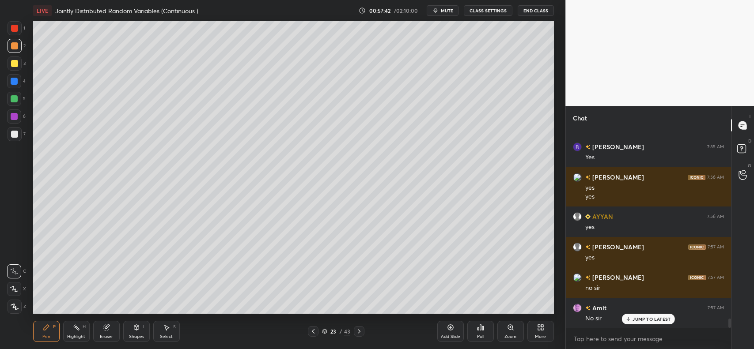
scroll to position [4125, 0]
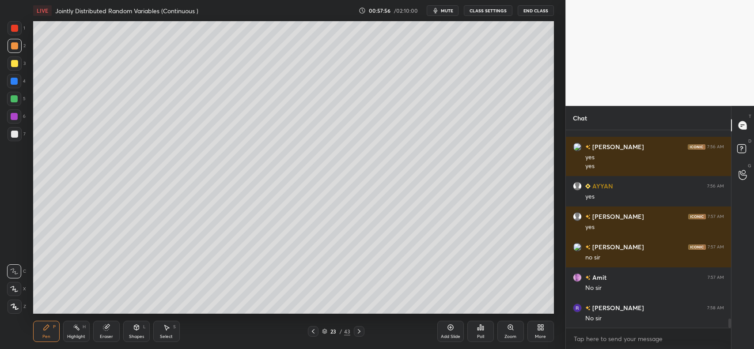
click at [12, 81] on div at bounding box center [14, 81] width 7 height 7
click at [14, 26] on div at bounding box center [14, 28] width 7 height 7
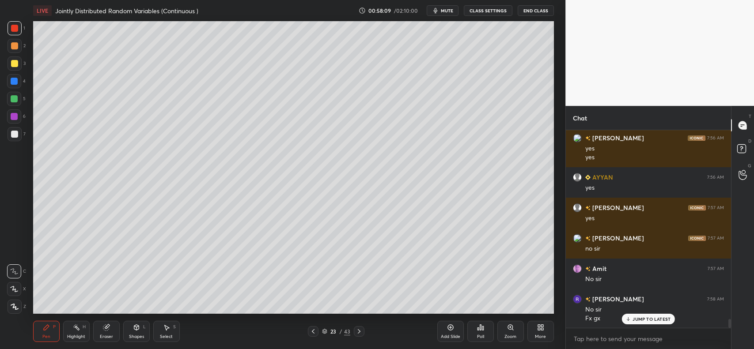
click at [14, 134] on div at bounding box center [14, 134] width 7 height 7
click at [312, 331] on icon at bounding box center [313, 331] width 7 height 7
click at [313, 331] on icon at bounding box center [313, 332] width 3 height 4
click at [314, 331] on icon at bounding box center [313, 331] width 7 height 7
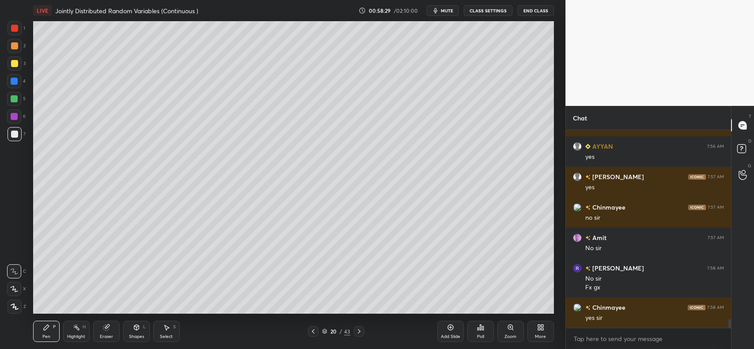
click at [313, 330] on icon at bounding box center [313, 331] width 7 height 7
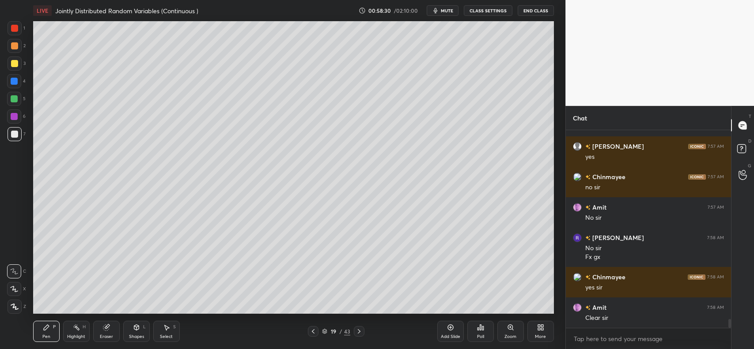
click at [313, 329] on icon at bounding box center [313, 331] width 7 height 7
click at [361, 330] on icon at bounding box center [359, 331] width 7 height 7
click at [360, 330] on icon at bounding box center [359, 331] width 7 height 7
click at [361, 330] on icon at bounding box center [359, 331] width 7 height 7
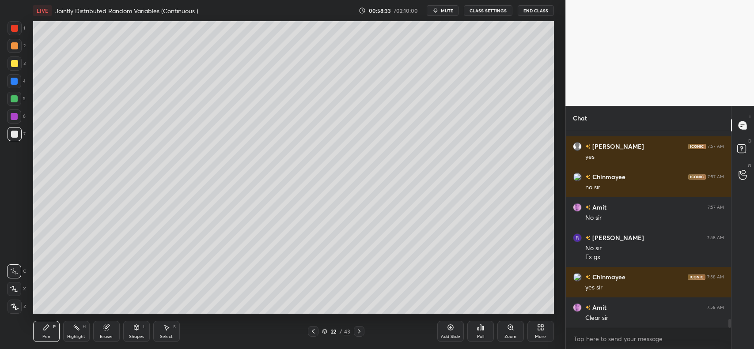
click at [361, 330] on icon at bounding box center [359, 331] width 7 height 7
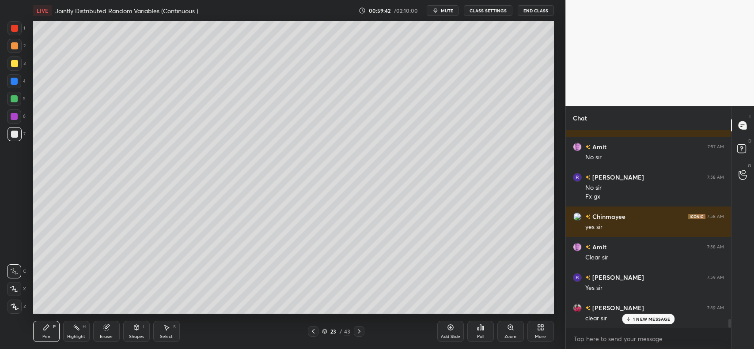
scroll to position [4286, 0]
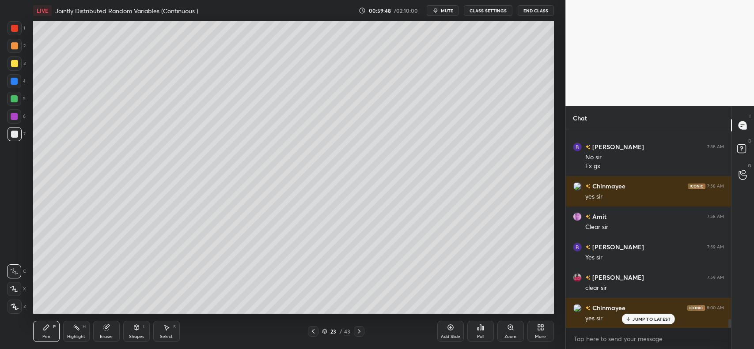
click at [639, 319] on p "JUMP TO LATEST" at bounding box center [652, 319] width 38 height 5
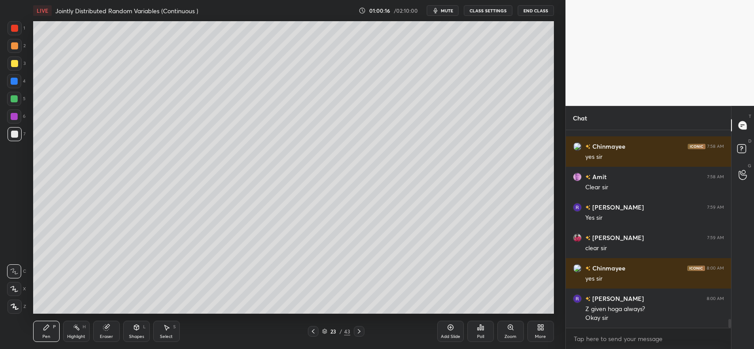
scroll to position [4335, 0]
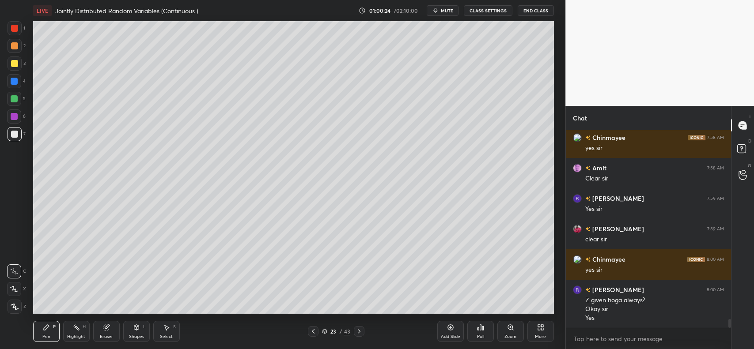
click at [109, 331] on icon at bounding box center [106, 327] width 7 height 7
click at [45, 336] on div "Pen" at bounding box center [46, 337] width 8 height 4
click at [105, 328] on icon at bounding box center [106, 328] width 6 height 6
click at [451, 330] on icon at bounding box center [450, 327] width 7 height 7
click at [140, 329] on div "Shapes L" at bounding box center [136, 331] width 27 height 21
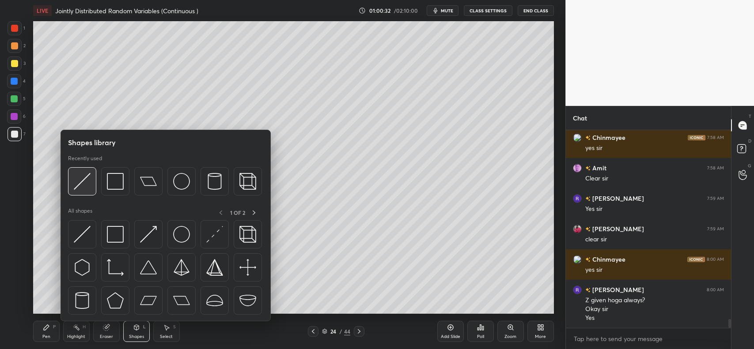
click at [89, 181] on img at bounding box center [82, 181] width 17 height 17
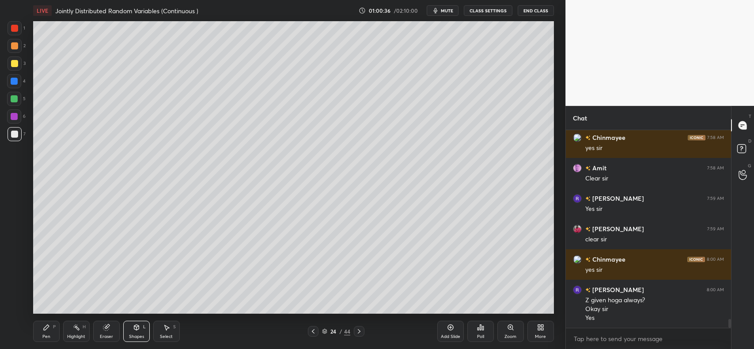
click at [49, 325] on icon at bounding box center [46, 327] width 7 height 7
click at [14, 47] on div at bounding box center [14, 45] width 7 height 7
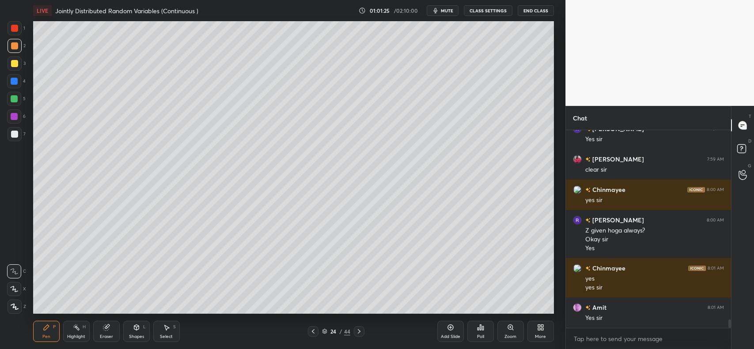
scroll to position [4435, 0]
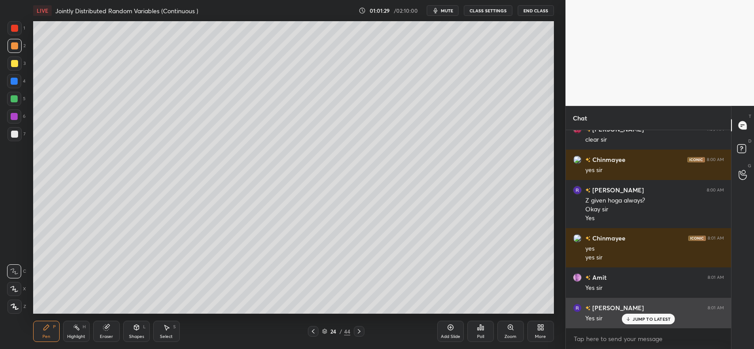
click at [646, 319] on p "JUMP TO LATEST" at bounding box center [652, 319] width 38 height 5
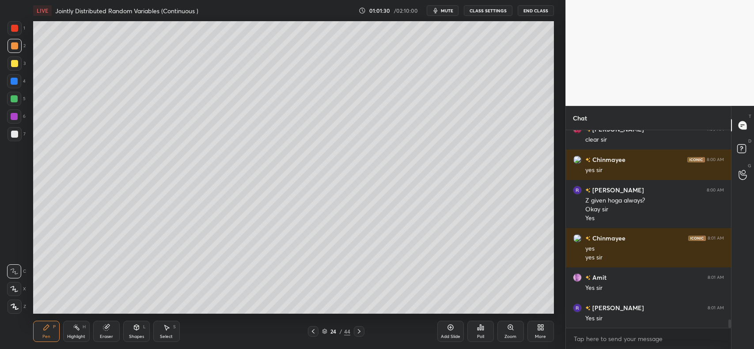
click at [10, 137] on div at bounding box center [15, 134] width 14 height 14
click at [12, 45] on div at bounding box center [14, 45] width 7 height 7
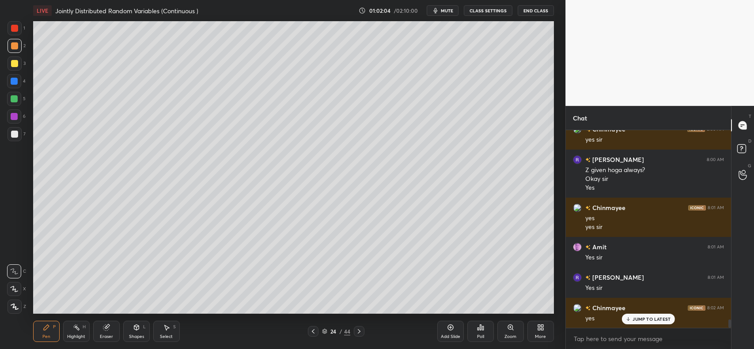
scroll to position [4496, 0]
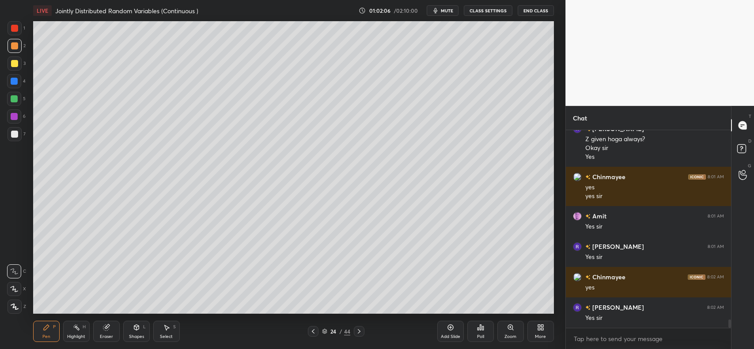
click at [447, 330] on icon at bounding box center [450, 327] width 7 height 7
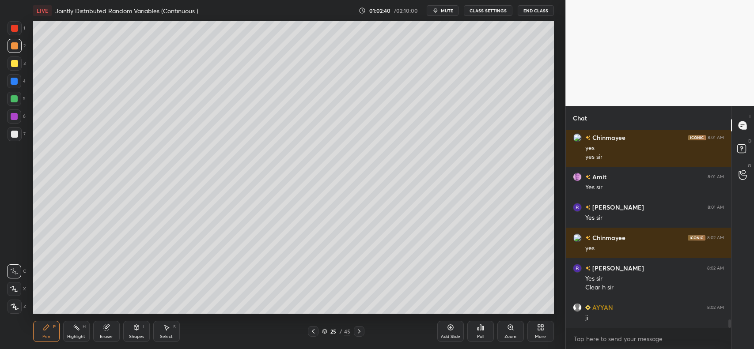
scroll to position [4596, 0]
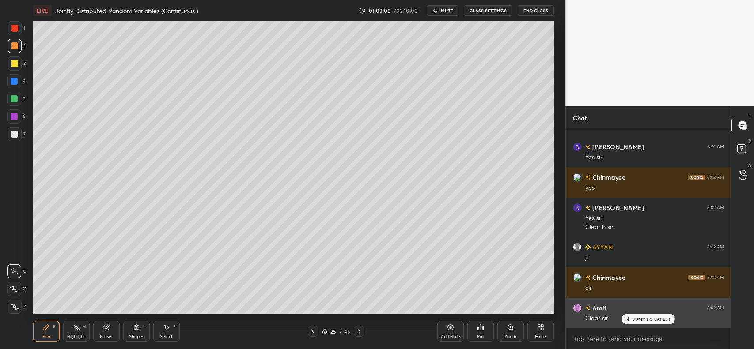
click at [633, 319] on p "JUMP TO LATEST" at bounding box center [652, 319] width 38 height 5
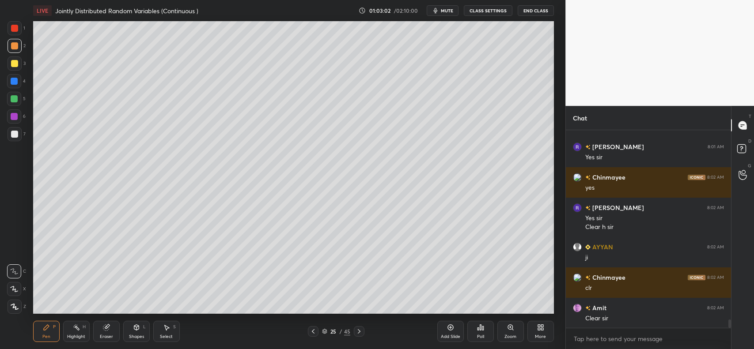
click at [107, 329] on icon at bounding box center [106, 328] width 6 height 6
click at [44, 327] on icon at bounding box center [46, 327] width 7 height 7
click at [14, 129] on div at bounding box center [15, 134] width 14 height 14
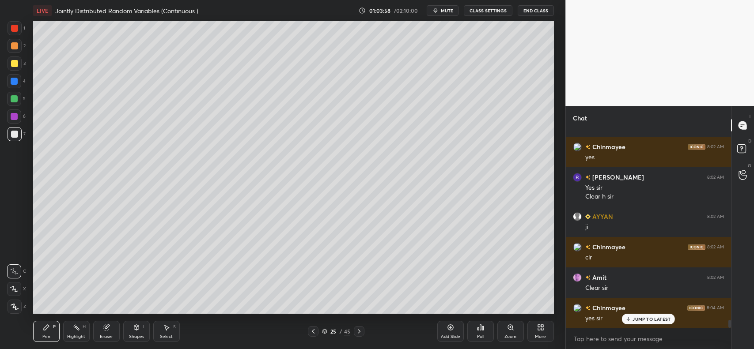
click at [106, 330] on icon at bounding box center [106, 328] width 6 height 6
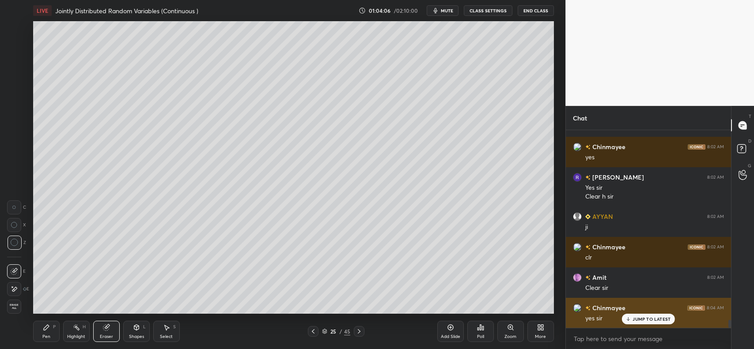
click at [646, 319] on p "JUMP TO LATEST" at bounding box center [652, 319] width 38 height 5
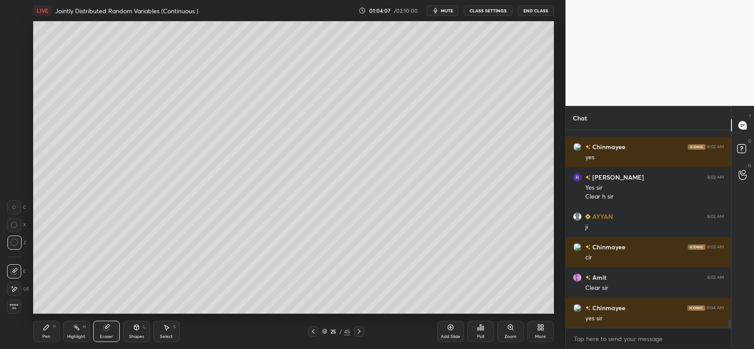
click at [49, 326] on icon at bounding box center [46, 327] width 7 height 7
click at [311, 332] on icon at bounding box center [313, 331] width 7 height 7
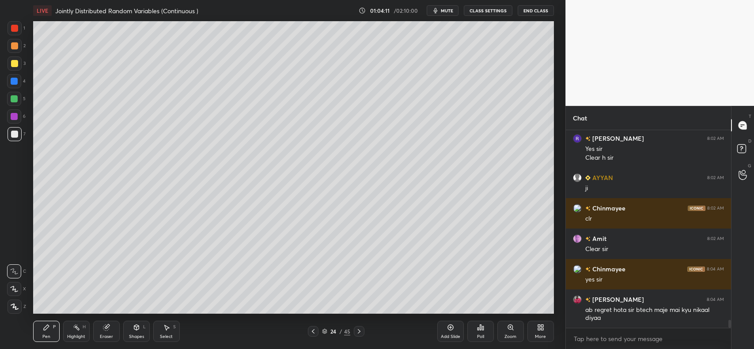
click at [361, 332] on icon at bounding box center [359, 331] width 7 height 7
click at [362, 334] on icon at bounding box center [359, 331] width 7 height 7
click at [363, 332] on div at bounding box center [359, 331] width 11 height 11
click at [361, 334] on icon at bounding box center [359, 331] width 7 height 7
click at [14, 44] on div at bounding box center [14, 45] width 7 height 7
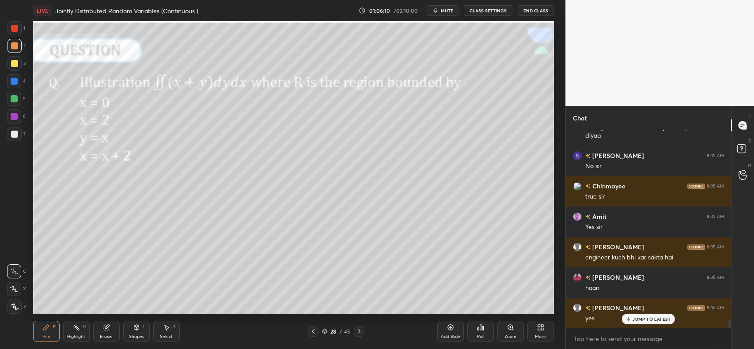
scroll to position [4878, 0]
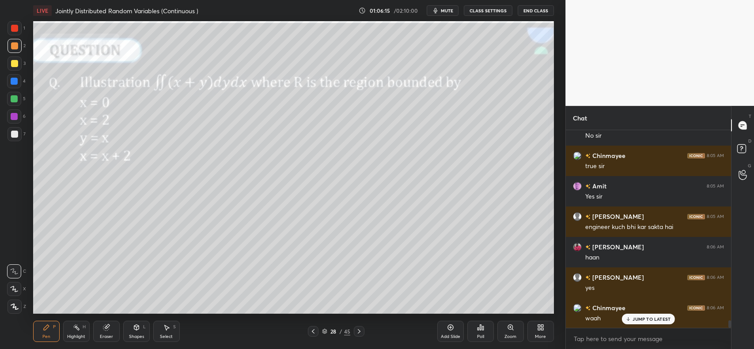
click at [653, 317] on p "JUMP TO LATEST" at bounding box center [652, 319] width 38 height 5
click at [45, 330] on icon at bounding box center [46, 327] width 5 height 5
click at [18, 140] on div at bounding box center [15, 134] width 14 height 14
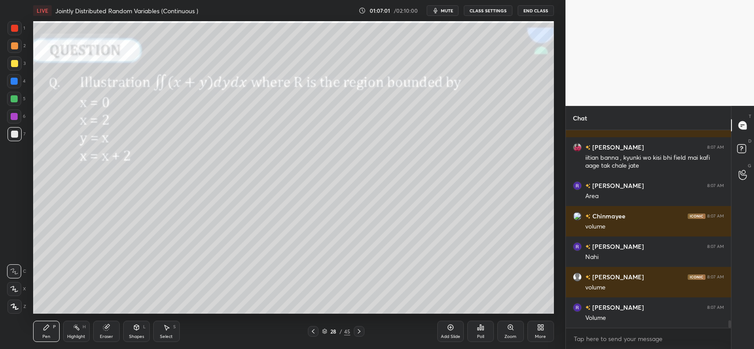
scroll to position [5079, 0]
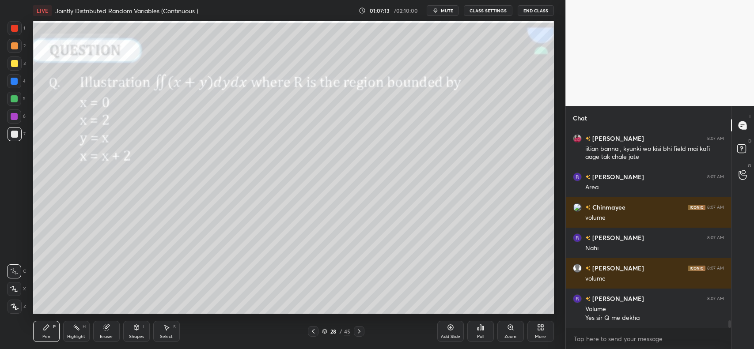
click at [168, 325] on icon at bounding box center [166, 327] width 7 height 7
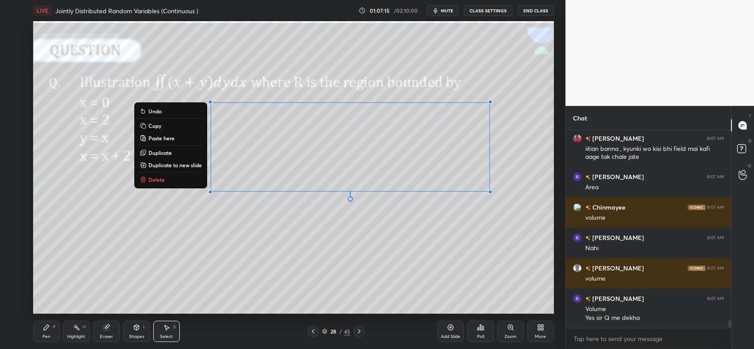
click at [166, 121] on button "Copy" at bounding box center [171, 126] width 66 height 11
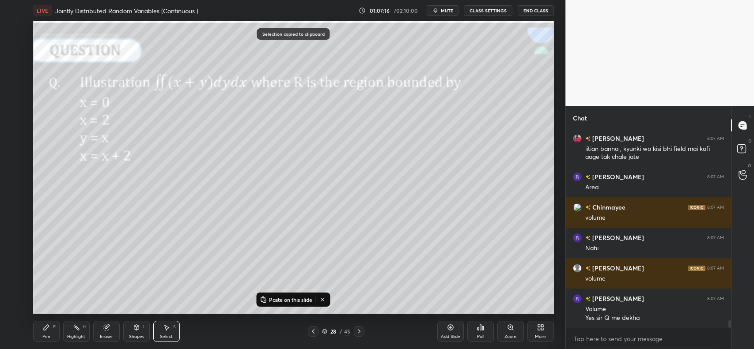
click at [437, 323] on div "Add Slide" at bounding box center [450, 331] width 27 height 21
click at [288, 303] on p "Paste on this slide" at bounding box center [290, 299] width 43 height 7
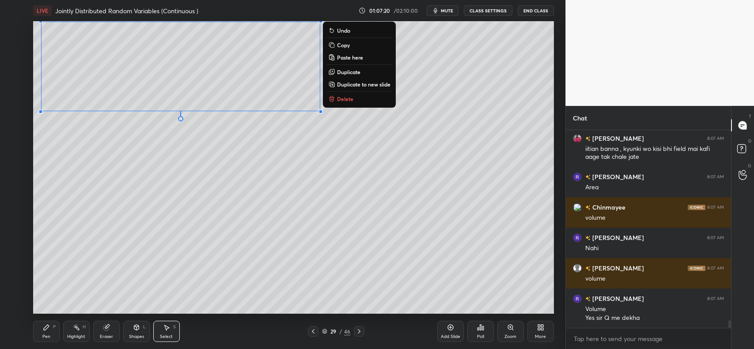
click at [182, 160] on div "0 ° Undo Copy Paste here Duplicate Duplicate to new slide Delete" at bounding box center [293, 167] width 521 height 293
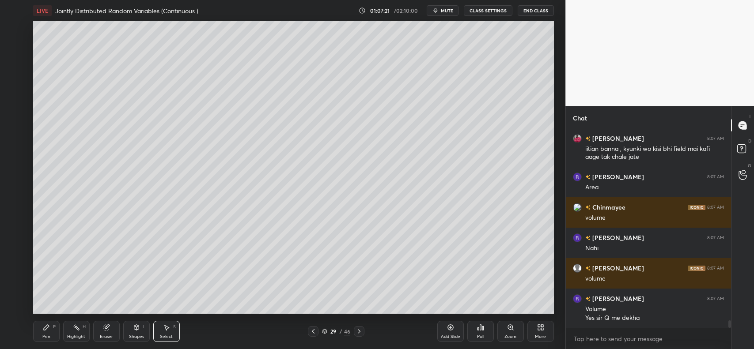
click at [49, 332] on div "Pen P" at bounding box center [46, 331] width 27 height 21
click at [108, 325] on icon at bounding box center [107, 327] width 5 height 4
click at [50, 331] on div "Pen P" at bounding box center [46, 331] width 27 height 21
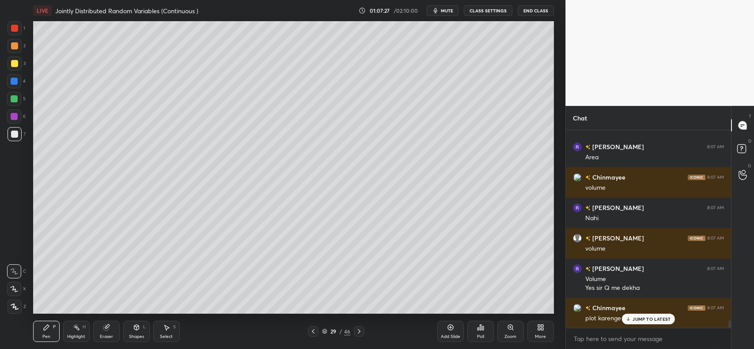
click at [133, 330] on icon at bounding box center [136, 327] width 7 height 7
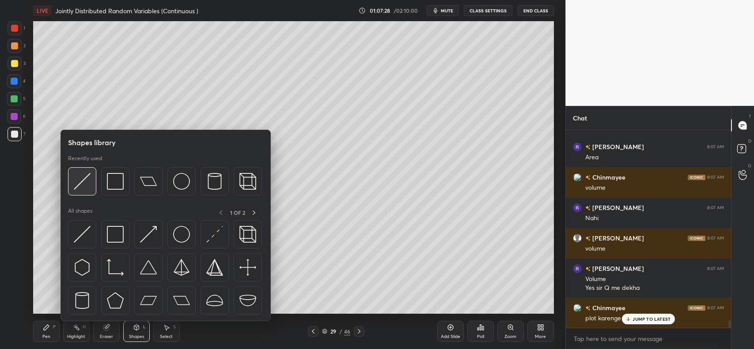
click at [84, 176] on img at bounding box center [82, 181] width 17 height 17
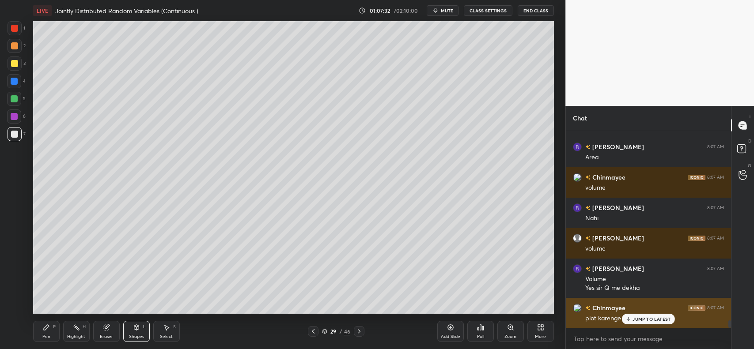
click at [650, 320] on p "JUMP TO LATEST" at bounding box center [652, 319] width 38 height 5
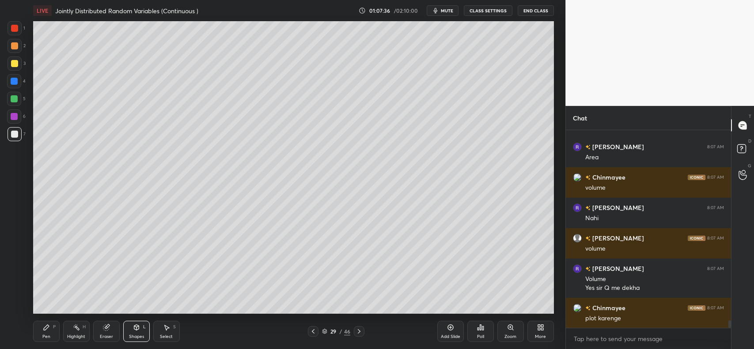
click at [15, 62] on div at bounding box center [14, 63] width 7 height 7
click at [48, 326] on icon at bounding box center [46, 327] width 5 height 5
click at [12, 135] on div at bounding box center [14, 134] width 7 height 7
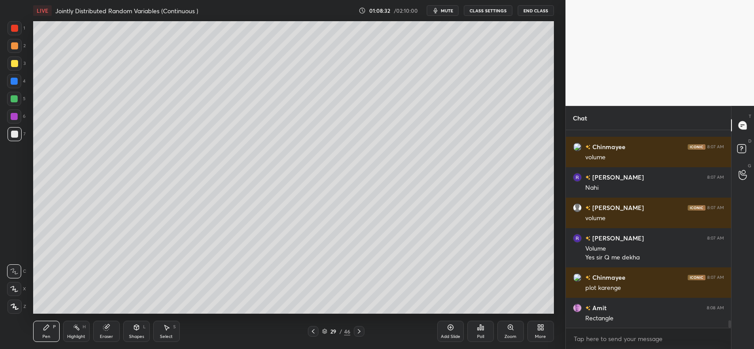
click at [17, 27] on div at bounding box center [14, 28] width 7 height 7
click at [11, 61] on div at bounding box center [14, 63] width 7 height 7
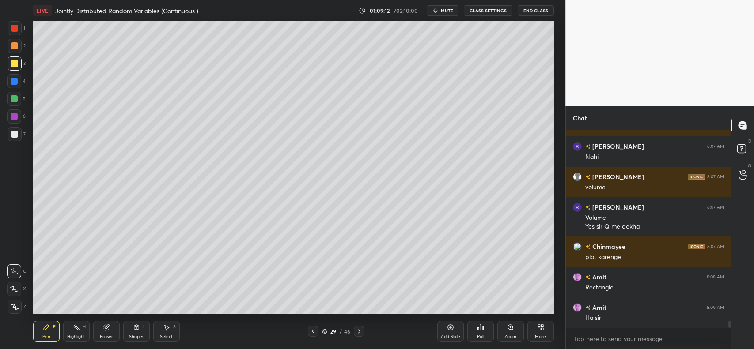
click at [17, 27] on div at bounding box center [14, 28] width 7 height 7
click at [444, 327] on div "Add Slide" at bounding box center [450, 331] width 27 height 21
click at [134, 332] on div "Shapes L" at bounding box center [136, 331] width 27 height 21
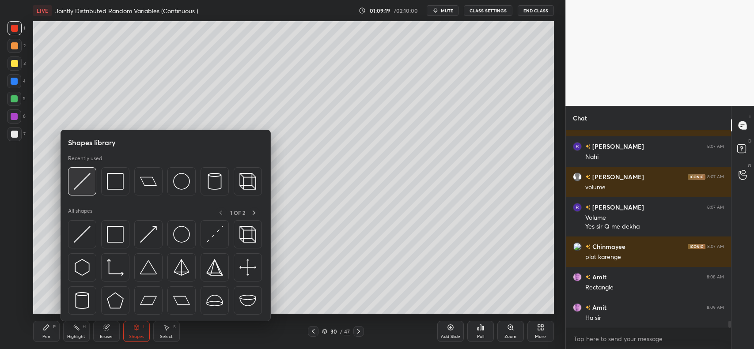
click at [89, 178] on img at bounding box center [82, 181] width 17 height 17
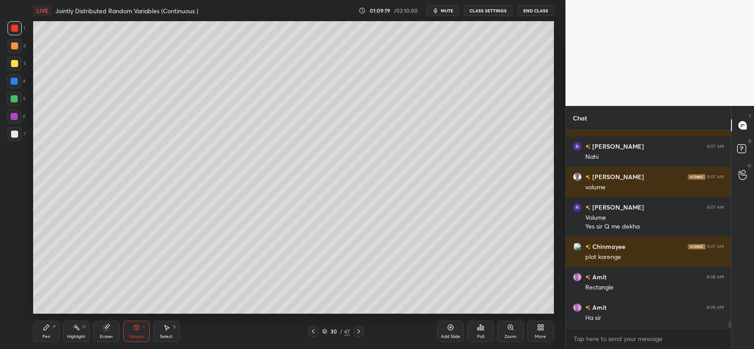
scroll to position [5200, 0]
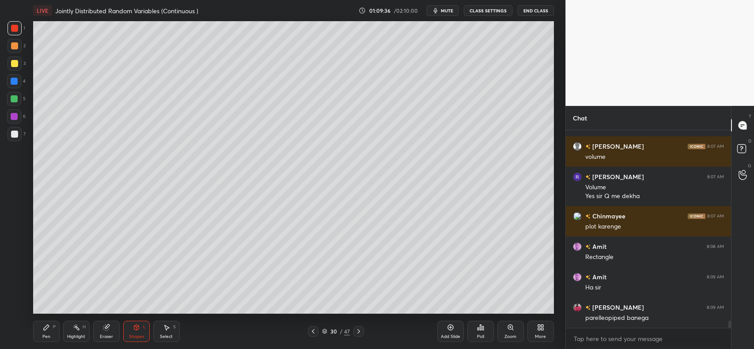
click at [12, 46] on div at bounding box center [14, 45] width 7 height 7
click at [48, 328] on icon at bounding box center [46, 327] width 7 height 7
click at [15, 93] on div at bounding box center [14, 99] width 14 height 14
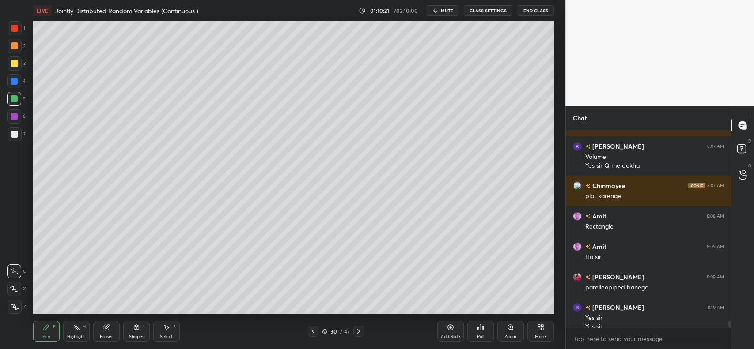
scroll to position [5240, 0]
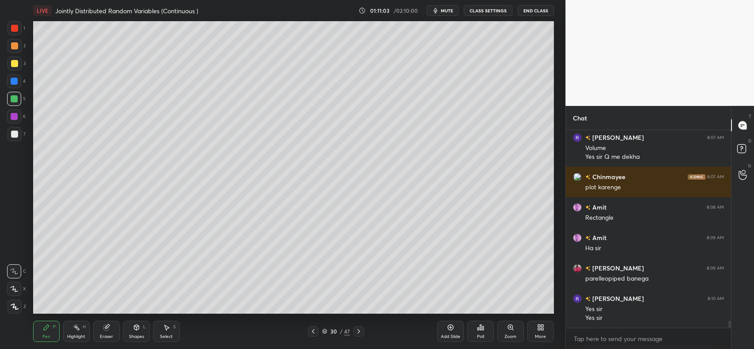
click at [312, 328] on div at bounding box center [313, 331] width 11 height 11
click at [103, 327] on icon at bounding box center [106, 327] width 7 height 7
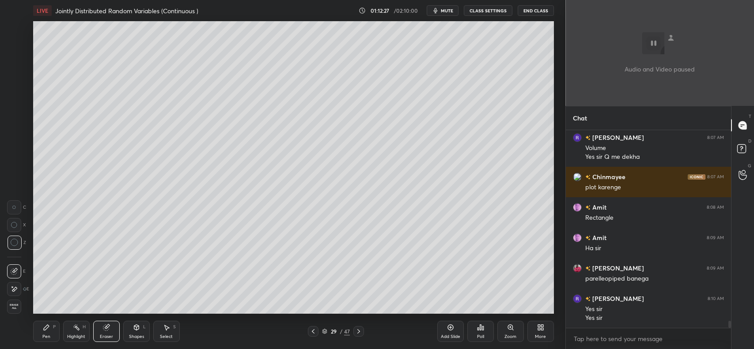
scroll to position [5300, 0]
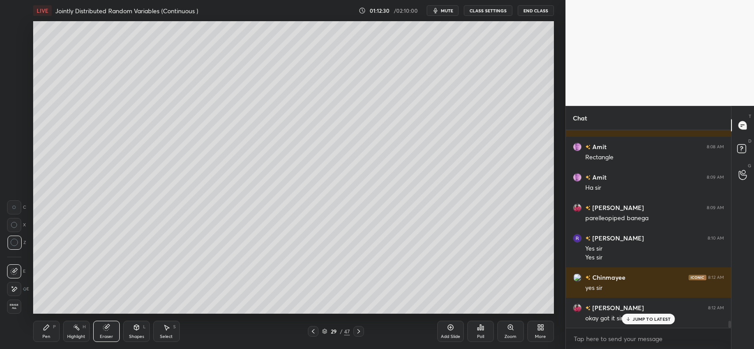
click at [644, 317] on p "JUMP TO LATEST" at bounding box center [652, 319] width 38 height 5
click at [48, 325] on icon at bounding box center [46, 327] width 7 height 7
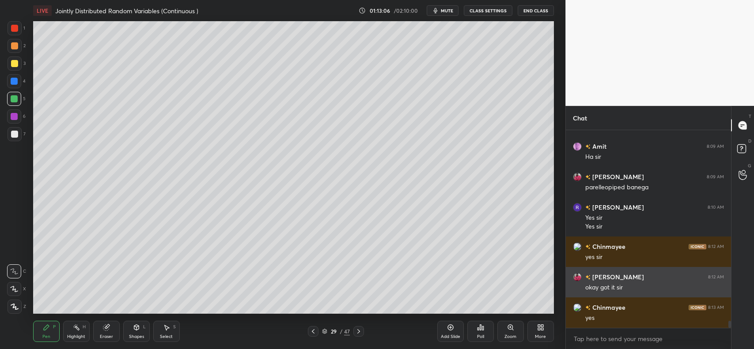
scroll to position [5362, 0]
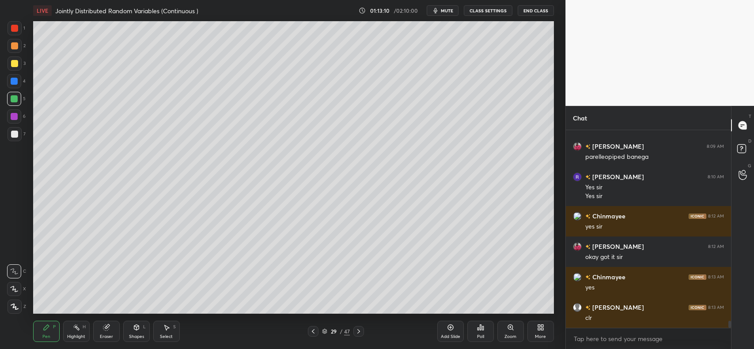
click at [9, 62] on div at bounding box center [15, 64] width 14 height 14
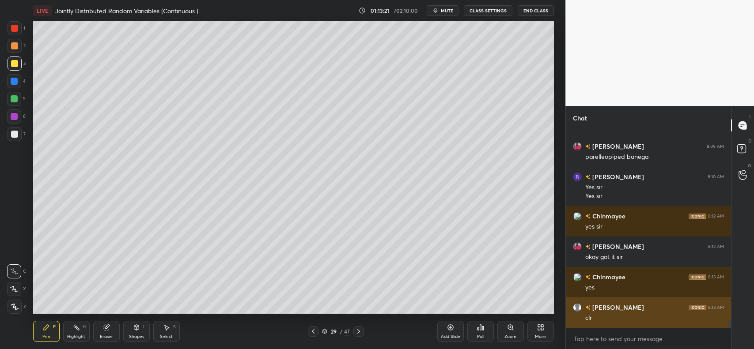
scroll to position [5392, 0]
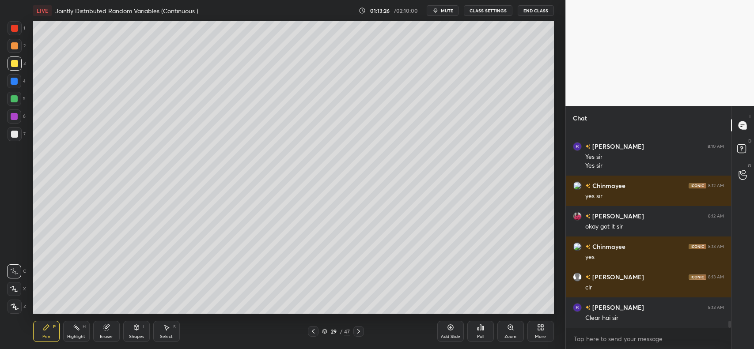
click at [163, 334] on div "Select S" at bounding box center [166, 331] width 27 height 21
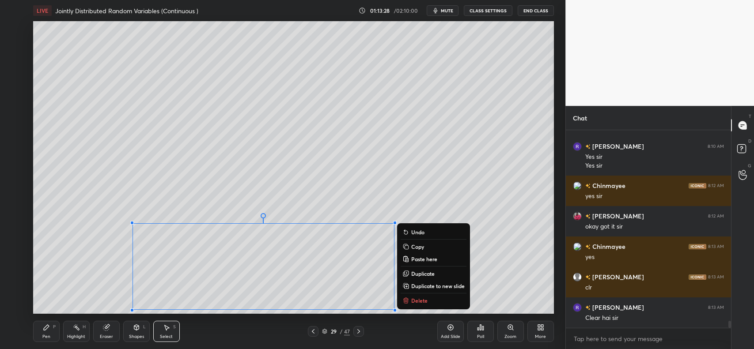
click at [423, 243] on p "Copy" at bounding box center [417, 246] width 13 height 7
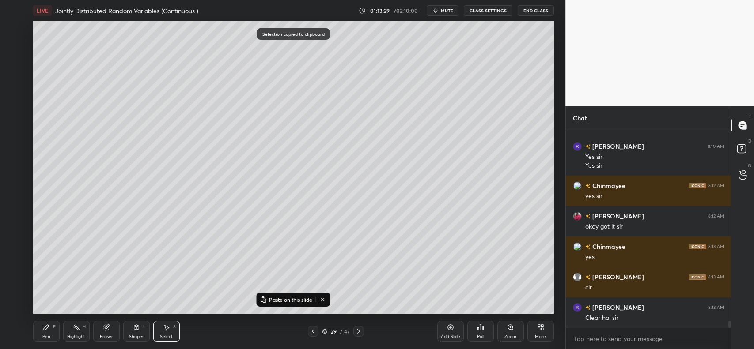
click at [449, 328] on icon at bounding box center [450, 327] width 3 height 3
click at [295, 295] on button "Paste on this slide" at bounding box center [286, 300] width 56 height 11
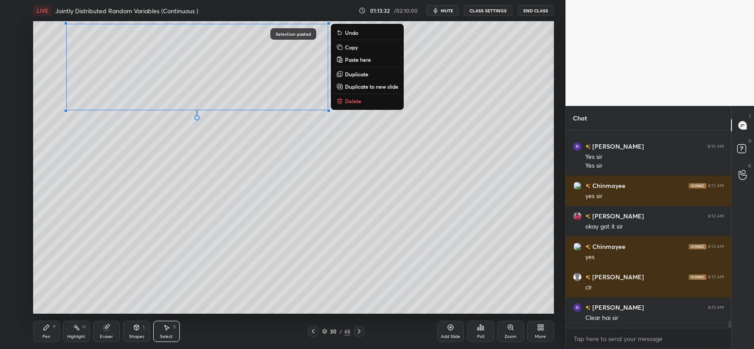
click at [226, 158] on div "0 ° Undo Copy Paste here Duplicate Duplicate to new slide Delete" at bounding box center [293, 167] width 521 height 293
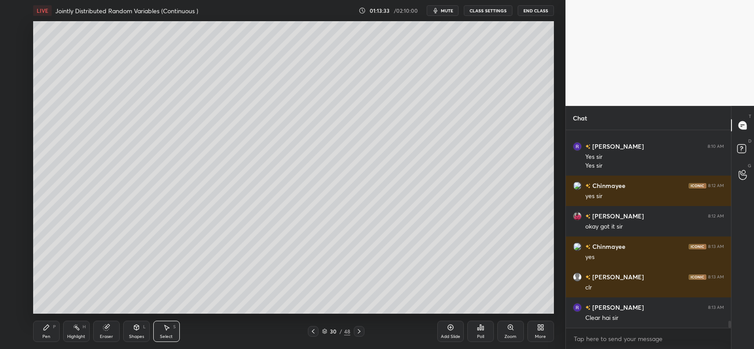
click at [45, 330] on icon at bounding box center [46, 327] width 5 height 5
click at [112, 330] on div "Eraser" at bounding box center [106, 331] width 27 height 21
click at [16, 301] on div "Erase all" at bounding box center [14, 307] width 14 height 14
click at [53, 326] on div "P" at bounding box center [54, 327] width 3 height 4
click at [109, 321] on div "Eraser" at bounding box center [106, 331] width 27 height 21
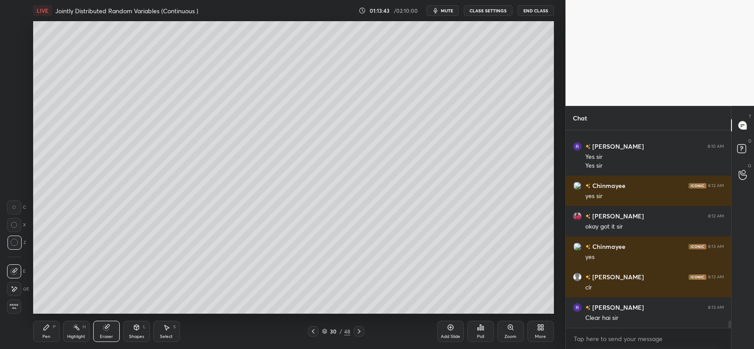
click at [46, 327] on icon at bounding box center [46, 327] width 5 height 5
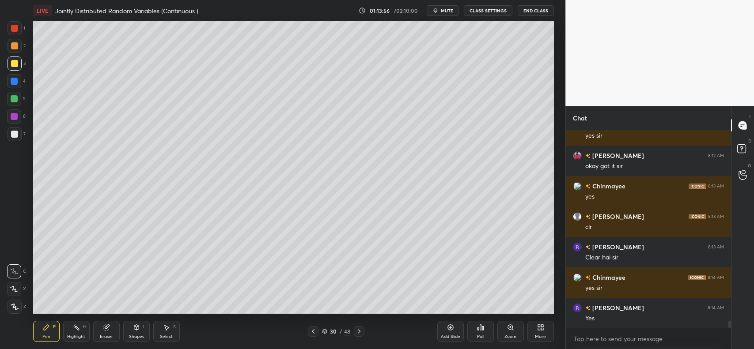
scroll to position [5484, 0]
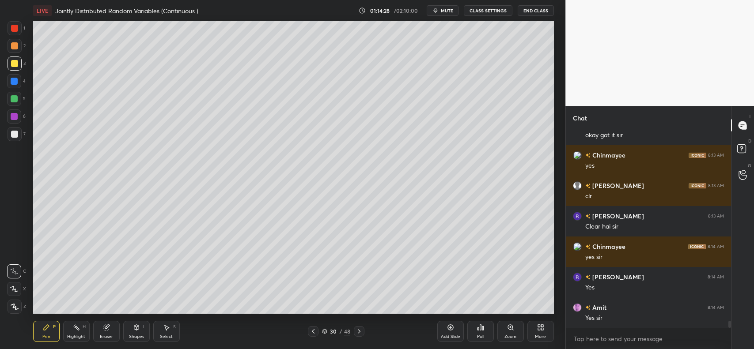
click at [41, 325] on div "Pen P" at bounding box center [46, 331] width 27 height 21
click at [12, 269] on icon at bounding box center [14, 272] width 8 height 6
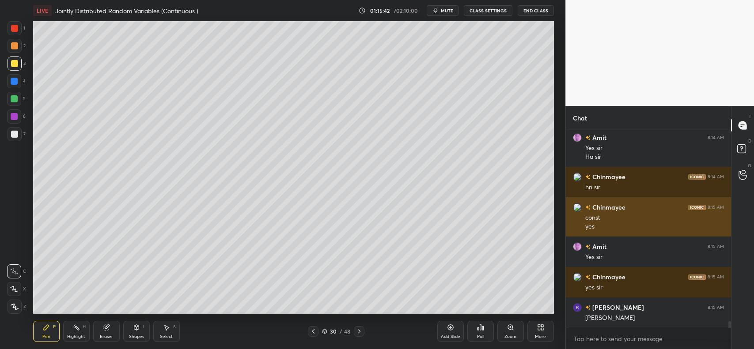
scroll to position [5684, 0]
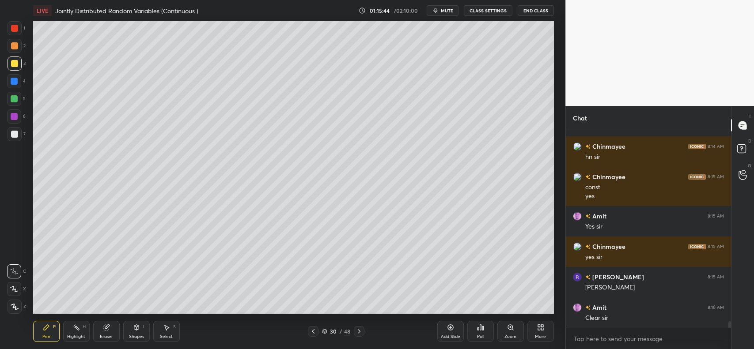
click at [312, 331] on icon at bounding box center [313, 331] width 7 height 7
click at [315, 330] on icon at bounding box center [313, 331] width 7 height 7
click at [357, 329] on icon at bounding box center [359, 331] width 7 height 7
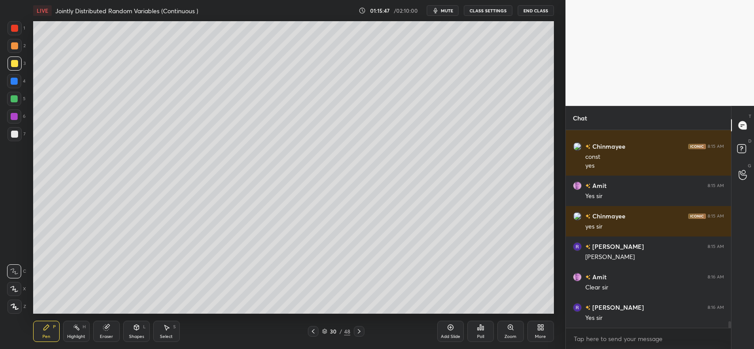
click at [353, 331] on div "30 / 48" at bounding box center [336, 331] width 57 height 11
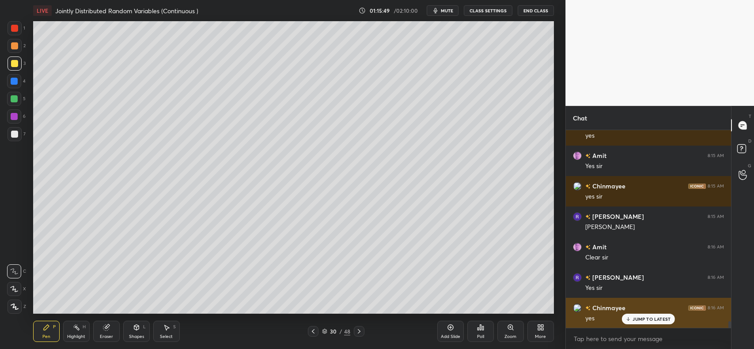
click at [635, 317] on p "JUMP TO LATEST" at bounding box center [652, 319] width 38 height 5
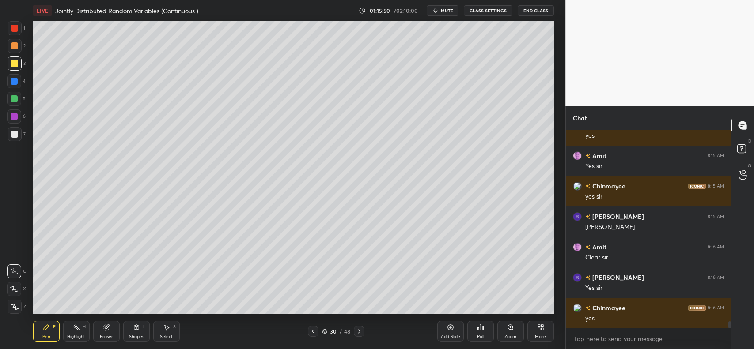
click at [448, 327] on icon at bounding box center [450, 327] width 7 height 7
click at [361, 331] on icon at bounding box center [359, 331] width 7 height 7
click at [361, 330] on icon at bounding box center [359, 331] width 7 height 7
click at [475, 330] on div "Poll" at bounding box center [480, 331] width 27 height 21
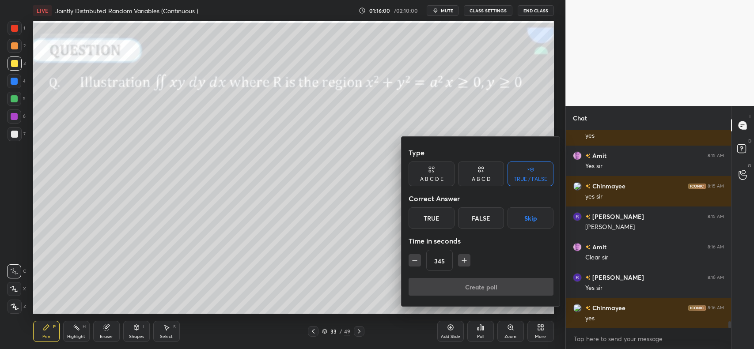
click at [437, 213] on div "True" at bounding box center [432, 218] width 46 height 21
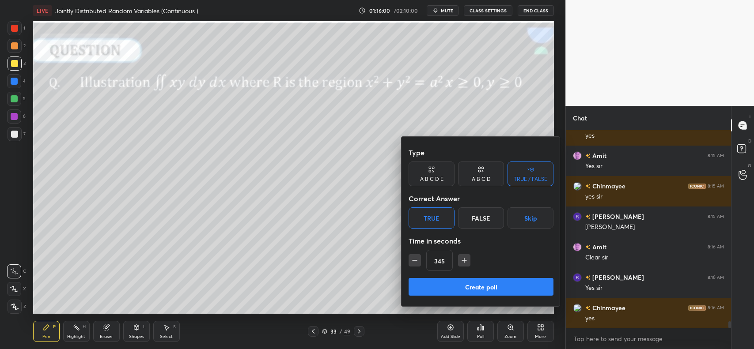
click at [454, 283] on button "Create poll" at bounding box center [481, 287] width 145 height 18
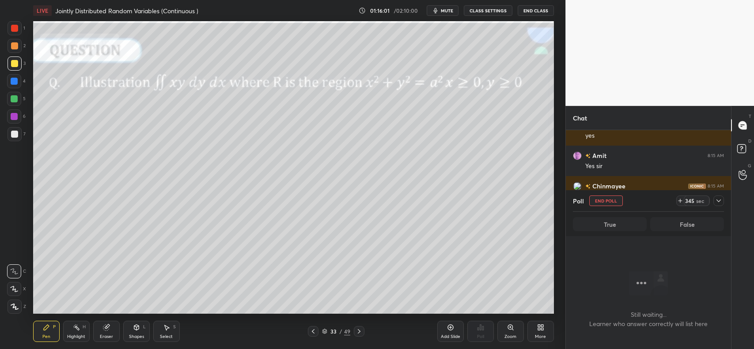
scroll to position [3, 3]
click at [715, 205] on div at bounding box center [719, 201] width 11 height 11
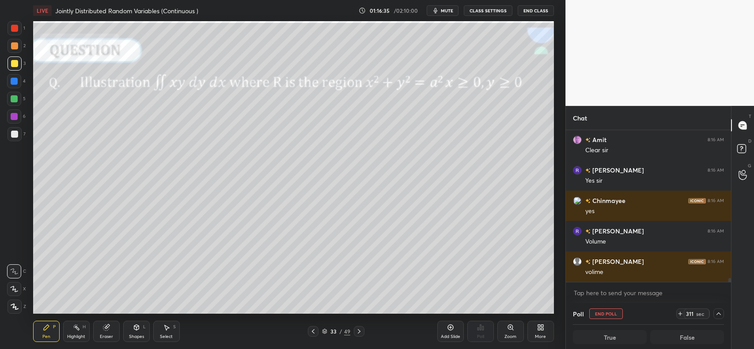
scroll to position [5883, 0]
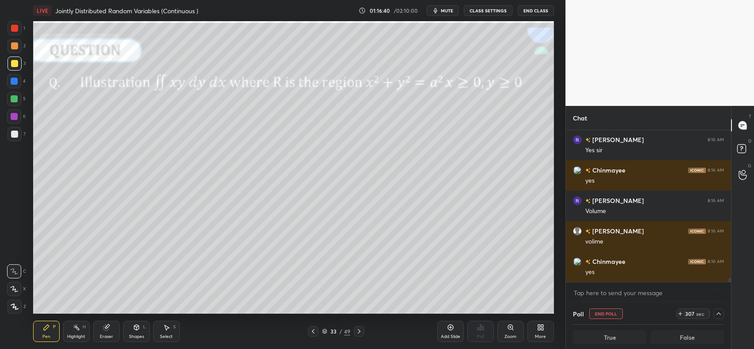
click at [680, 315] on icon at bounding box center [680, 314] width 0 height 4
click at [682, 314] on icon at bounding box center [681, 314] width 4 height 0
click at [681, 314] on icon at bounding box center [681, 314] width 4 height 0
click at [682, 314] on icon at bounding box center [681, 314] width 4 height 0
click at [453, 15] on button "mute" at bounding box center [443, 10] width 32 height 11
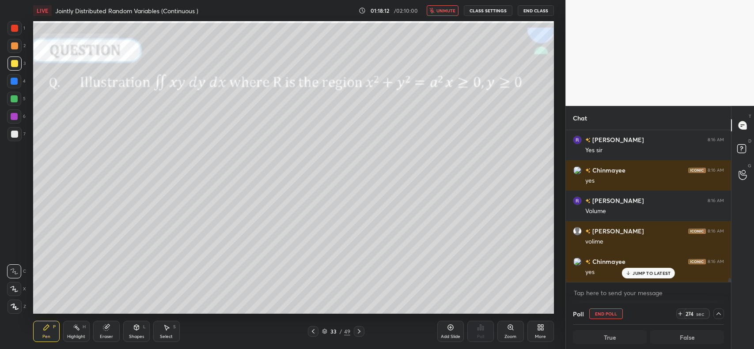
scroll to position [5903, 0]
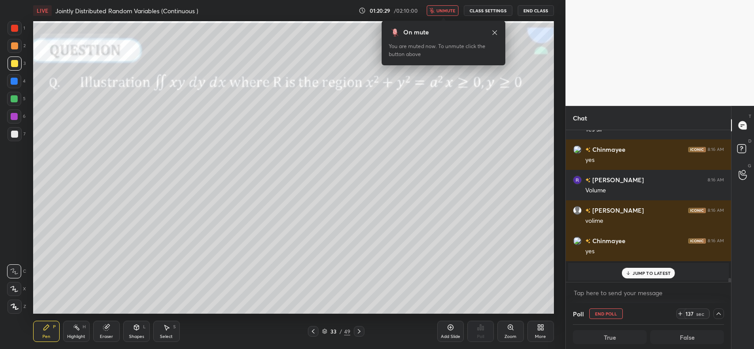
click at [451, 10] on span "unmute" at bounding box center [445, 11] width 19 height 6
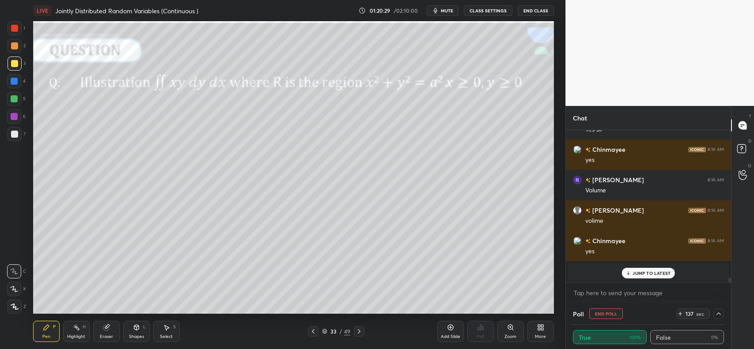
scroll to position [0, 3]
click at [657, 271] on p "JUMP TO LATEST" at bounding box center [652, 273] width 38 height 5
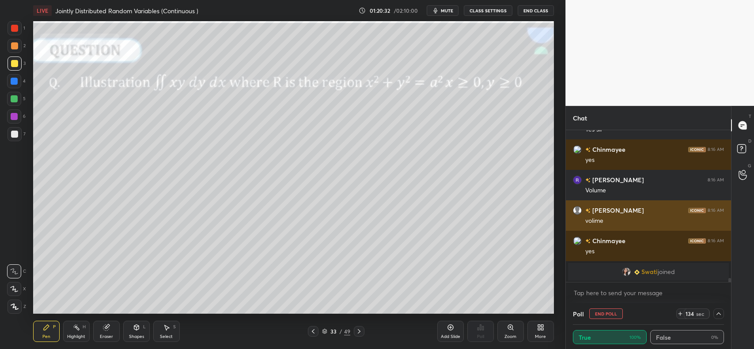
scroll to position [5904, 0]
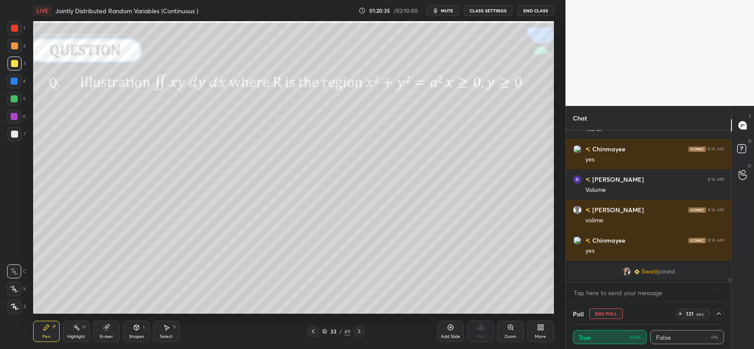
click at [107, 326] on icon at bounding box center [107, 327] width 5 height 4
click at [11, 304] on span "Erase all" at bounding box center [14, 307] width 13 height 6
click at [11, 60] on div at bounding box center [14, 63] width 7 height 7
click at [137, 330] on icon at bounding box center [136, 327] width 7 height 7
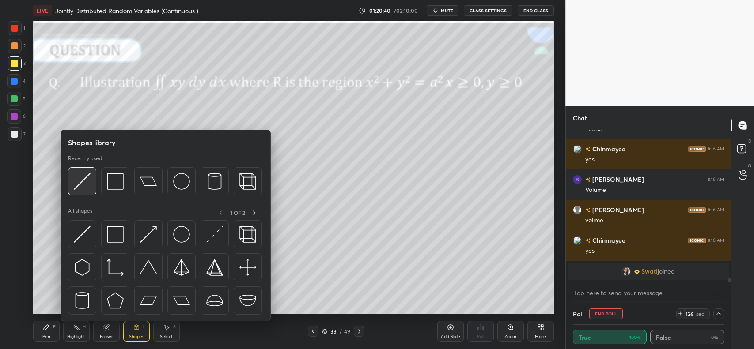
click at [84, 182] on img at bounding box center [82, 181] width 17 height 17
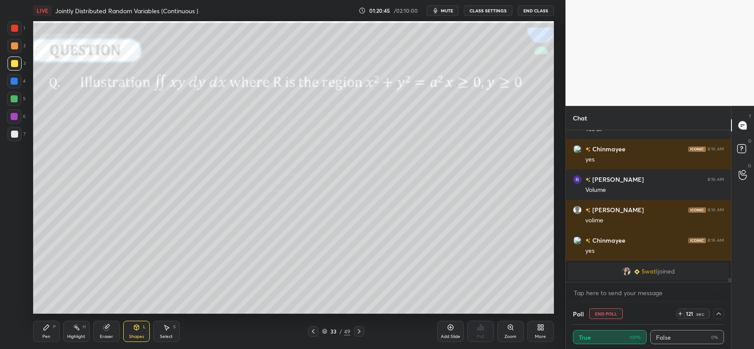
click at [133, 329] on icon at bounding box center [136, 327] width 7 height 7
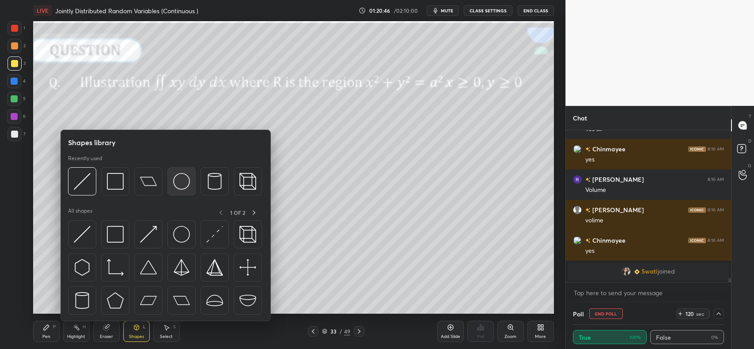
click at [181, 182] on img at bounding box center [181, 181] width 17 height 17
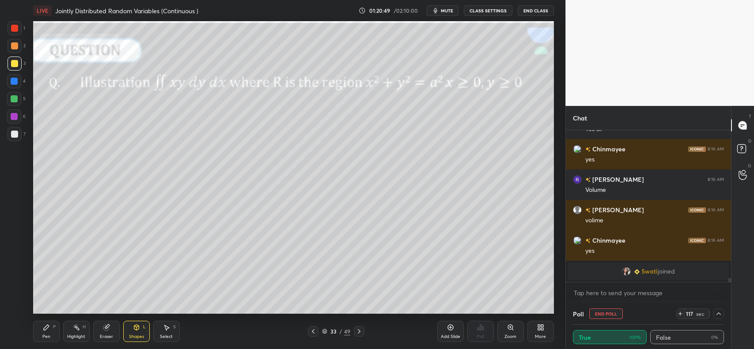
click at [43, 328] on icon at bounding box center [46, 327] width 7 height 7
click at [15, 133] on div at bounding box center [14, 134] width 7 height 7
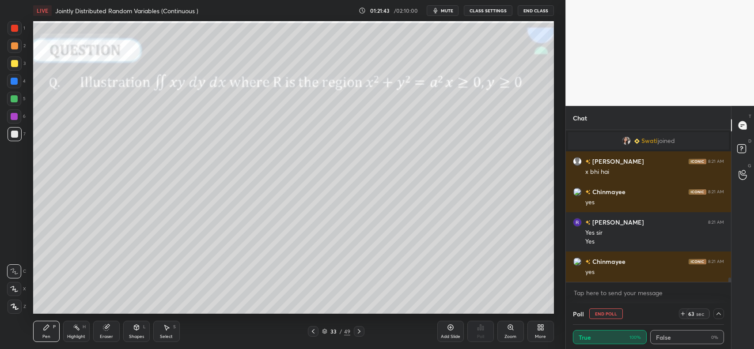
scroll to position [5365, 0]
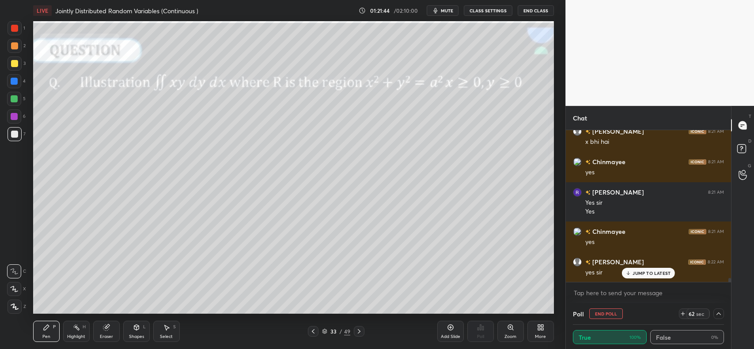
click at [445, 327] on div "Add Slide" at bounding box center [450, 331] width 27 height 21
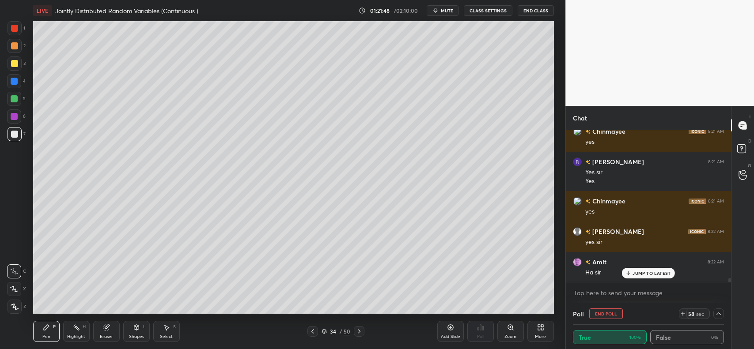
click at [106, 330] on icon at bounding box center [106, 328] width 6 height 6
click at [10, 299] on div "Erase all" at bounding box center [15, 305] width 16 height 18
click at [135, 330] on icon at bounding box center [136, 327] width 5 height 5
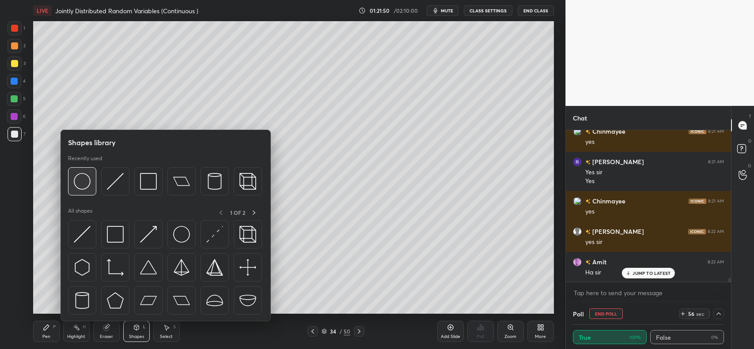
click at [82, 177] on img at bounding box center [82, 181] width 17 height 17
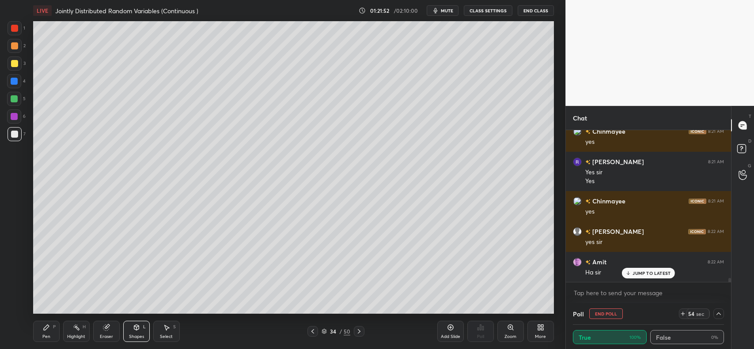
click at [133, 330] on icon at bounding box center [136, 327] width 7 height 7
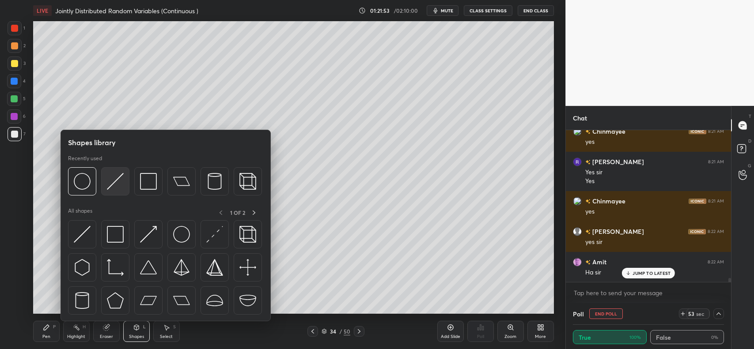
click at [114, 179] on img at bounding box center [115, 181] width 17 height 17
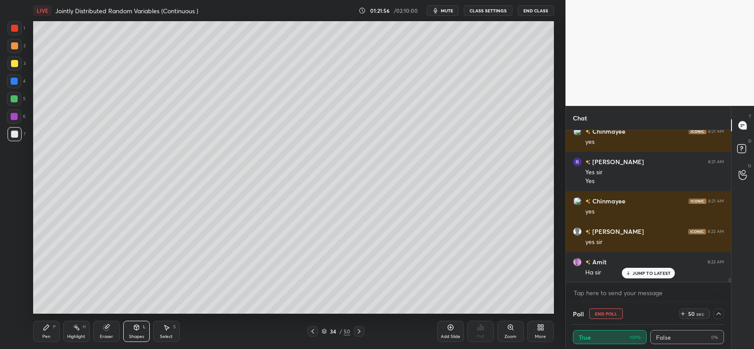
click at [45, 326] on icon at bounding box center [46, 327] width 7 height 7
click at [13, 47] on div at bounding box center [14, 45] width 7 height 7
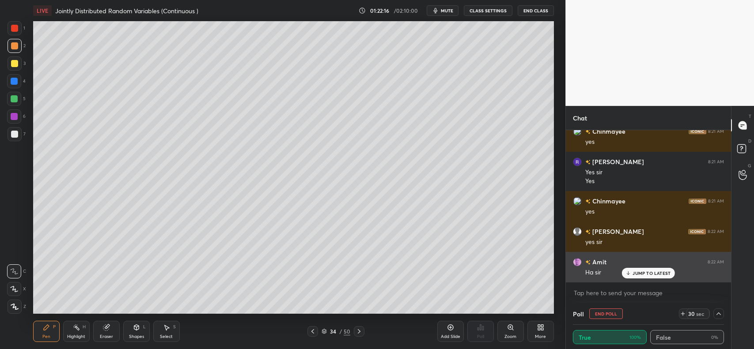
click at [649, 271] on p "JUMP TO LATEST" at bounding box center [652, 273] width 38 height 5
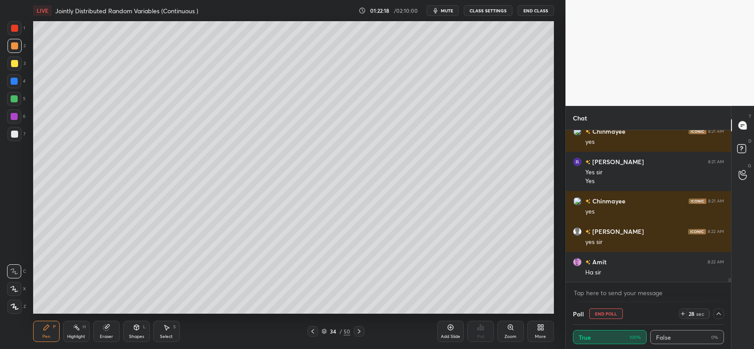
click at [18, 64] on div at bounding box center [15, 64] width 14 height 14
click at [15, 297] on div "Z" at bounding box center [17, 305] width 19 height 18
click at [12, 46] on div at bounding box center [14, 45] width 7 height 7
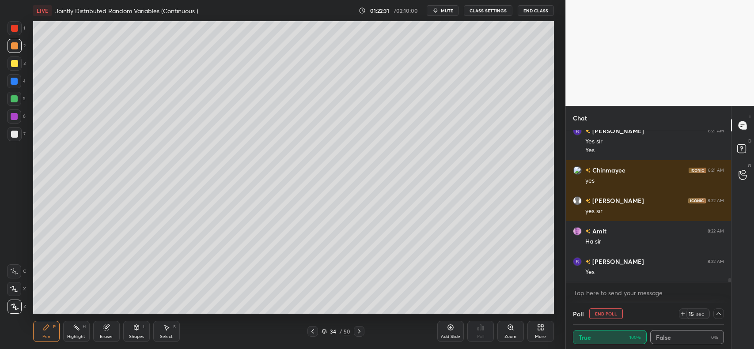
click at [15, 133] on div at bounding box center [14, 134] width 7 height 7
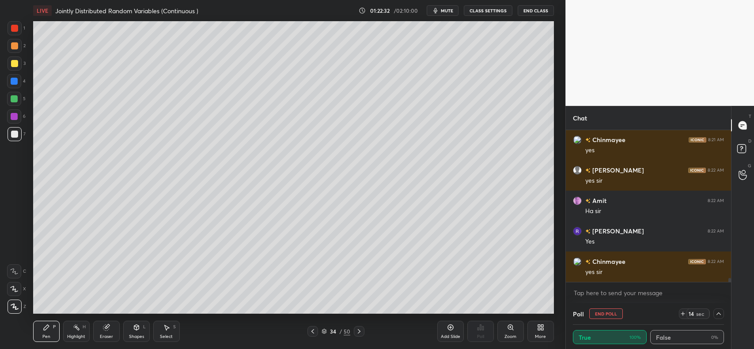
click at [17, 272] on icon at bounding box center [14, 272] width 8 height 6
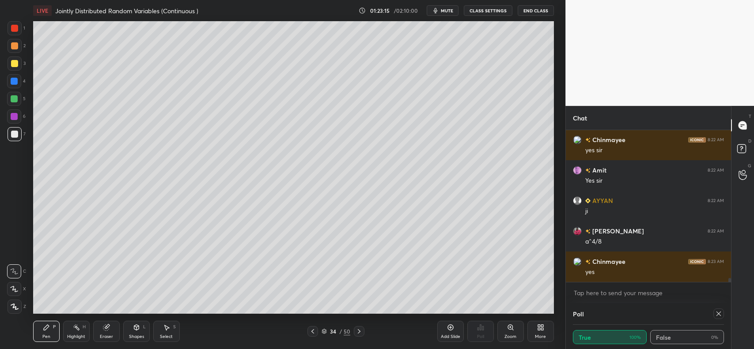
scroll to position [5587, 0]
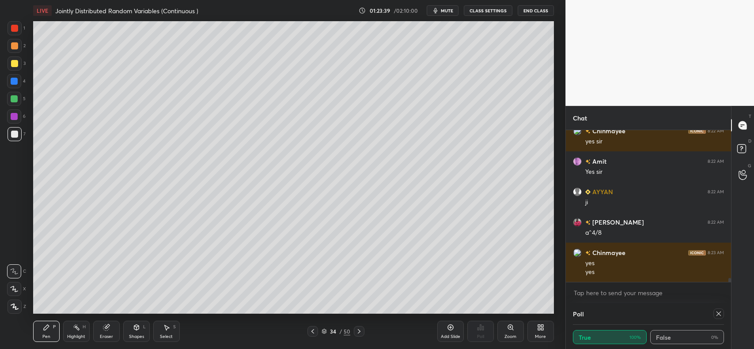
click at [104, 325] on icon at bounding box center [106, 327] width 7 height 7
click at [48, 330] on icon at bounding box center [46, 327] width 7 height 7
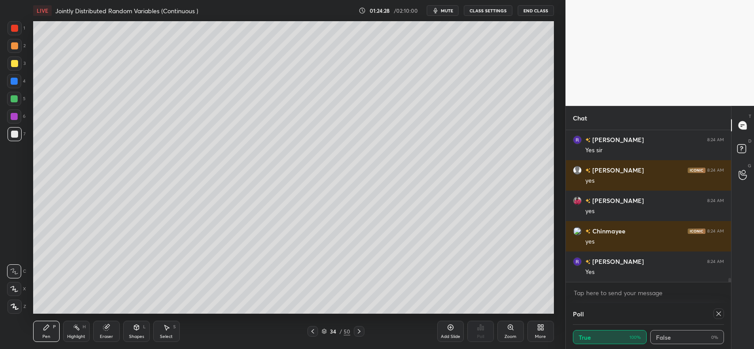
scroll to position [5801, 0]
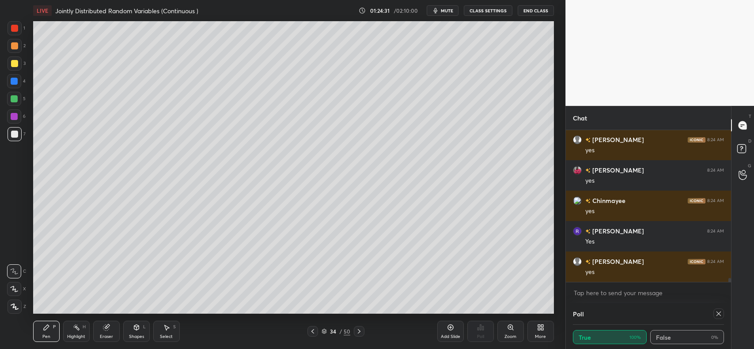
click at [448, 331] on icon at bounding box center [450, 327] width 7 height 7
click at [312, 331] on icon at bounding box center [313, 331] width 7 height 7
click at [311, 331] on icon at bounding box center [313, 331] width 7 height 7
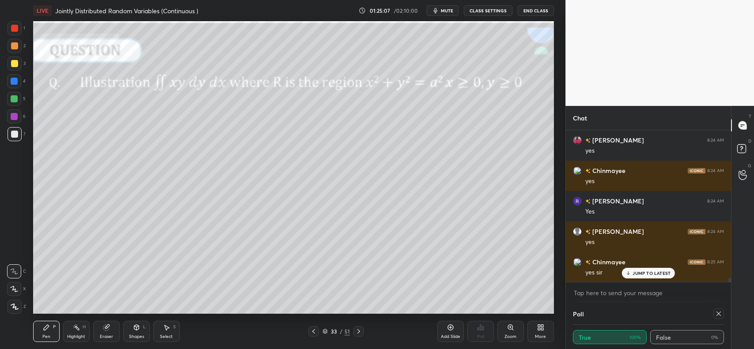
click at [358, 330] on icon at bounding box center [358, 331] width 7 height 7
click at [358, 331] on icon at bounding box center [358, 331] width 7 height 7
click at [358, 332] on icon at bounding box center [358, 331] width 7 height 7
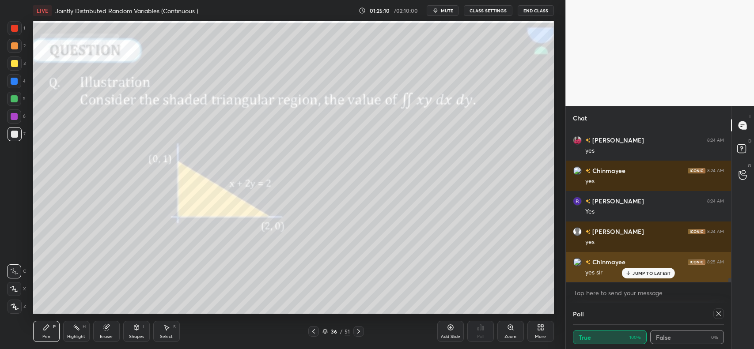
click at [666, 271] on p "JUMP TO LATEST" at bounding box center [652, 273] width 38 height 5
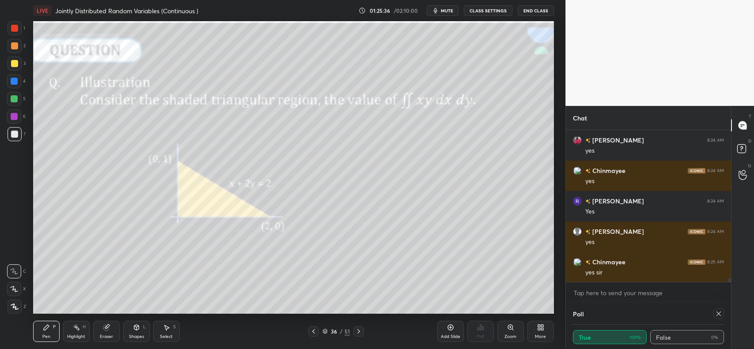
click at [103, 327] on icon at bounding box center [106, 328] width 6 height 6
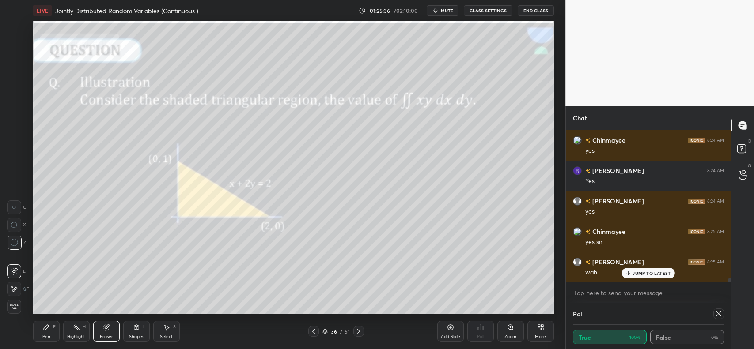
click at [11, 307] on span "Erase all" at bounding box center [14, 307] width 13 height 6
click at [15, 45] on div at bounding box center [14, 45] width 7 height 7
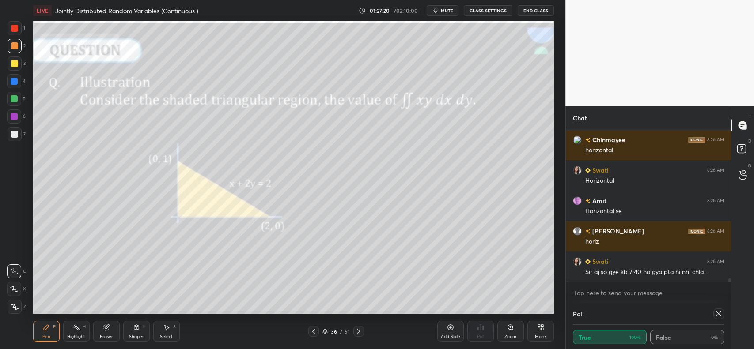
scroll to position [6084, 0]
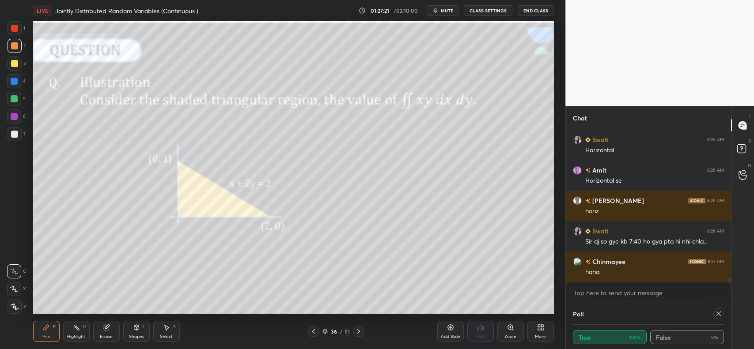
click at [105, 332] on div "Eraser" at bounding box center [106, 331] width 27 height 21
click at [5, 305] on div "1 2 3 4 5 6 7 C X Z C X Z E E Erase all H H" at bounding box center [14, 167] width 28 height 293
click at [16, 306] on span "Erase all" at bounding box center [14, 307] width 13 height 6
click at [9, 43] on div at bounding box center [15, 46] width 14 height 14
click at [12, 132] on div at bounding box center [14, 134] width 7 height 7
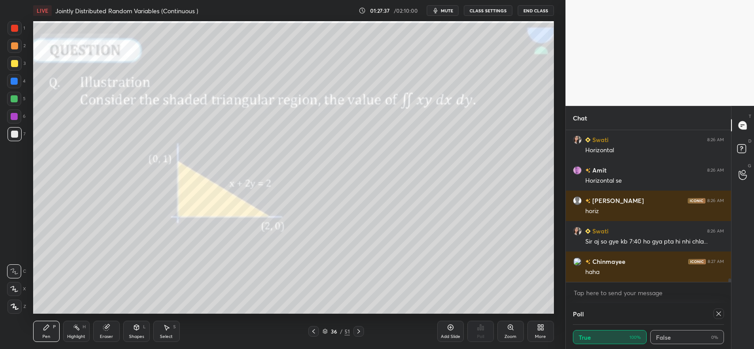
click at [19, 30] on div at bounding box center [15, 28] width 14 height 14
click at [13, 304] on icon at bounding box center [14, 306] width 7 height 5
click at [12, 133] on div at bounding box center [14, 134] width 7 height 7
click at [17, 270] on icon at bounding box center [14, 272] width 8 height 6
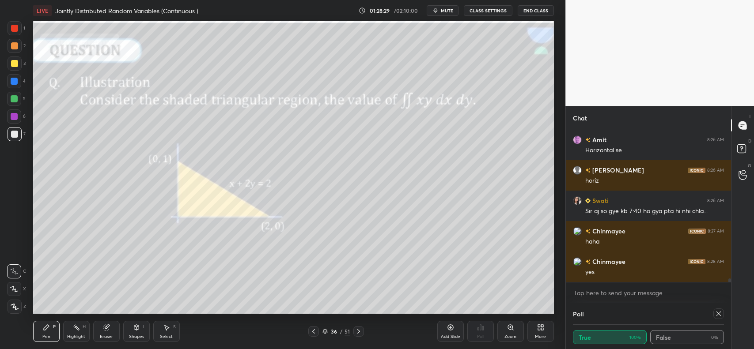
click at [109, 325] on icon at bounding box center [106, 327] width 7 height 7
click at [50, 331] on div "Pen P" at bounding box center [46, 331] width 27 height 21
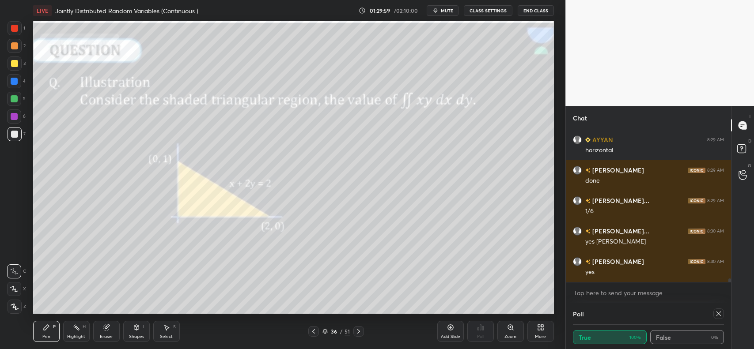
scroll to position [6297, 0]
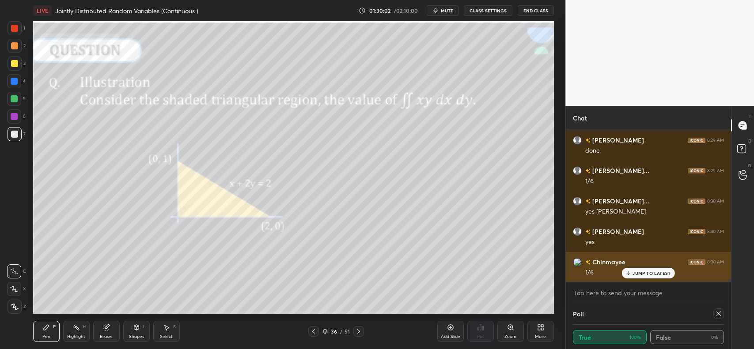
click at [649, 272] on p "JUMP TO LATEST" at bounding box center [652, 273] width 38 height 5
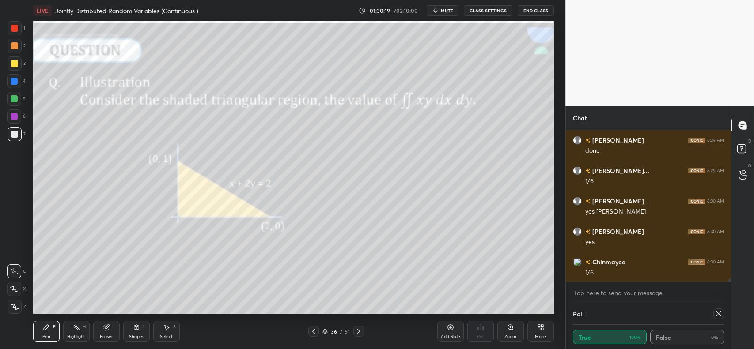
scroll to position [6327, 0]
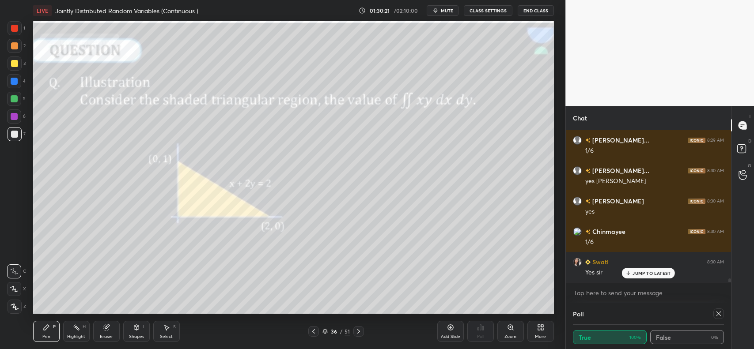
click at [643, 278] on div "JUMP TO LATEST" at bounding box center [648, 273] width 53 height 11
click at [358, 330] on icon at bounding box center [358, 332] width 3 height 4
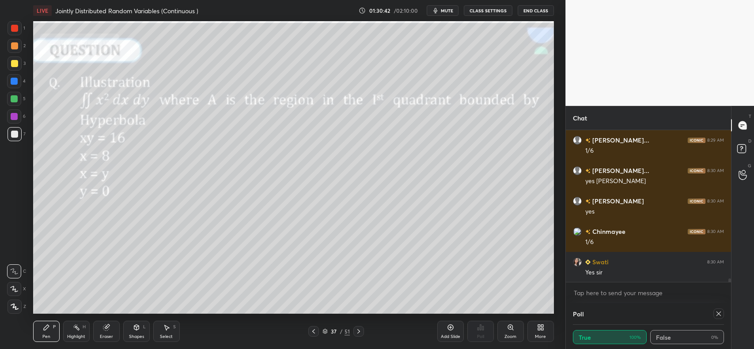
scroll to position [6358, 0]
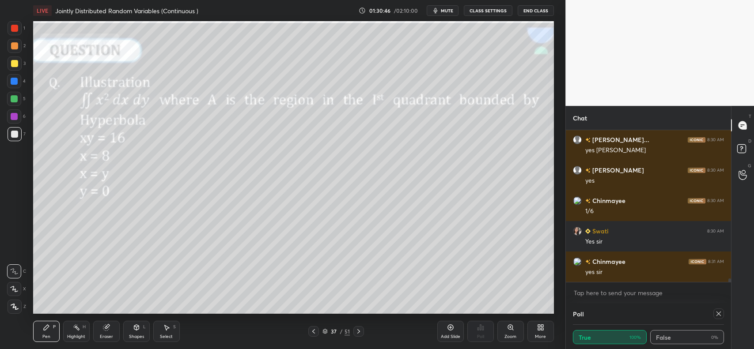
click at [717, 315] on icon at bounding box center [718, 314] width 7 height 7
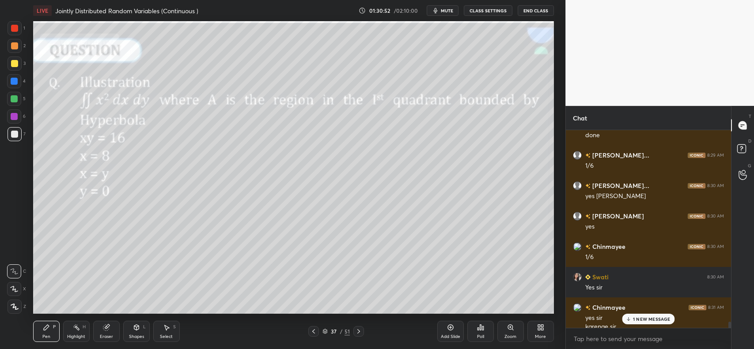
scroll to position [6321, 0]
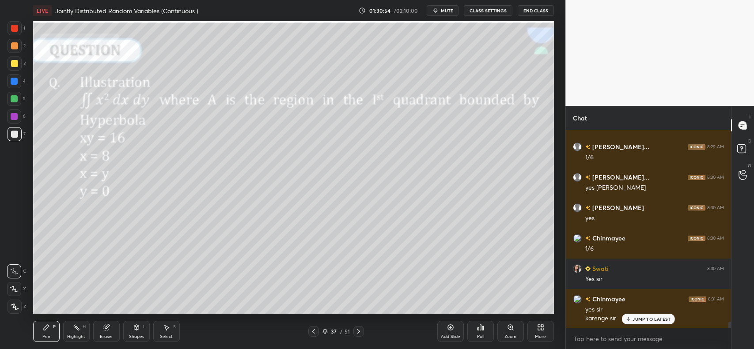
click at [19, 48] on div at bounding box center [15, 46] width 14 height 14
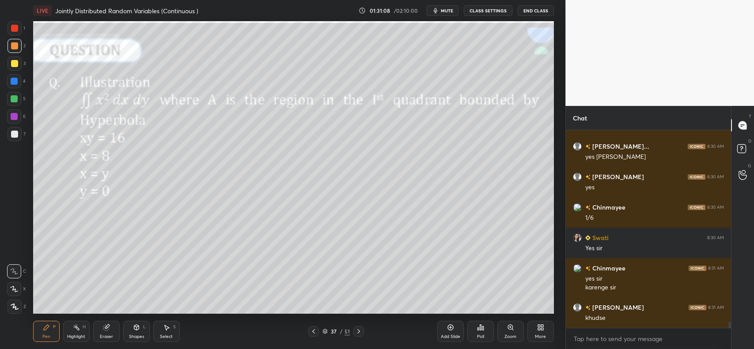
click at [442, 11] on span "mute" at bounding box center [447, 11] width 12 height 6
click at [493, 330] on div "Poll" at bounding box center [480, 331] width 27 height 21
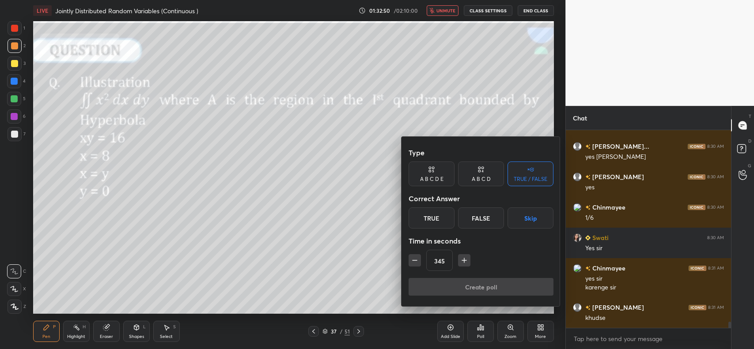
click at [433, 216] on div "True" at bounding box center [432, 218] width 46 height 21
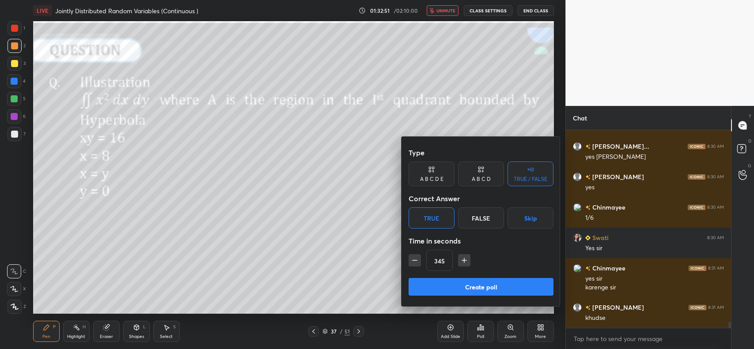
click at [462, 284] on button "Create poll" at bounding box center [481, 287] width 145 height 18
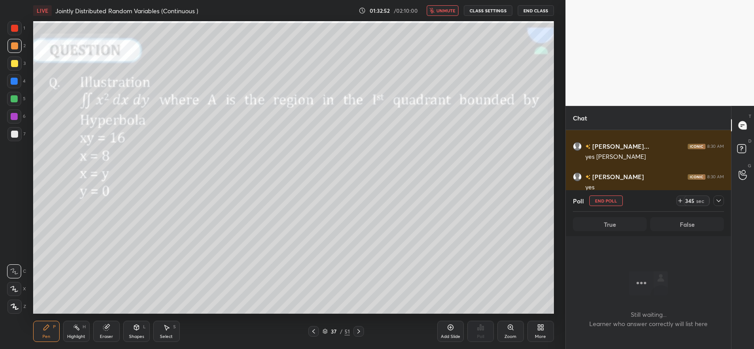
scroll to position [0, 0]
click at [448, 12] on span "unmute" at bounding box center [445, 11] width 19 height 6
click at [718, 201] on icon at bounding box center [719, 201] width 4 height 3
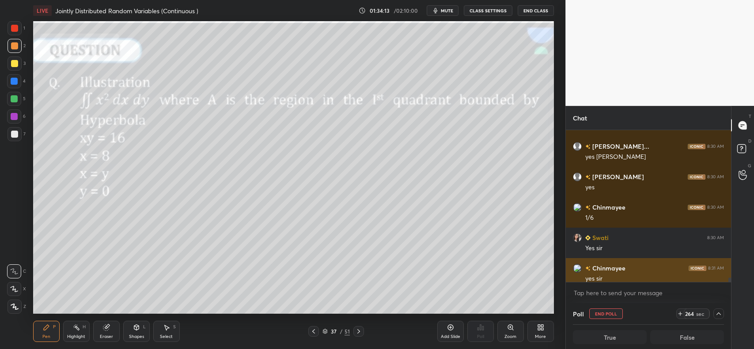
scroll to position [6397, 0]
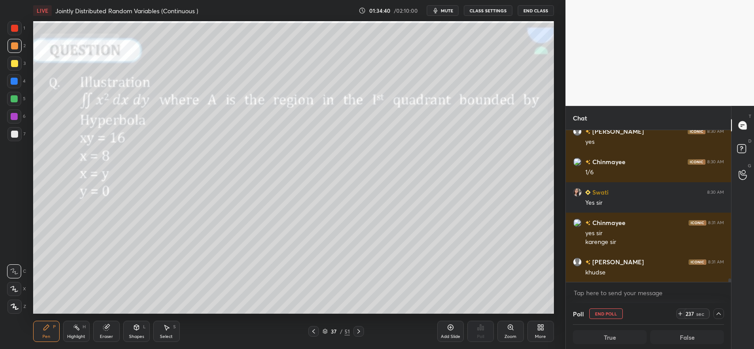
click at [167, 326] on icon at bounding box center [166, 327] width 7 height 7
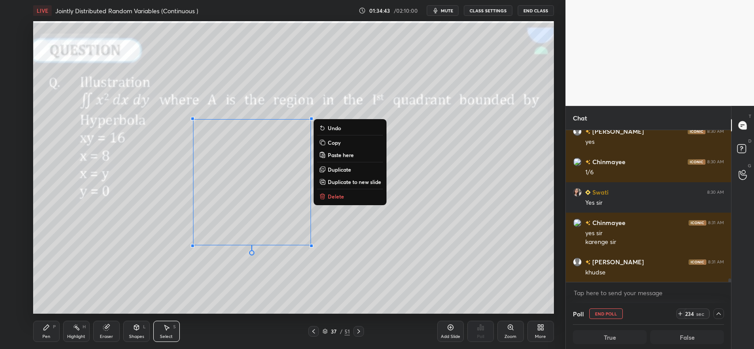
click at [342, 139] on button "Copy" at bounding box center [350, 142] width 66 height 11
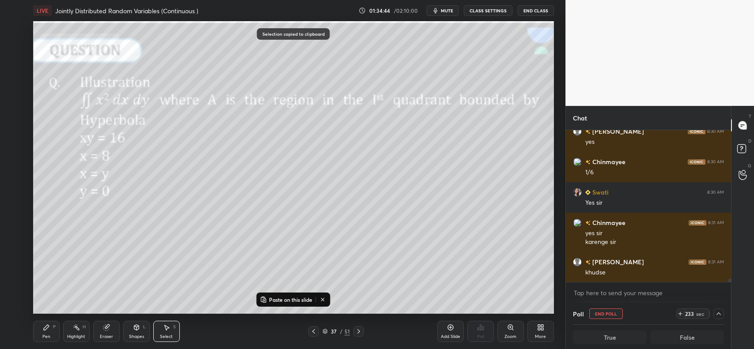
click at [452, 327] on icon at bounding box center [450, 327] width 7 height 7
click at [294, 297] on p "Paste on this slide" at bounding box center [290, 299] width 43 height 7
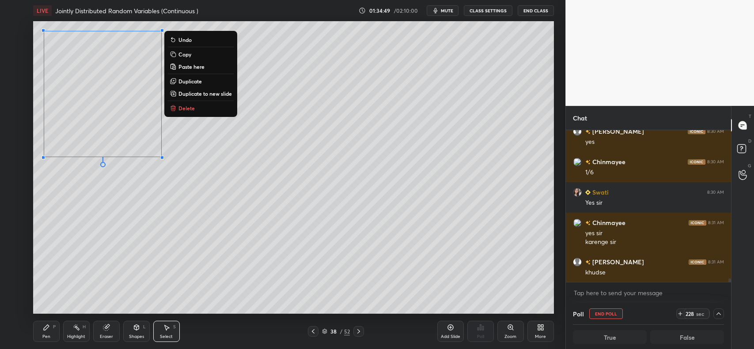
click at [136, 232] on div "0 ° Undo Copy Paste here Duplicate Duplicate to new slide Delete" at bounding box center [293, 167] width 521 height 293
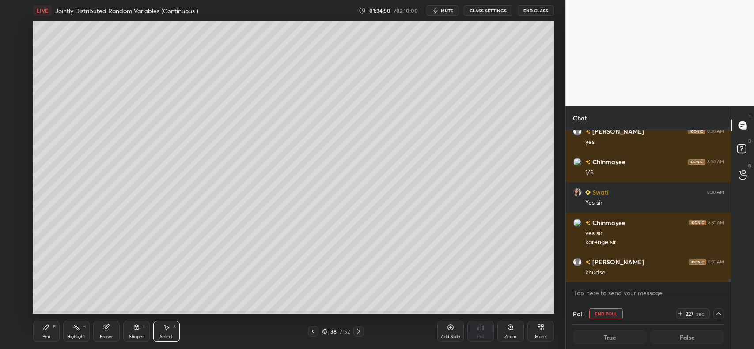
click at [38, 327] on div "Pen P" at bounding box center [46, 331] width 27 height 21
click at [108, 327] on icon at bounding box center [107, 327] width 5 height 4
click at [137, 330] on icon at bounding box center [137, 328] width 0 height 3
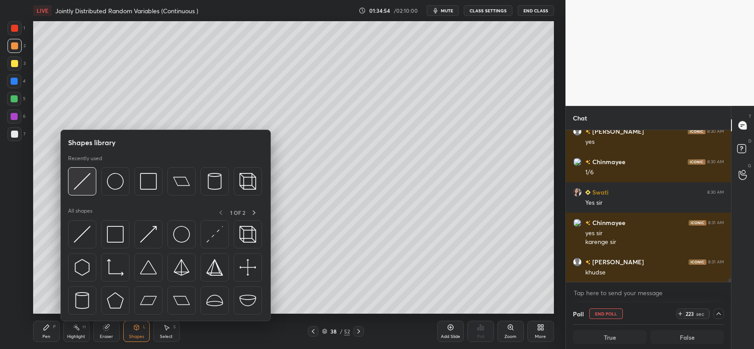
click at [86, 177] on img at bounding box center [82, 181] width 17 height 17
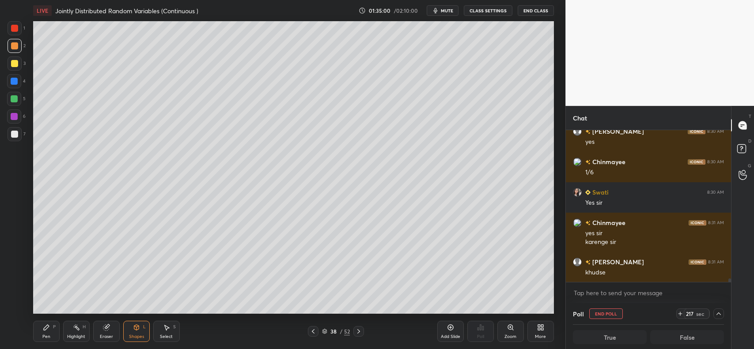
click at [43, 326] on icon at bounding box center [46, 327] width 7 height 7
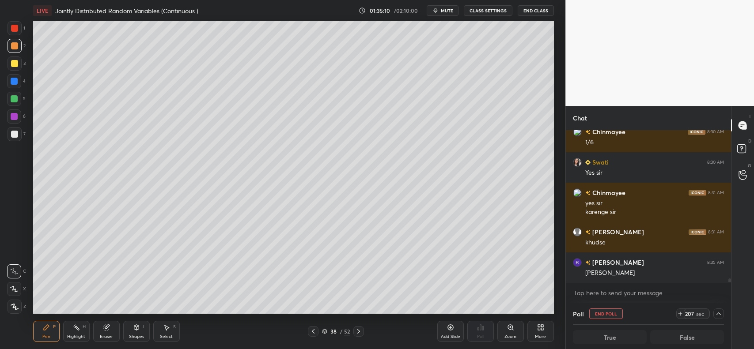
scroll to position [6458, 0]
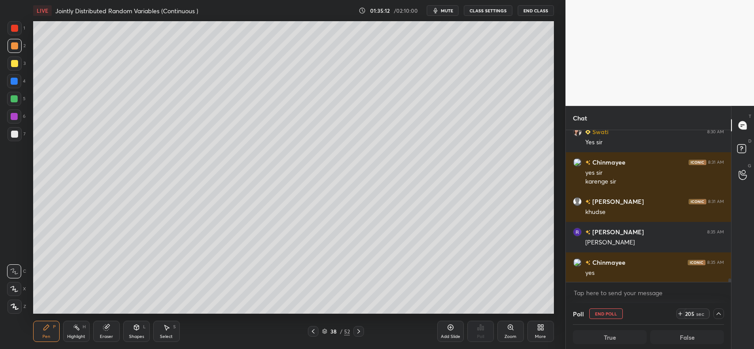
click at [18, 84] on div at bounding box center [14, 81] width 14 height 14
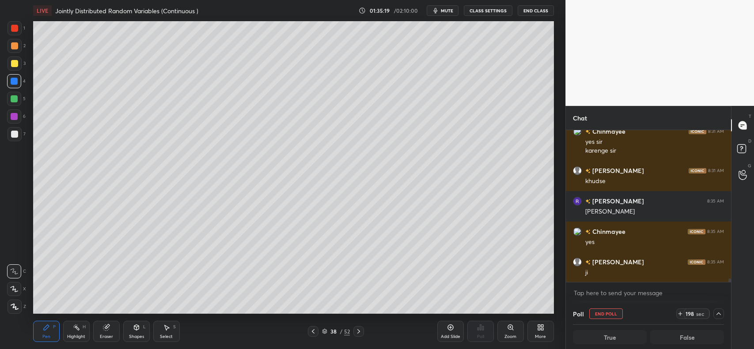
scroll to position [6519, 0]
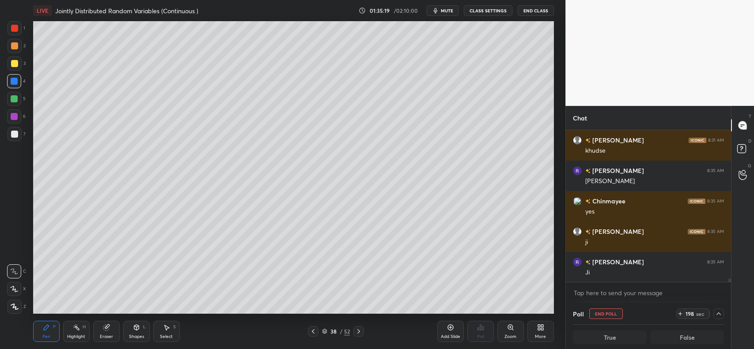
click at [14, 99] on div at bounding box center [14, 98] width 7 height 7
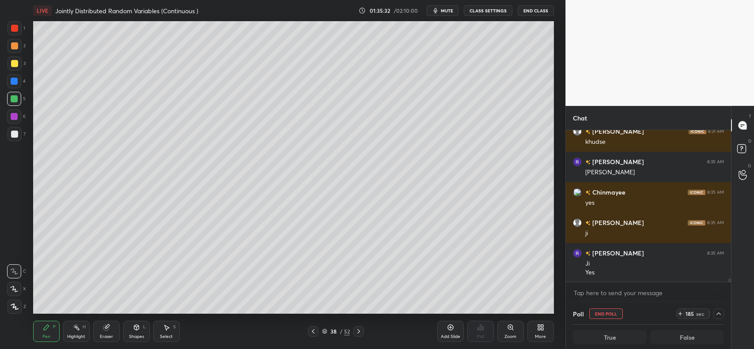
click at [13, 45] on div at bounding box center [14, 45] width 7 height 7
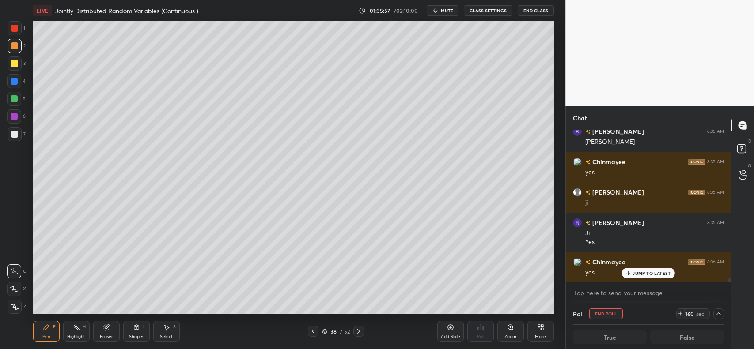
scroll to position [6589, 0]
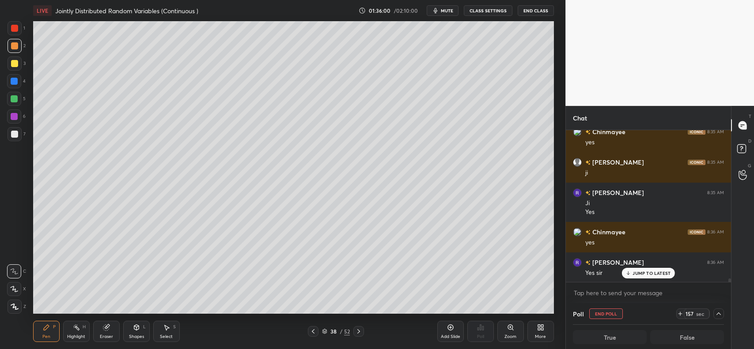
click at [15, 63] on div at bounding box center [14, 63] width 7 height 7
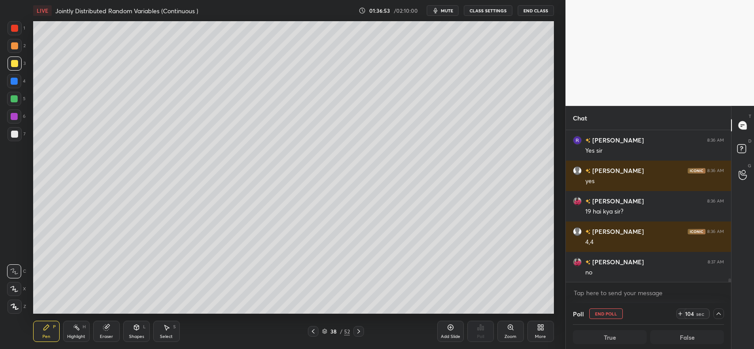
scroll to position [6741, 0]
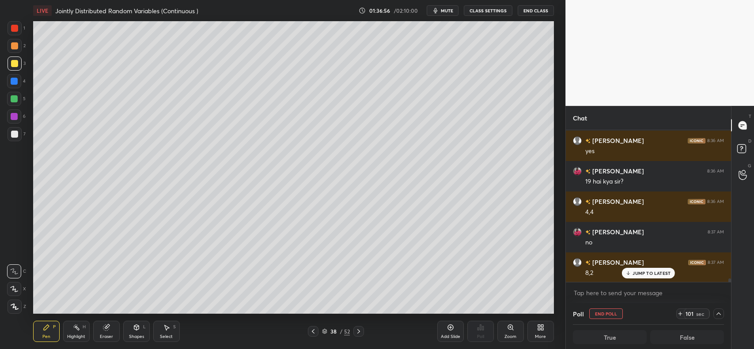
click at [18, 41] on div at bounding box center [15, 46] width 14 height 14
click at [14, 135] on div at bounding box center [14, 134] width 7 height 7
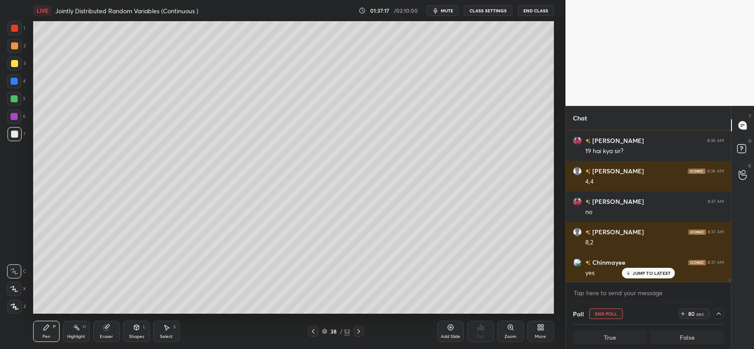
click at [14, 136] on div at bounding box center [14, 134] width 7 height 7
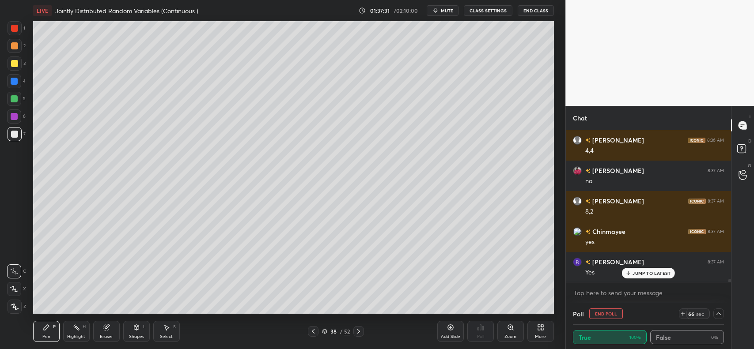
scroll to position [6893, 0]
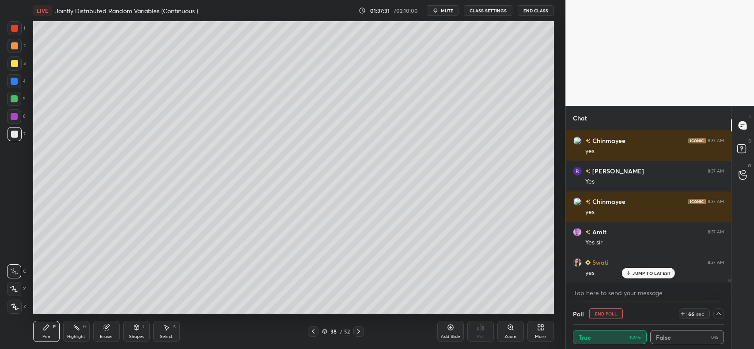
click at [15, 78] on div at bounding box center [14, 81] width 7 height 7
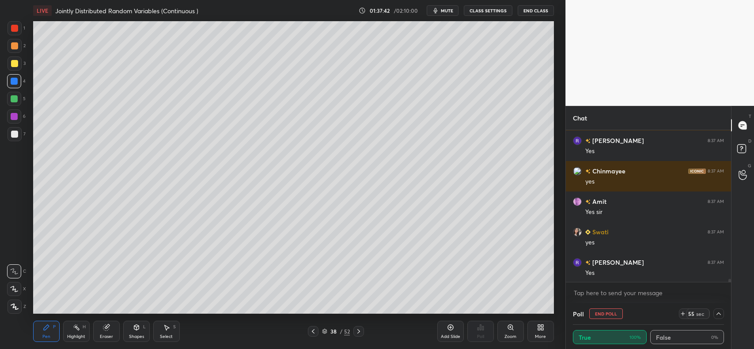
scroll to position [6955, 0]
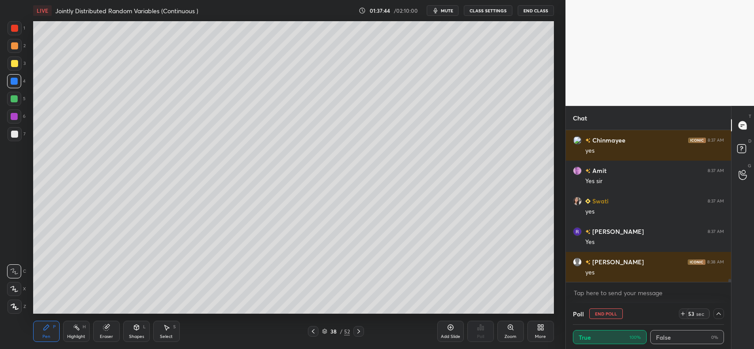
click at [18, 46] on div at bounding box center [14, 45] width 7 height 7
click at [12, 98] on div at bounding box center [14, 98] width 7 height 7
click at [17, 304] on icon at bounding box center [15, 307] width 8 height 6
click at [16, 29] on div at bounding box center [14, 28] width 7 height 7
click at [14, 48] on div at bounding box center [14, 45] width 7 height 7
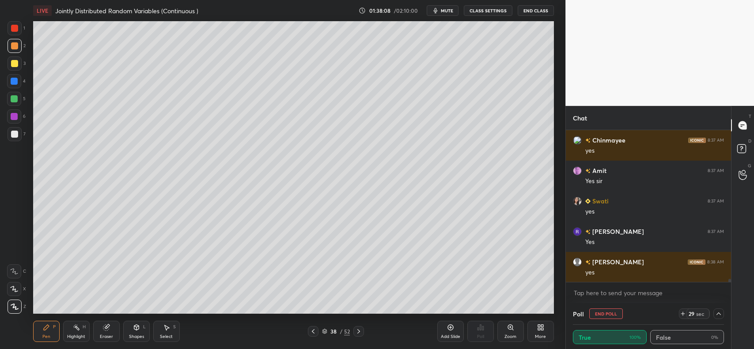
click at [11, 127] on div at bounding box center [15, 134] width 14 height 14
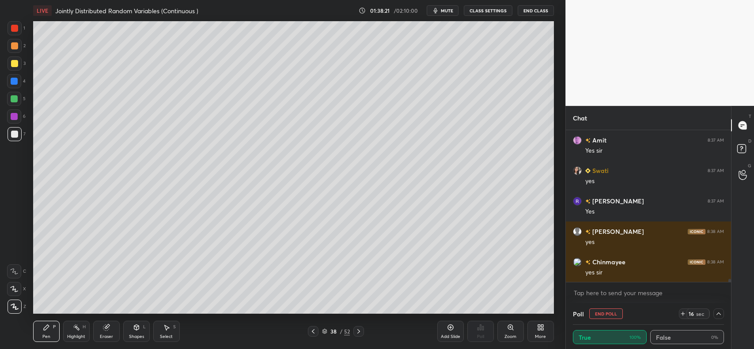
click at [38, 328] on div "Pen P" at bounding box center [46, 331] width 27 height 21
click at [20, 272] on div at bounding box center [14, 272] width 14 height 14
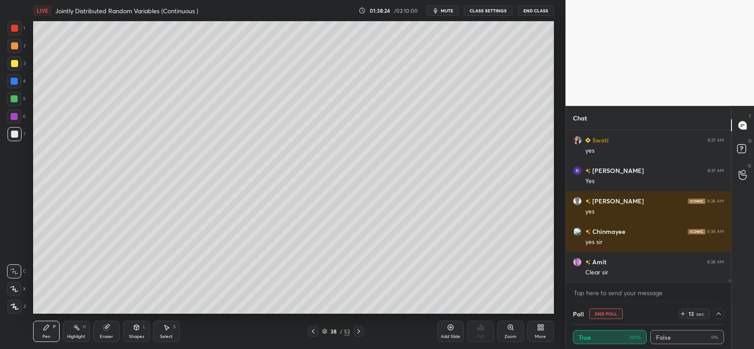
click at [314, 329] on icon at bounding box center [313, 331] width 7 height 7
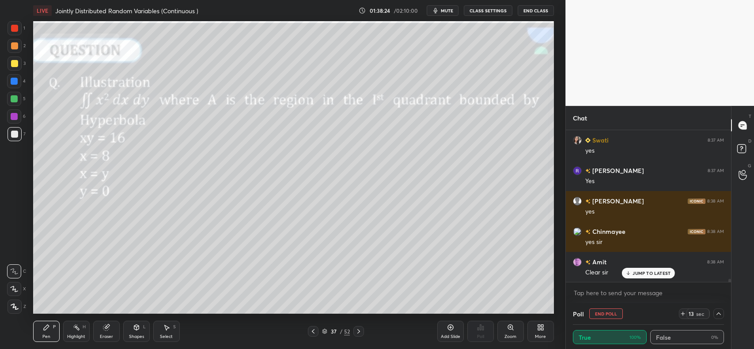
scroll to position [7046, 0]
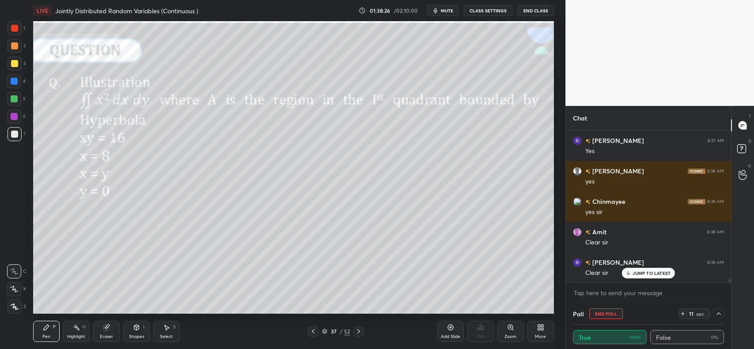
click at [360, 330] on icon at bounding box center [358, 331] width 7 height 7
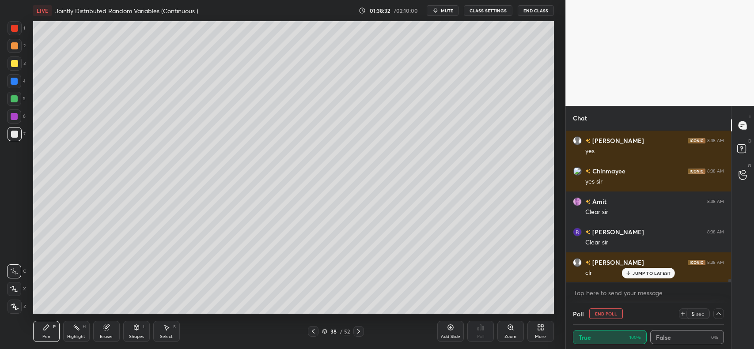
click at [314, 330] on icon at bounding box center [313, 331] width 7 height 7
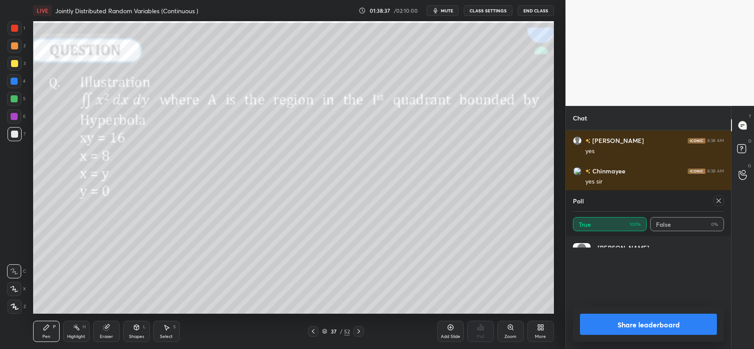
scroll to position [104, 149]
click at [721, 204] on icon at bounding box center [718, 200] width 7 height 7
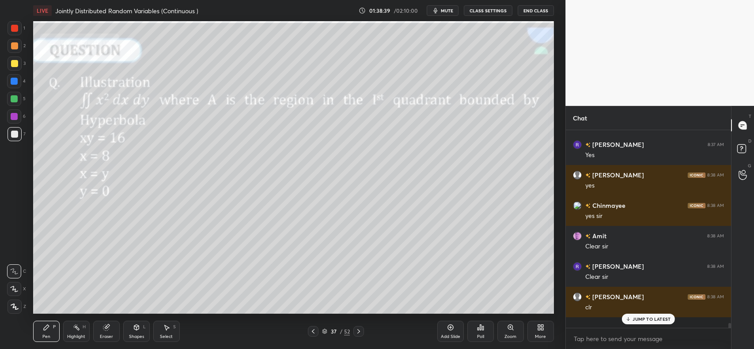
scroll to position [118, 163]
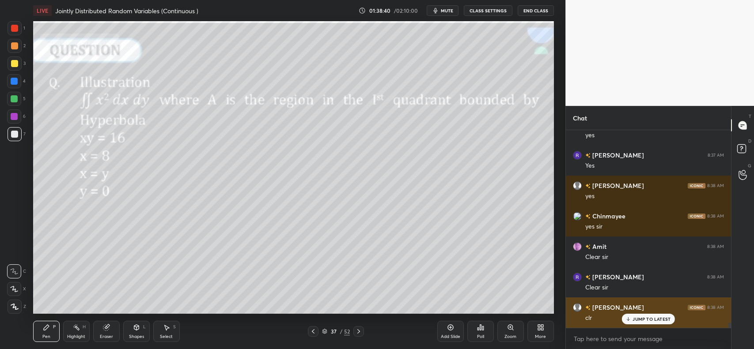
click at [649, 317] on p "JUMP TO LATEST" at bounding box center [652, 319] width 38 height 5
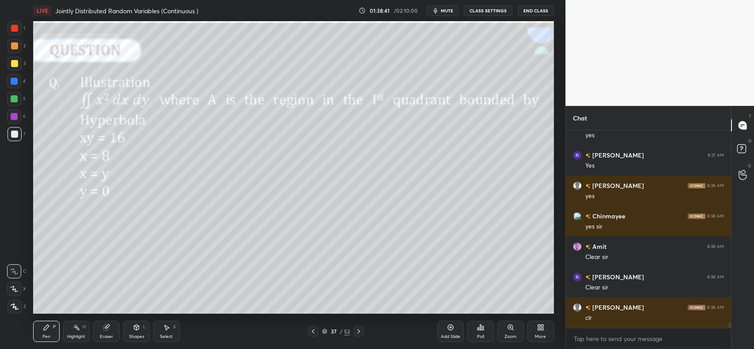
click at [358, 332] on icon at bounding box center [358, 331] width 7 height 7
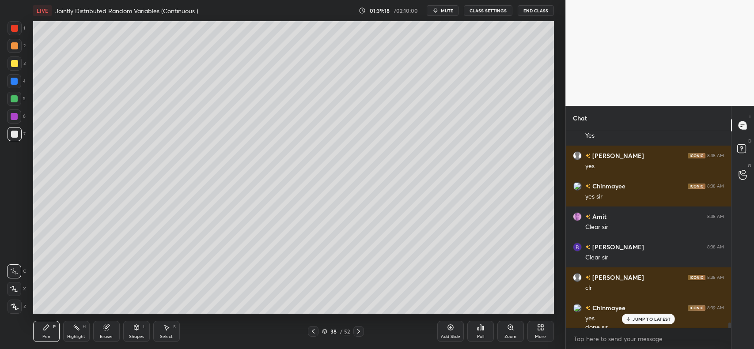
scroll to position [7070, 0]
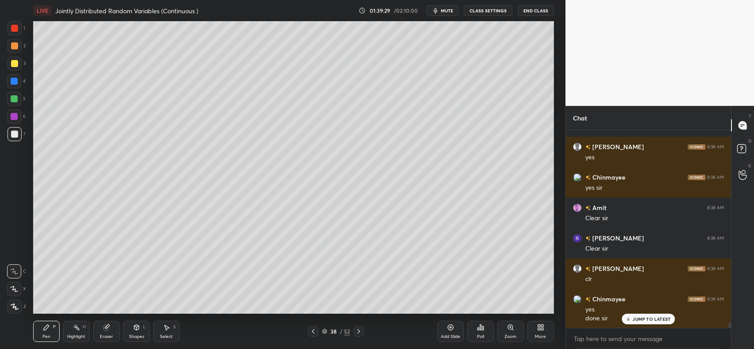
click at [15, 135] on div at bounding box center [14, 134] width 7 height 7
click at [16, 29] on div at bounding box center [14, 28] width 7 height 7
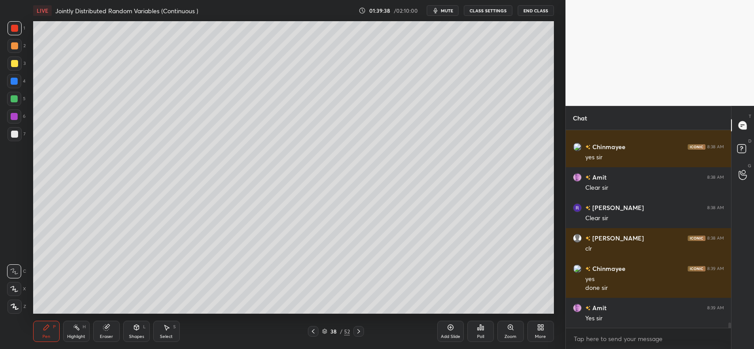
scroll to position [7132, 0]
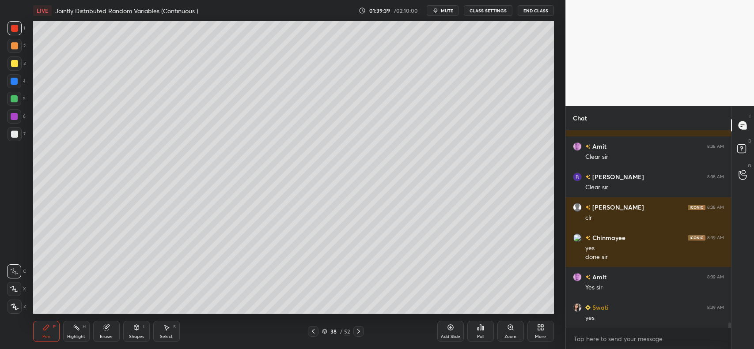
click at [16, 272] on icon at bounding box center [14, 272] width 8 height 6
click at [12, 63] on div at bounding box center [14, 63] width 7 height 7
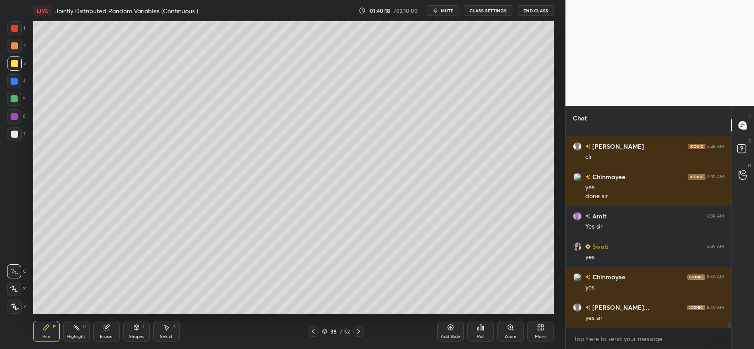
scroll to position [7201, 0]
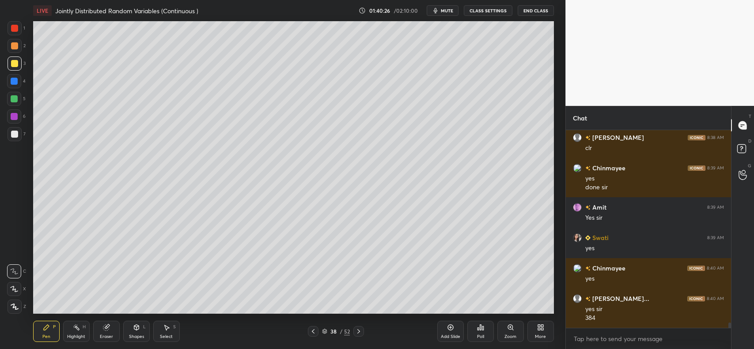
click at [449, 326] on icon at bounding box center [450, 327] width 7 height 7
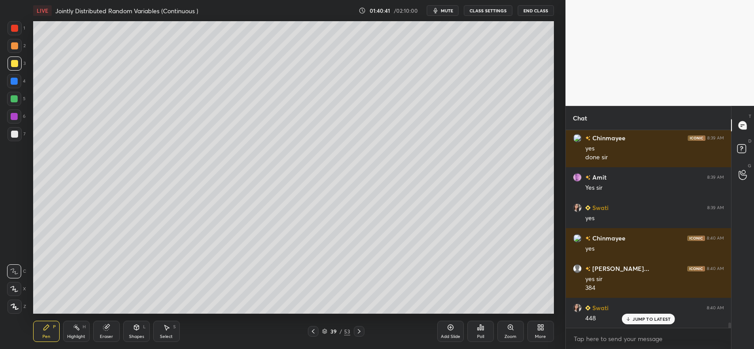
scroll to position [7262, 0]
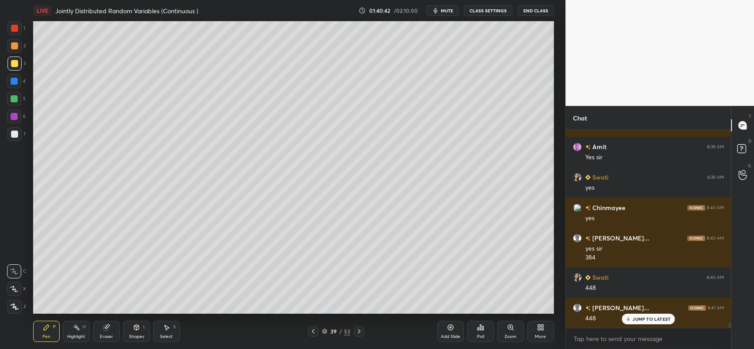
click at [313, 330] on icon at bounding box center [313, 331] width 7 height 7
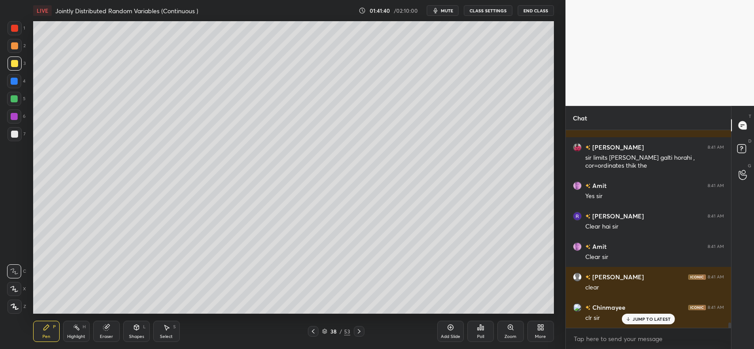
scroll to position [7483, 0]
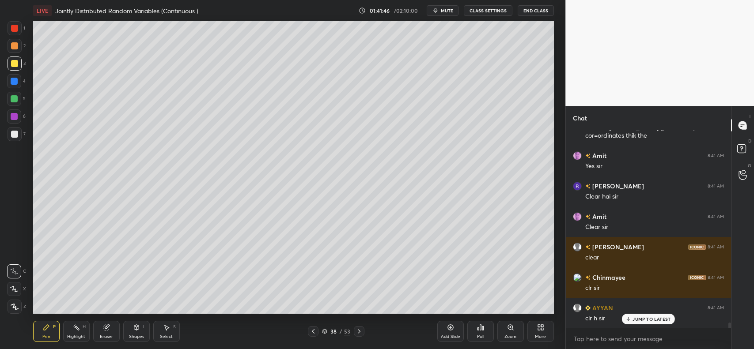
click at [358, 331] on icon at bounding box center [359, 331] width 7 height 7
click at [358, 332] on icon at bounding box center [359, 331] width 7 height 7
click at [108, 329] on icon at bounding box center [106, 328] width 6 height 6
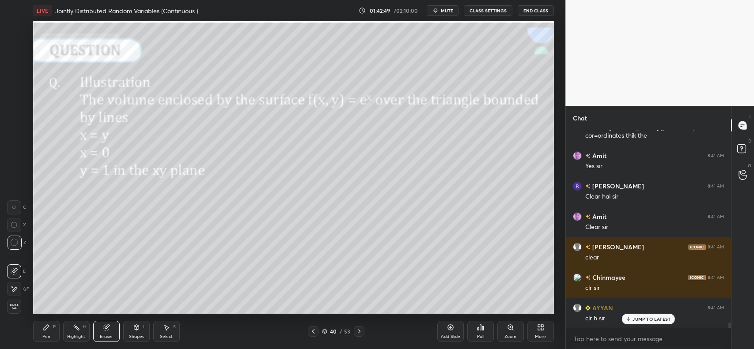
click at [11, 306] on span "Erase all" at bounding box center [14, 307] width 13 height 6
click at [11, 43] on div at bounding box center [14, 45] width 7 height 7
click at [14, 63] on div at bounding box center [14, 63] width 7 height 7
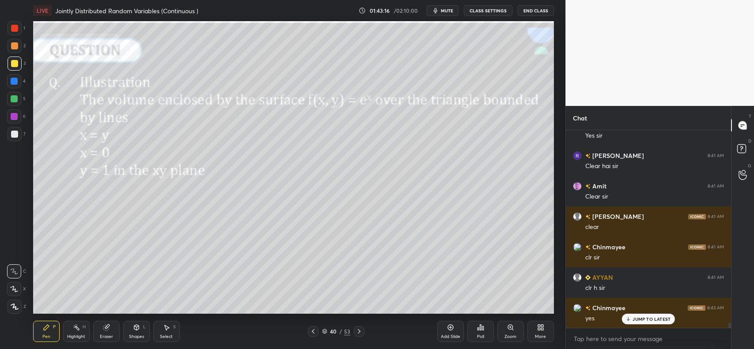
click at [14, 30] on div at bounding box center [14, 28] width 7 height 7
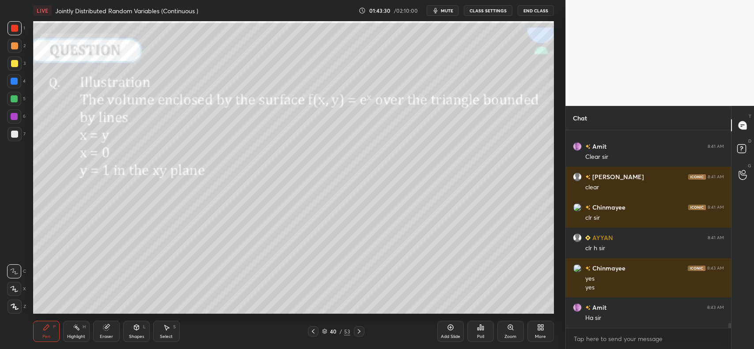
scroll to position [7584, 0]
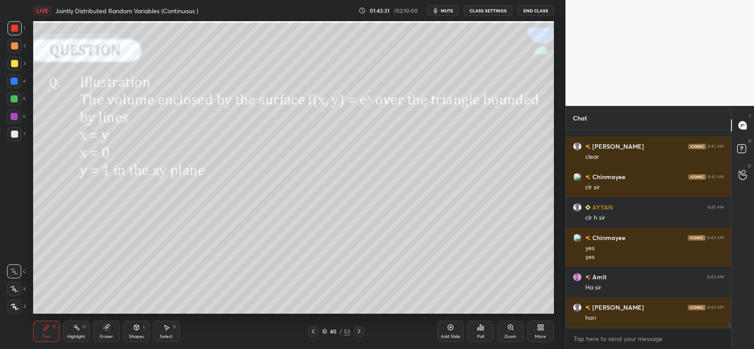
click at [10, 45] on div at bounding box center [15, 46] width 14 height 14
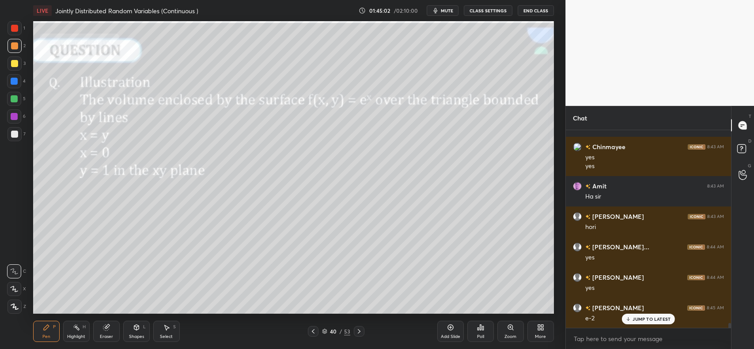
scroll to position [7706, 0]
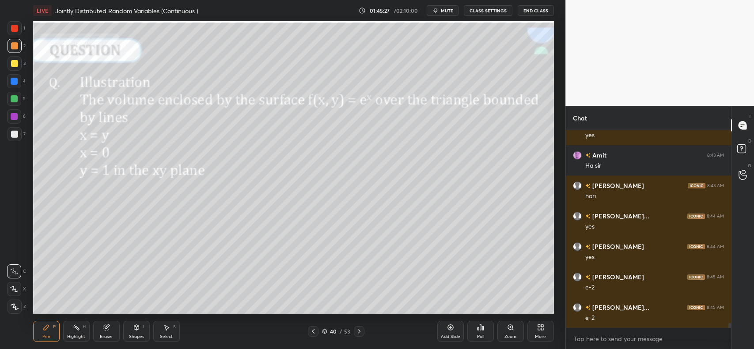
click at [359, 331] on icon at bounding box center [359, 332] width 3 height 4
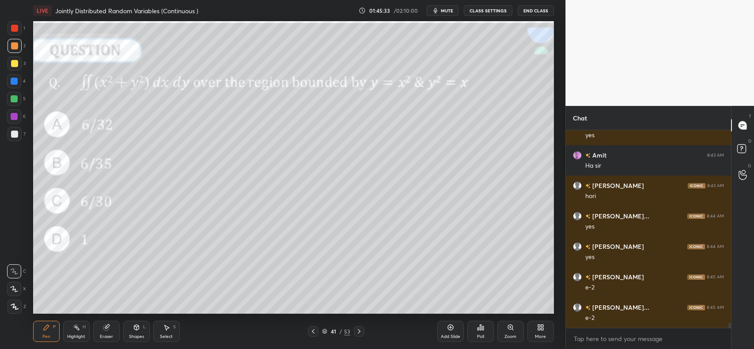
click at [359, 333] on icon at bounding box center [359, 332] width 3 height 4
click at [358, 333] on icon at bounding box center [359, 331] width 7 height 7
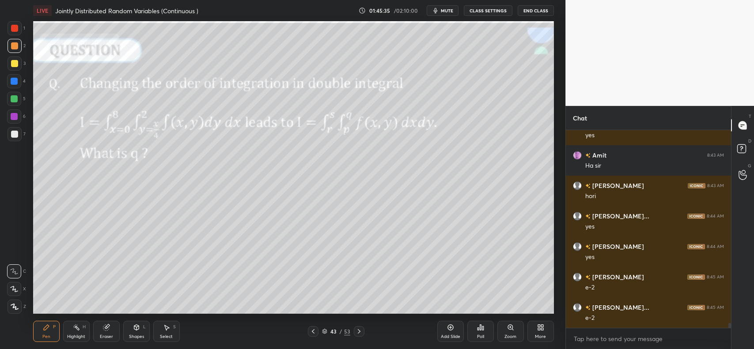
click at [309, 330] on div at bounding box center [313, 331] width 11 height 11
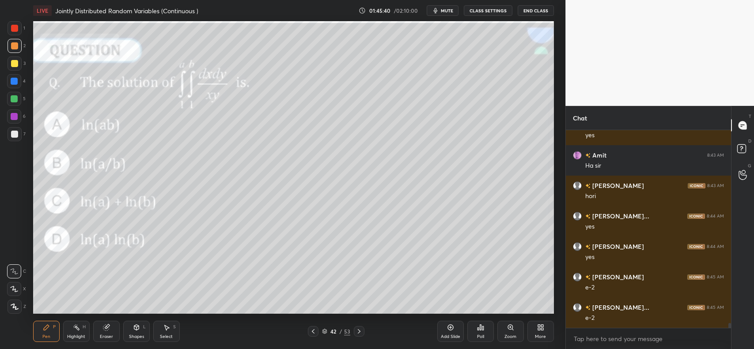
click at [358, 330] on icon at bounding box center [359, 332] width 3 height 4
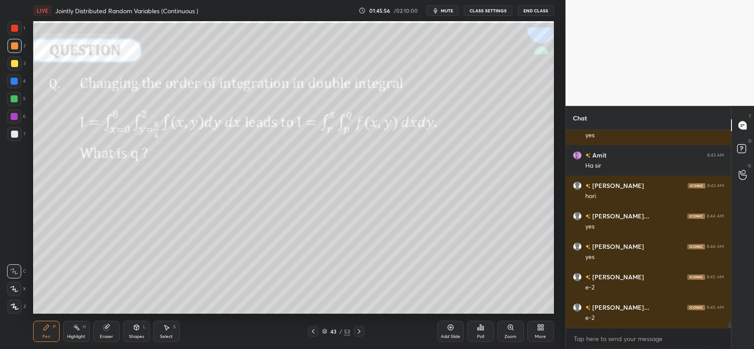
click at [362, 330] on icon at bounding box center [359, 331] width 7 height 7
click at [357, 329] on icon at bounding box center [359, 331] width 7 height 7
click at [357, 330] on icon at bounding box center [359, 331] width 7 height 7
click at [358, 328] on icon at bounding box center [359, 331] width 7 height 7
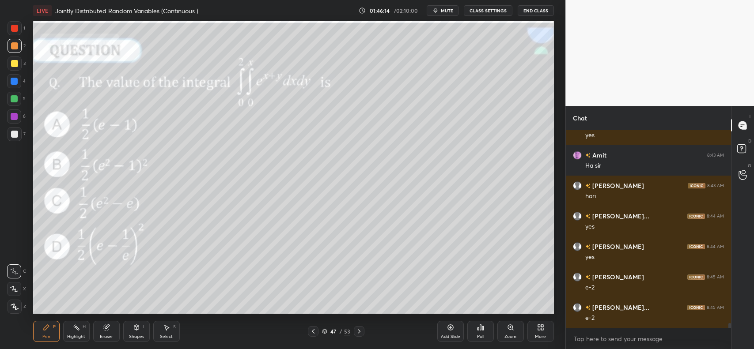
click at [356, 330] on icon at bounding box center [359, 331] width 7 height 7
click at [314, 330] on icon at bounding box center [313, 332] width 3 height 4
click at [359, 331] on icon at bounding box center [359, 332] width 3 height 4
click at [359, 330] on icon at bounding box center [359, 331] width 7 height 7
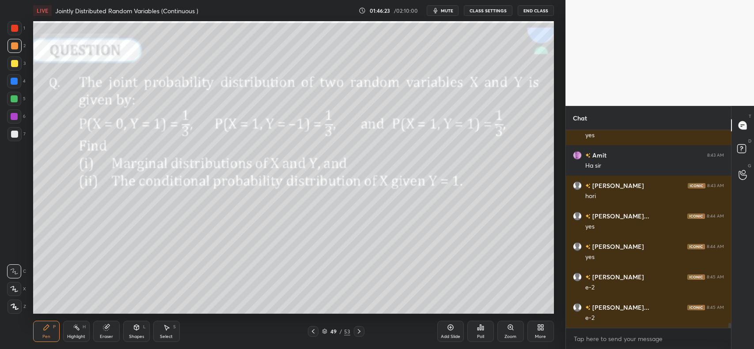
scroll to position [7736, 0]
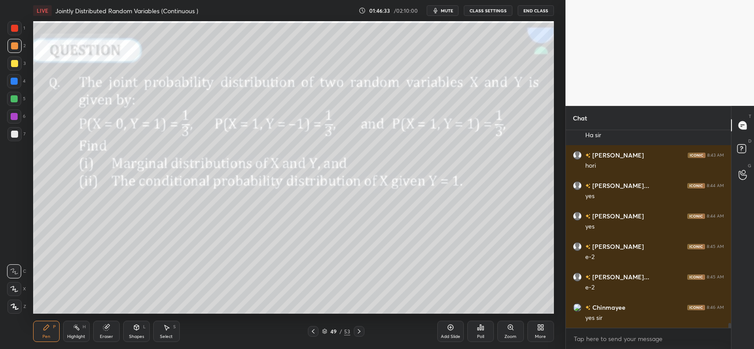
click at [15, 67] on div at bounding box center [14, 63] width 7 height 7
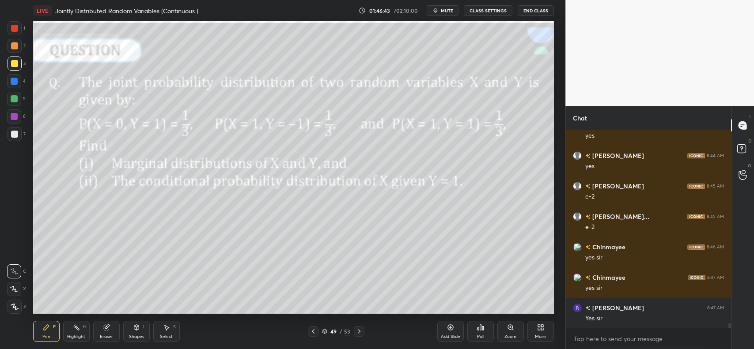
click at [357, 336] on div at bounding box center [359, 331] width 11 height 11
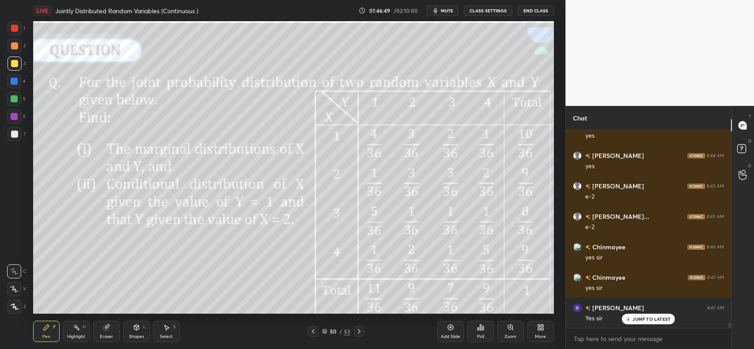
click at [358, 330] on icon at bounding box center [359, 331] width 7 height 7
click at [359, 334] on icon at bounding box center [359, 331] width 7 height 7
click at [358, 333] on icon at bounding box center [359, 331] width 7 height 7
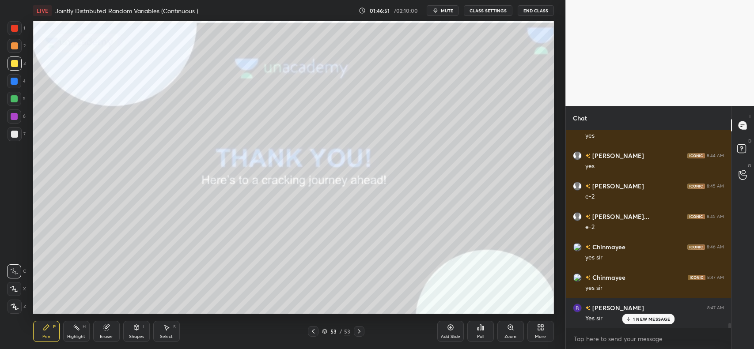
scroll to position [7827, 0]
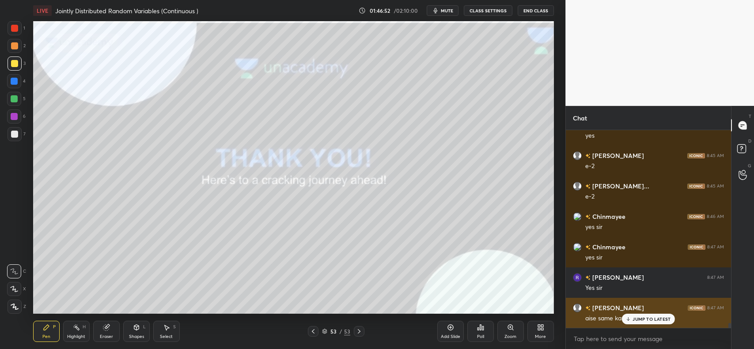
click at [652, 317] on p "JUMP TO LATEST" at bounding box center [652, 319] width 38 height 5
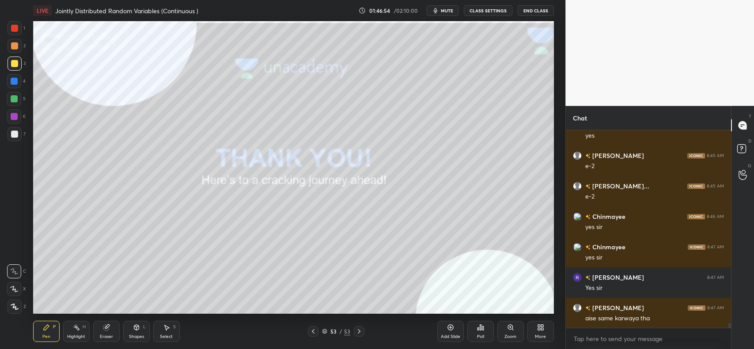
click at [311, 332] on icon at bounding box center [313, 331] width 7 height 7
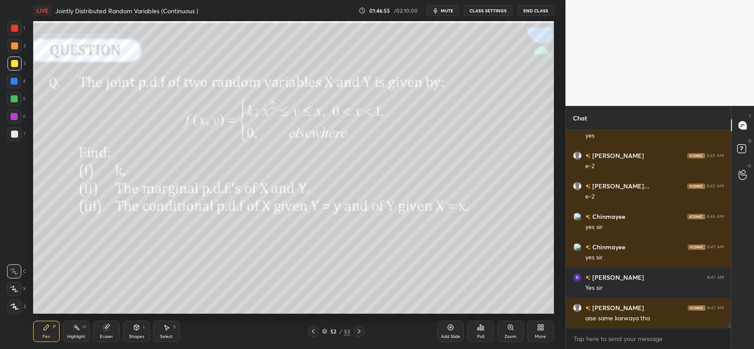
click at [312, 334] on icon at bounding box center [313, 331] width 7 height 7
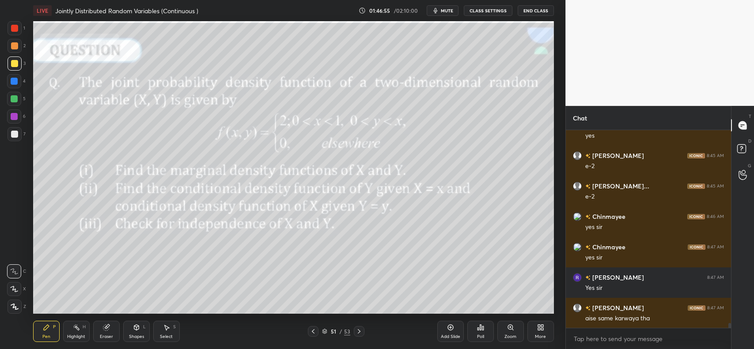
click at [313, 334] on icon at bounding box center [313, 331] width 7 height 7
click at [358, 332] on icon at bounding box center [359, 331] width 7 height 7
click at [359, 332] on icon at bounding box center [359, 332] width 3 height 4
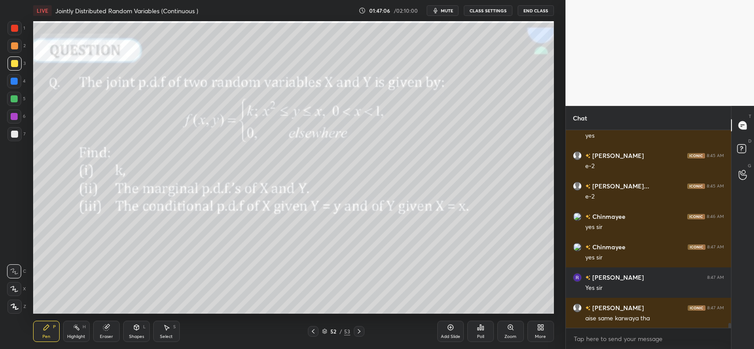
click at [361, 330] on icon at bounding box center [359, 331] width 7 height 7
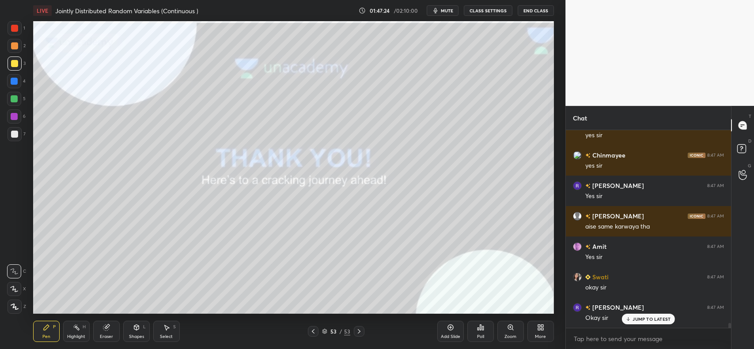
scroll to position [7949, 0]
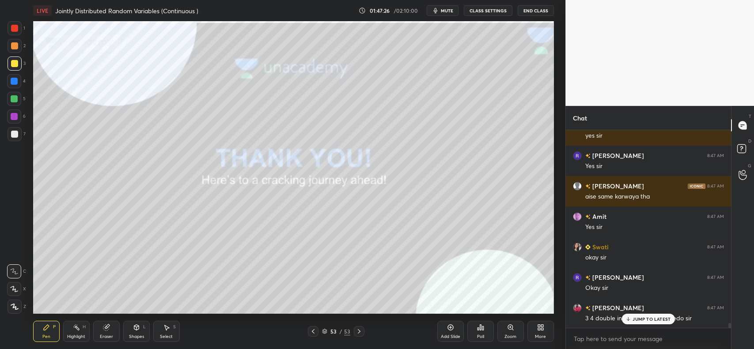
click at [639, 317] on p "JUMP TO LATEST" at bounding box center [652, 319] width 38 height 5
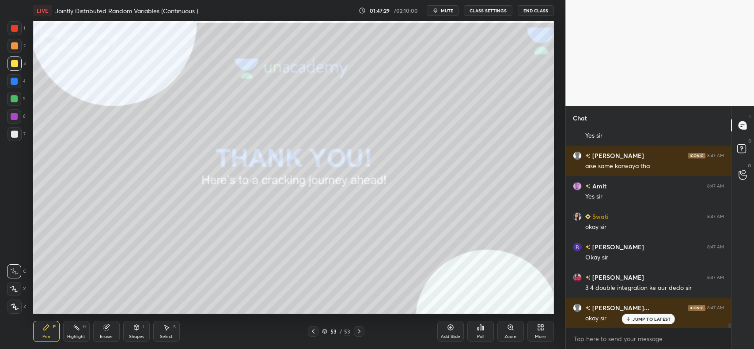
click at [659, 319] on p "JUMP TO LATEST" at bounding box center [652, 319] width 38 height 5
click at [312, 330] on icon at bounding box center [313, 331] width 7 height 7
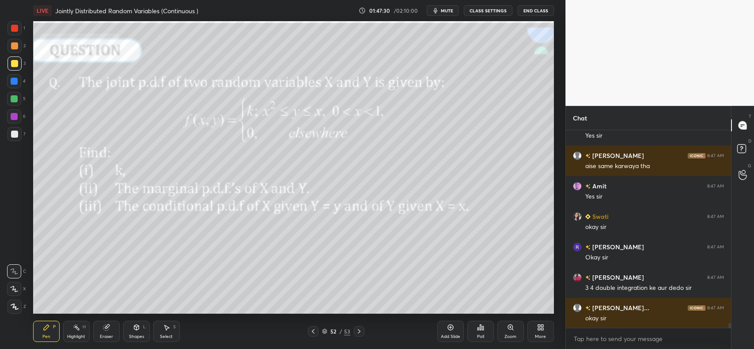
click at [310, 330] on icon at bounding box center [313, 331] width 7 height 7
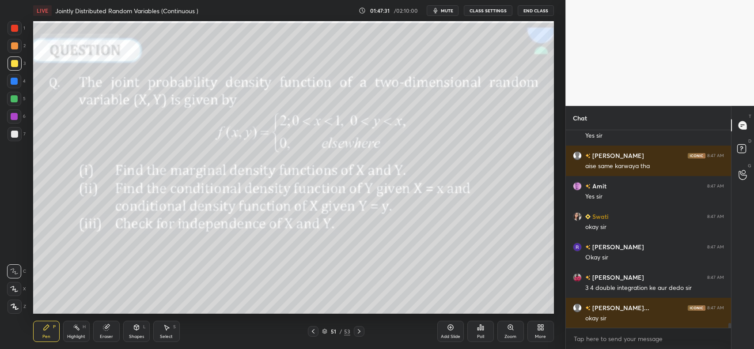
click at [310, 331] on icon at bounding box center [313, 331] width 7 height 7
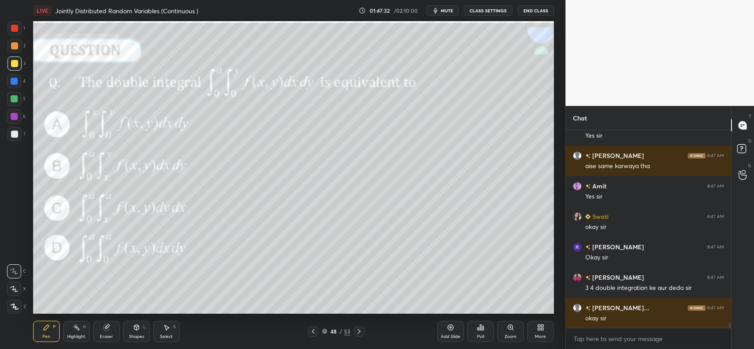
click at [309, 330] on div at bounding box center [313, 331] width 11 height 11
click at [314, 333] on icon at bounding box center [313, 331] width 7 height 7
click at [312, 332] on icon at bounding box center [313, 331] width 7 height 7
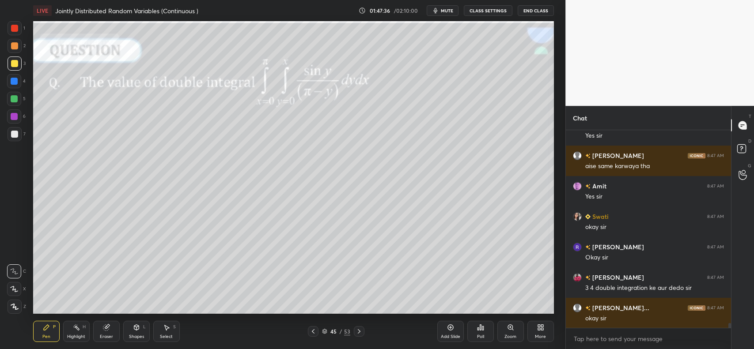
click at [313, 331] on icon at bounding box center [313, 332] width 3 height 4
click at [312, 330] on icon at bounding box center [313, 331] width 7 height 7
click at [314, 330] on icon at bounding box center [313, 332] width 3 height 4
click at [315, 334] on icon at bounding box center [313, 331] width 7 height 7
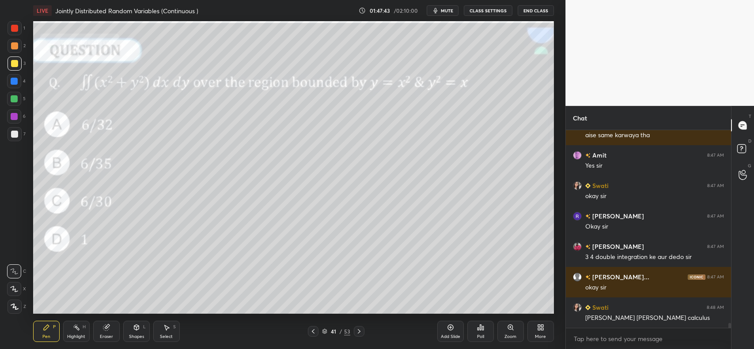
click at [313, 330] on icon at bounding box center [313, 331] width 7 height 7
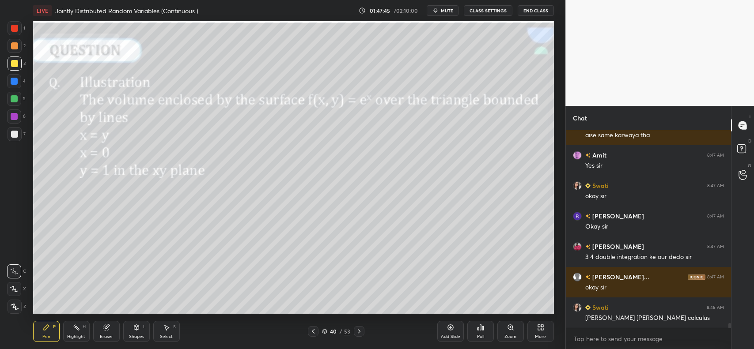
click at [360, 329] on icon at bounding box center [359, 331] width 7 height 7
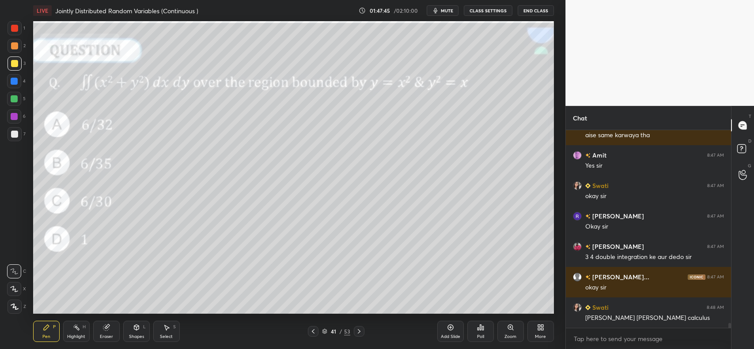
click at [361, 329] on icon at bounding box center [359, 331] width 7 height 7
click at [361, 328] on icon at bounding box center [359, 331] width 7 height 7
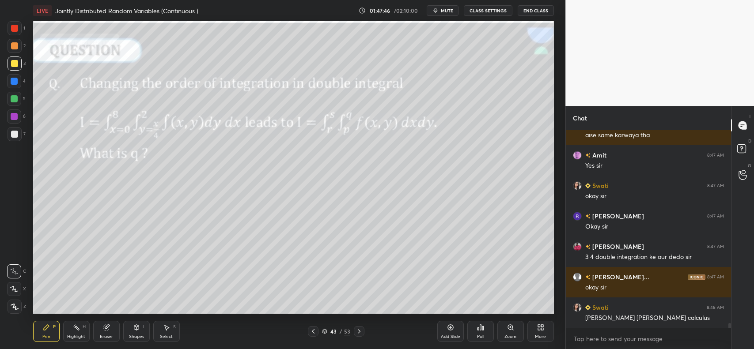
click at [362, 328] on icon at bounding box center [359, 331] width 7 height 7
click at [361, 329] on icon at bounding box center [359, 331] width 7 height 7
click at [362, 328] on icon at bounding box center [359, 331] width 7 height 7
click at [363, 328] on div at bounding box center [359, 331] width 11 height 11
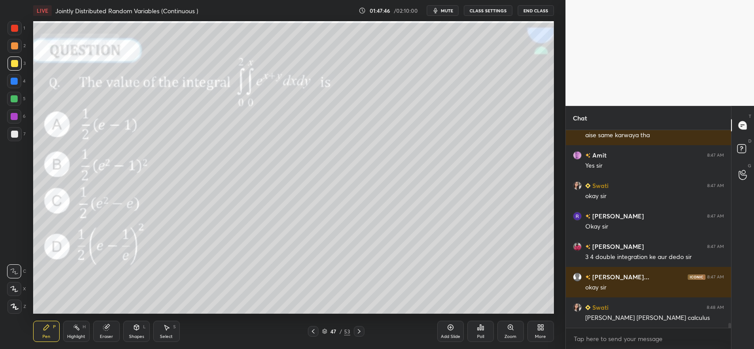
click at [364, 328] on div at bounding box center [359, 331] width 11 height 11
click at [363, 329] on div at bounding box center [359, 331] width 11 height 11
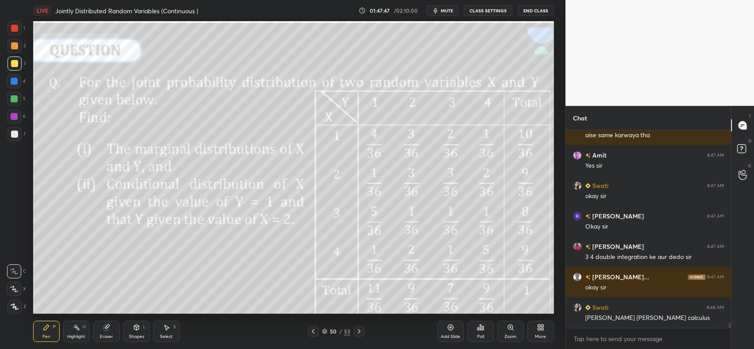
click at [361, 330] on icon at bounding box center [359, 331] width 7 height 7
click at [360, 329] on icon at bounding box center [359, 331] width 7 height 7
click at [361, 329] on icon at bounding box center [359, 331] width 7 height 7
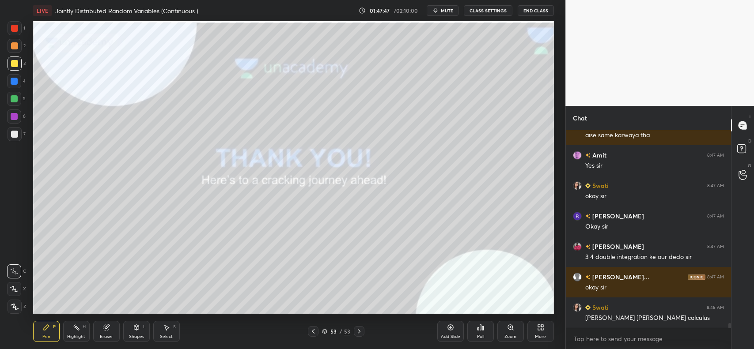
click at [361, 330] on icon at bounding box center [359, 331] width 7 height 7
click at [365, 330] on div "53 / 53" at bounding box center [336, 331] width 202 height 11
click at [113, 331] on div "Eraser" at bounding box center [106, 331] width 27 height 21
click at [10, 306] on span "Erase all" at bounding box center [14, 307] width 13 height 6
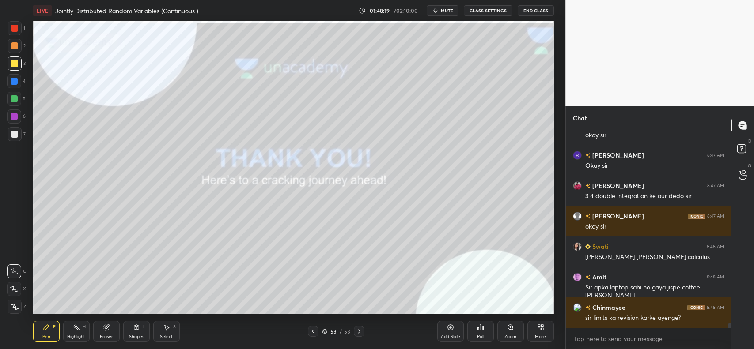
scroll to position [8081, 0]
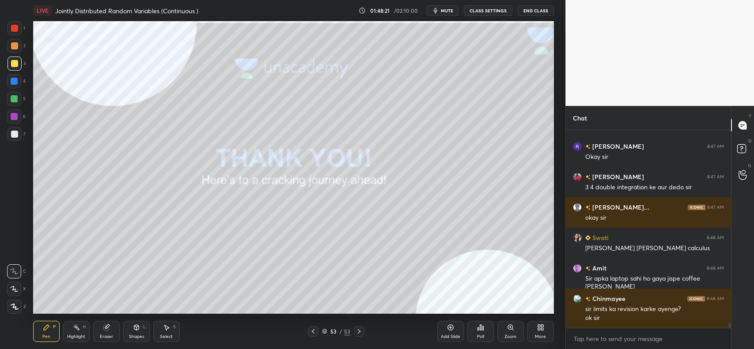
click at [13, 61] on div at bounding box center [14, 63] width 7 height 7
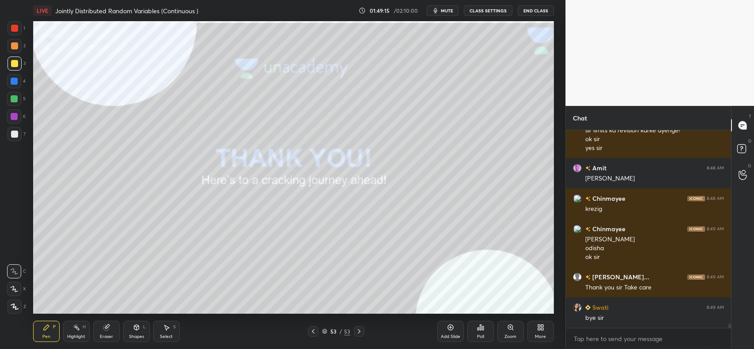
scroll to position [8290, 0]
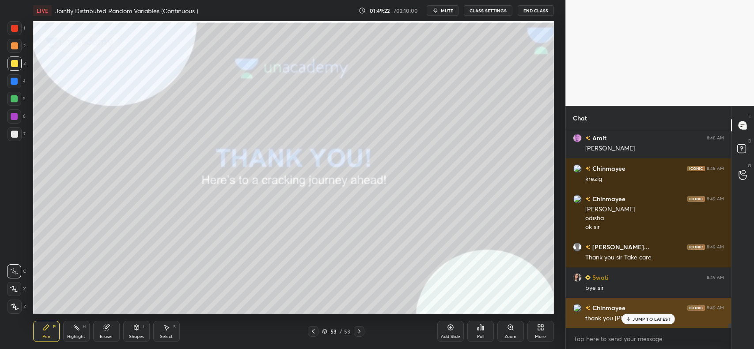
click at [646, 317] on p "JUMP TO LATEST" at bounding box center [652, 319] width 38 height 5
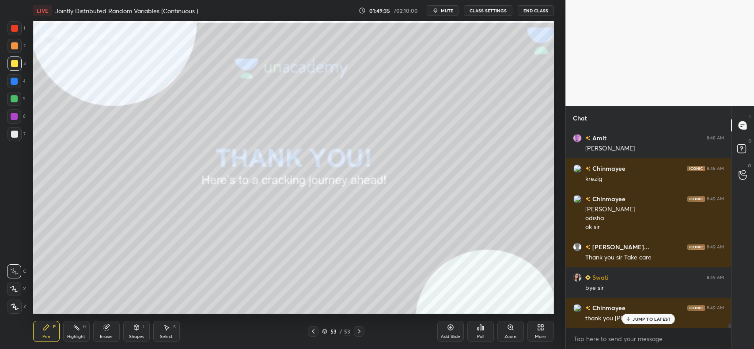
scroll to position [8320, 0]
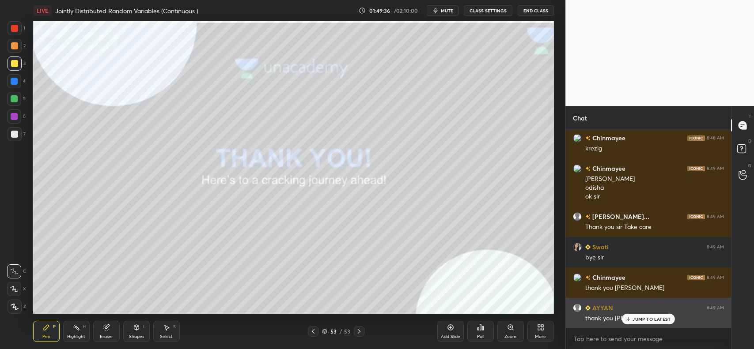
click at [627, 317] on icon at bounding box center [629, 319] width 6 height 5
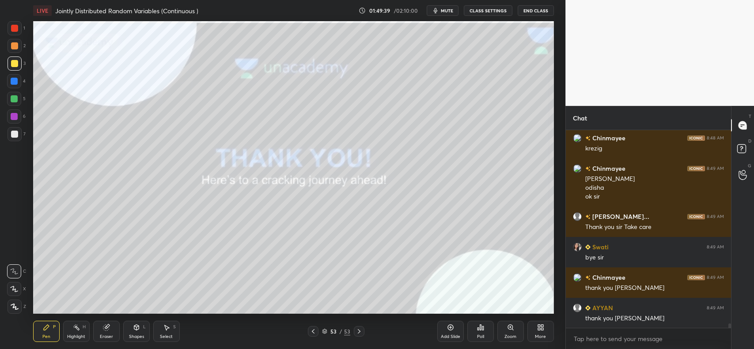
scroll to position [8351, 0]
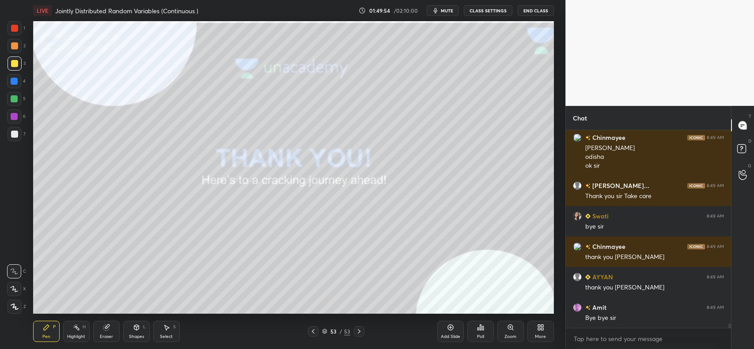
click at [539, 9] on button "End Class" at bounding box center [536, 10] width 36 height 11
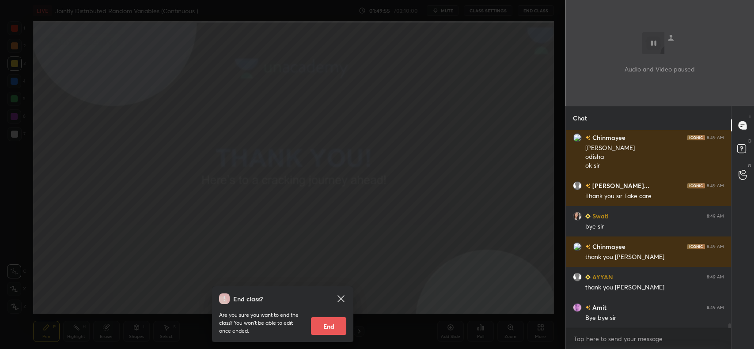
click at [329, 319] on button "End" at bounding box center [328, 327] width 35 height 18
type textarea "x"
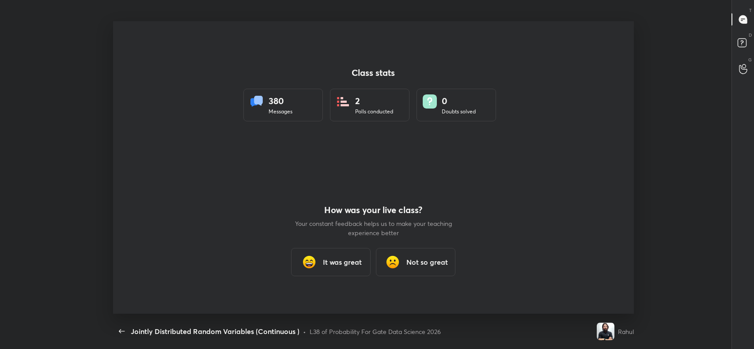
scroll to position [43887, 43433]
click at [346, 264] on h3 "It was great" at bounding box center [342, 262] width 39 height 11
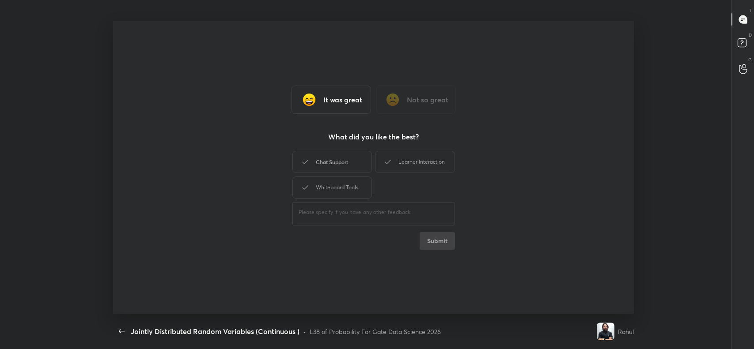
click at [350, 160] on div "Chat Support" at bounding box center [332, 162] width 80 height 22
click at [352, 183] on div "Whiteboard Tools" at bounding box center [332, 188] width 80 height 22
click at [401, 156] on div "Learner Interaction" at bounding box center [415, 162] width 80 height 22
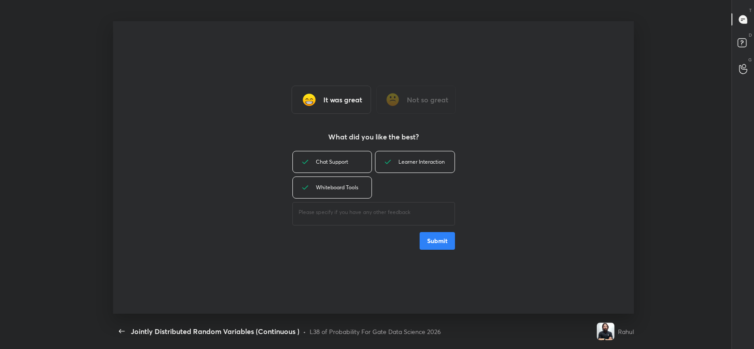
click at [438, 240] on button "Submit" at bounding box center [437, 241] width 35 height 18
